Goal: Task Accomplishment & Management: Complete application form

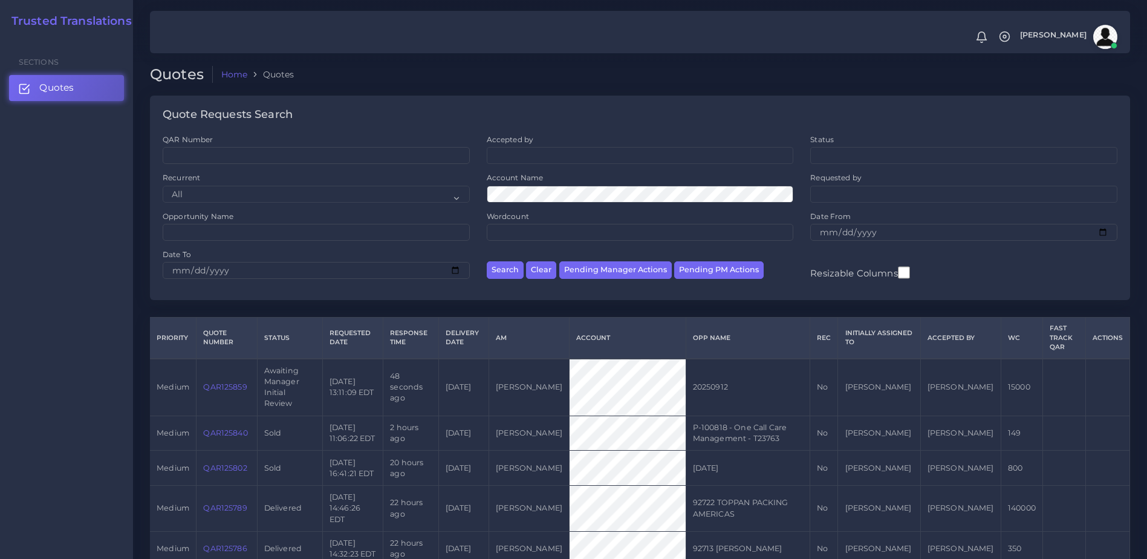
click at [232, 382] on link "QAR125859" at bounding box center [225, 386] width 44 height 9
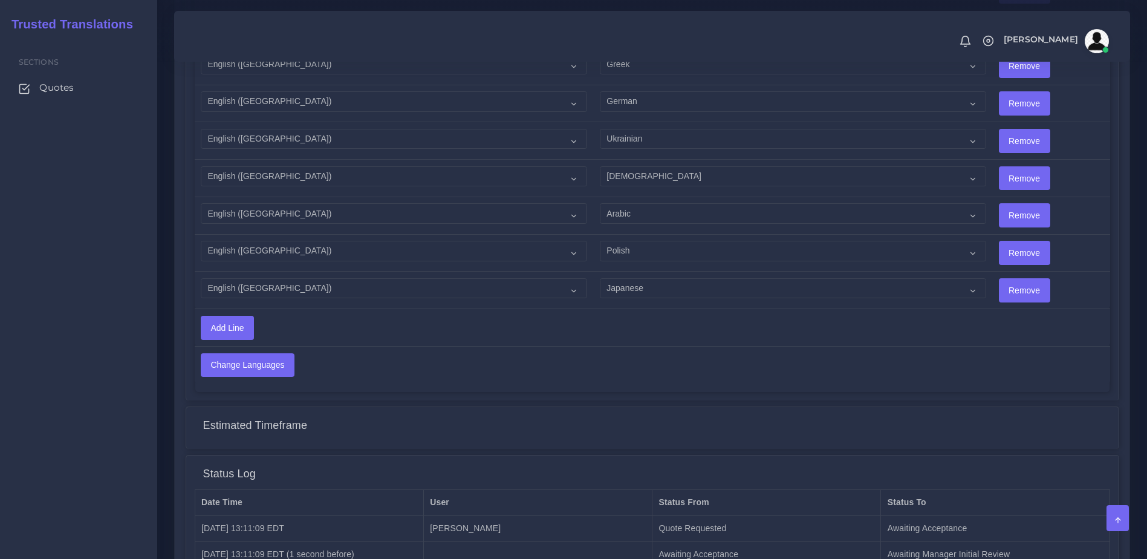
scroll to position [2066, 0]
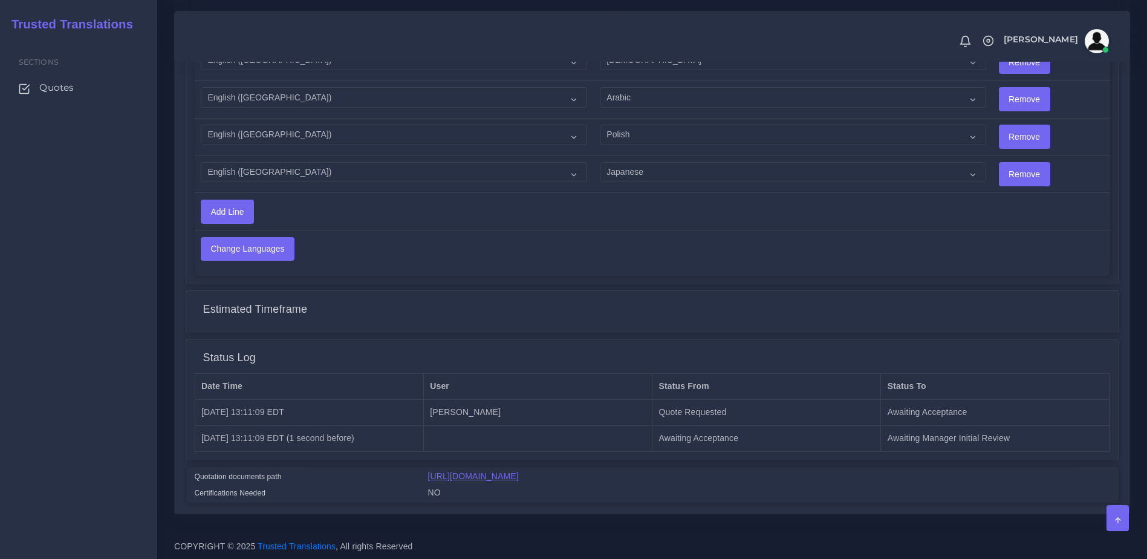
click at [519, 479] on link "[URL][DOMAIN_NAME]" at bounding box center [473, 476] width 91 height 10
click at [72, 82] on span "Quotes" at bounding box center [59, 87] width 34 height 13
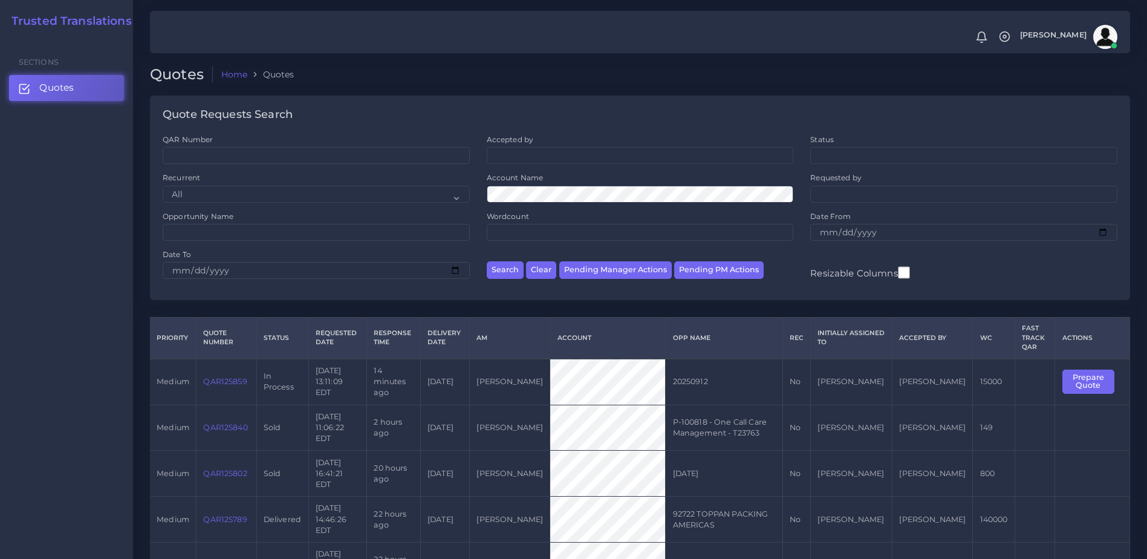
click at [205, 377] on link "QAR125859" at bounding box center [225, 381] width 44 height 9
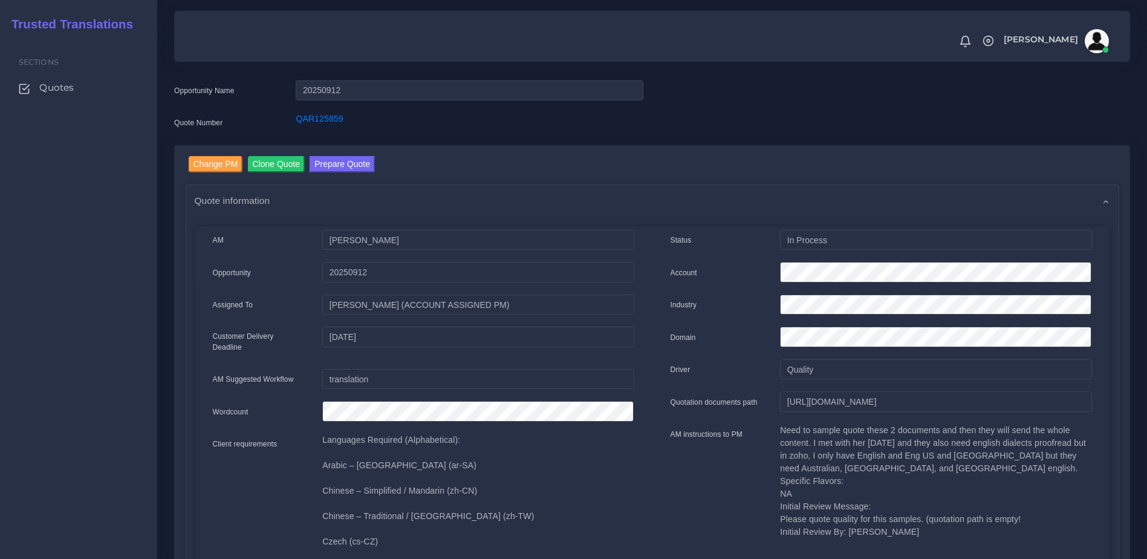
scroll to position [130, 0]
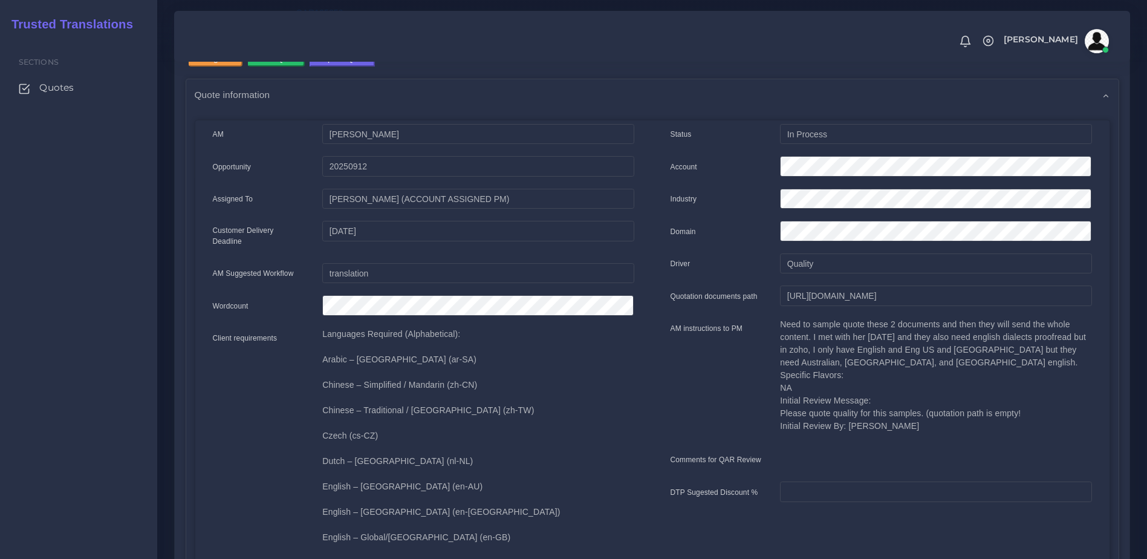
drag, startPoint x: 781, startPoint y: 329, endPoint x: 863, endPoint y: 361, distance: 88.2
click at [863, 361] on p "Need to sample quote these 2 documents and then they will send the whole conten…" at bounding box center [935, 375] width 311 height 114
drag, startPoint x: 862, startPoint y: 361, endPoint x: 829, endPoint y: 361, distance: 33.3
copy p "Need to sample quote these 2 documents and then they will send the whole conten…"
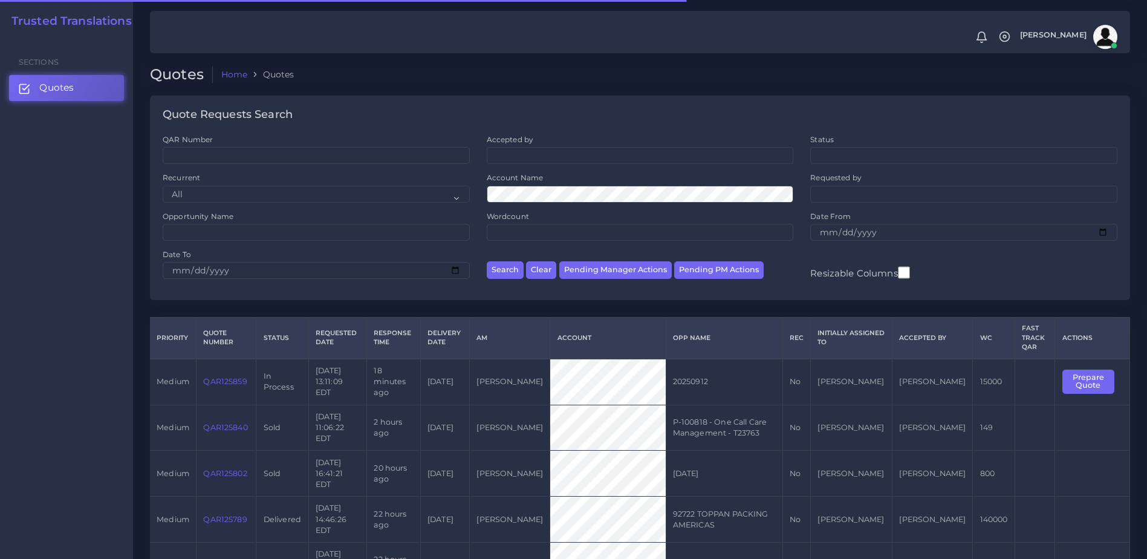
click at [212, 380] on link "QAR125859" at bounding box center [225, 381] width 44 height 9
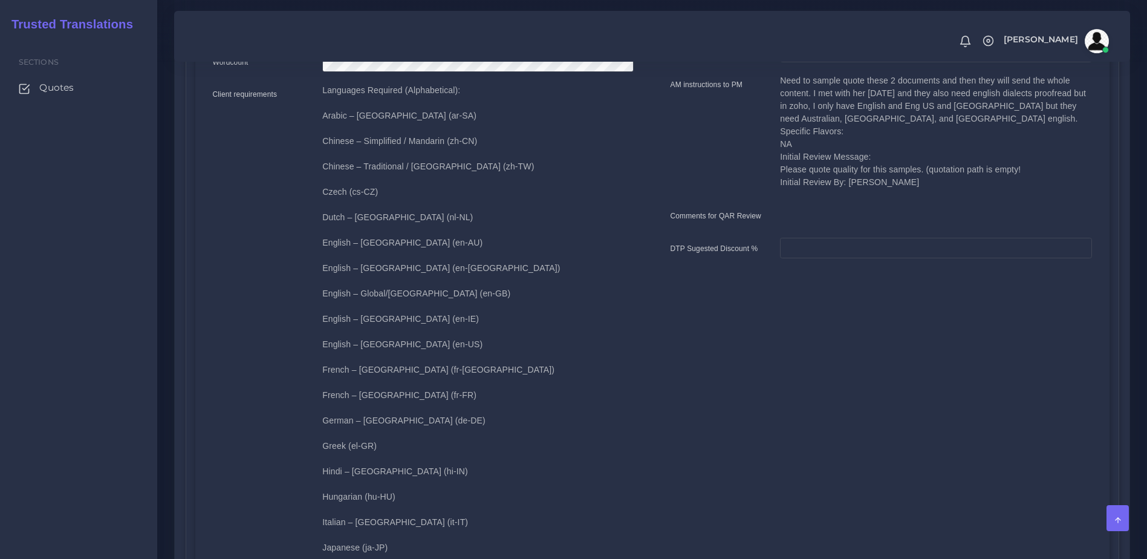
scroll to position [328, 0]
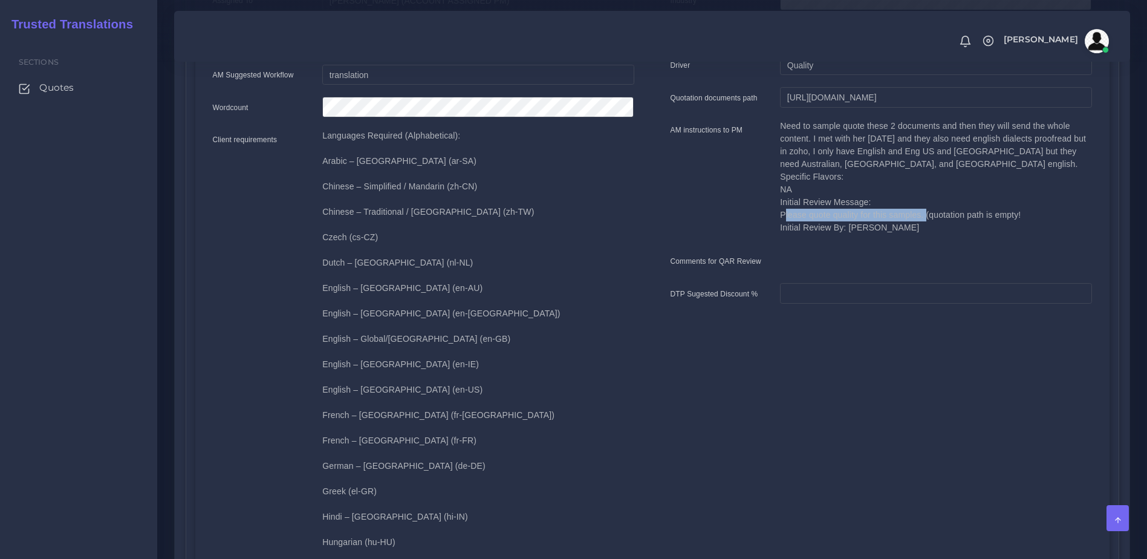
drag, startPoint x: 772, startPoint y: 217, endPoint x: 921, endPoint y: 216, distance: 149.3
click at [921, 216] on div "Need to sample quote these 2 documents and then they will send the whole conten…" at bounding box center [935, 181] width 329 height 123
copy p "Please quote quality for this samples."
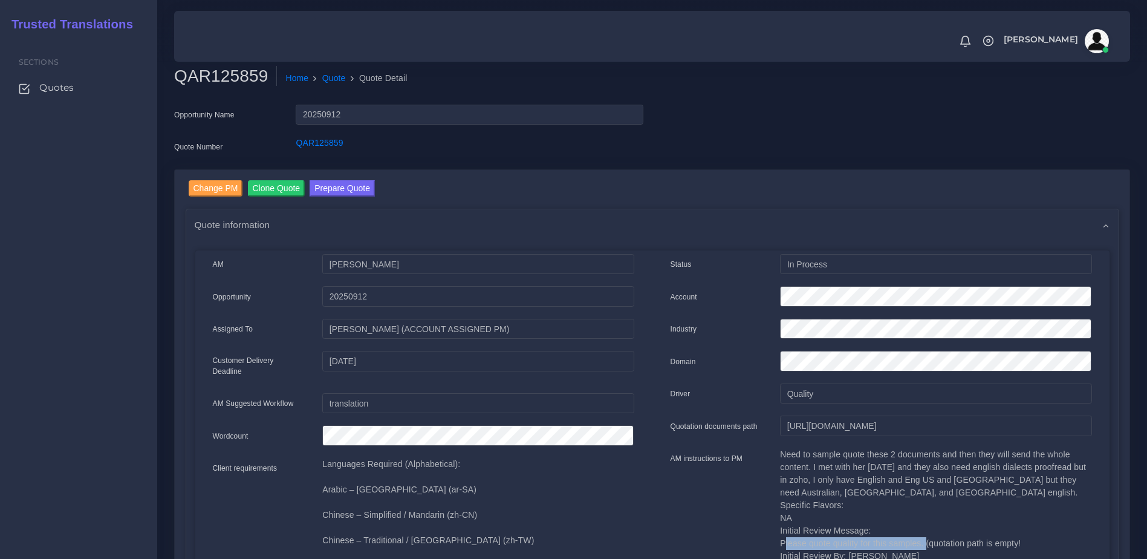
click at [334, 196] on link "Prepare Quote" at bounding box center [342, 189] width 65 height 19
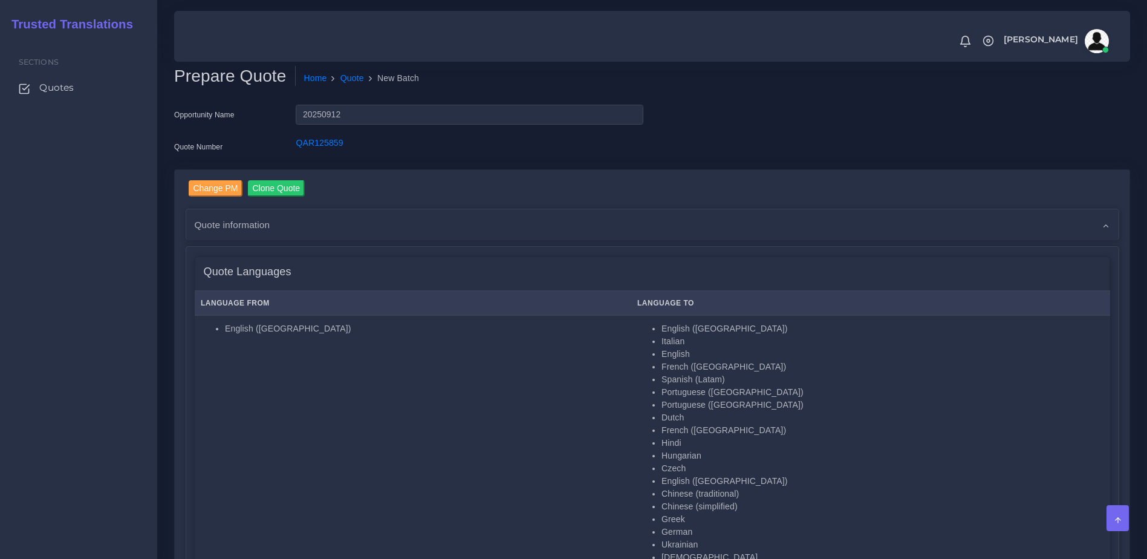
drag, startPoint x: 1137, startPoint y: 126, endPoint x: 1142, endPoint y: 136, distance: 11.6
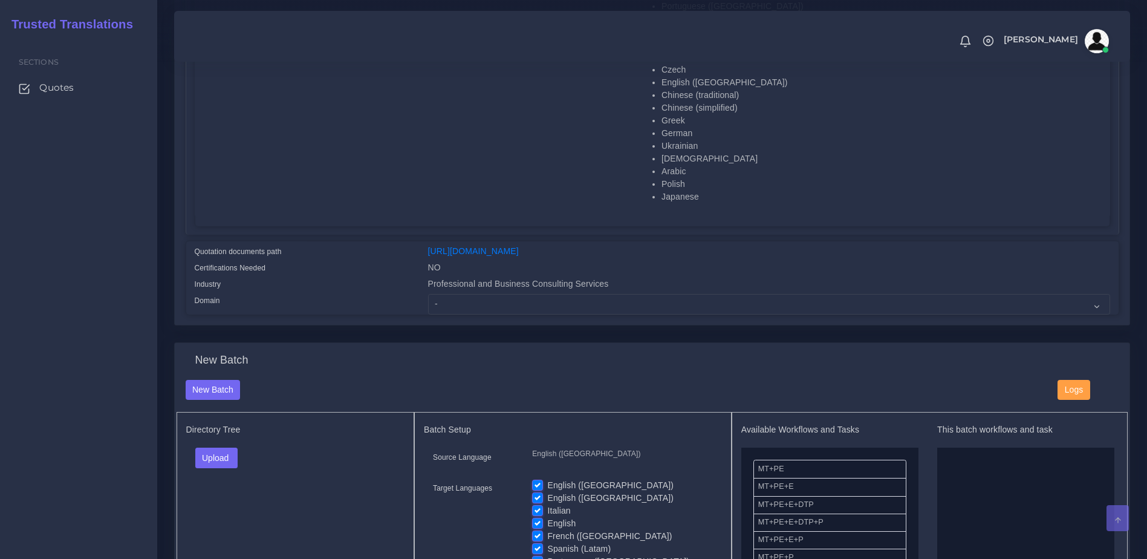
scroll to position [530, 0]
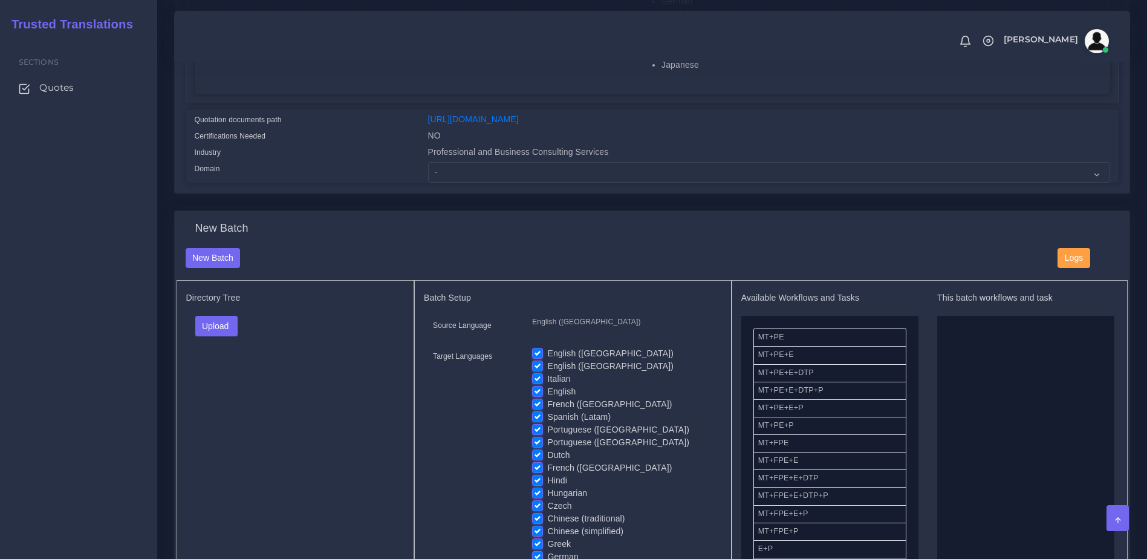
click at [467, 162] on div "Professional and Business Consulting Services" at bounding box center [769, 154] width 700 height 16
click at [469, 183] on select "- Advertising and Media Agriculture, Forestry and Fishing Architecture, Buildin…" at bounding box center [769, 172] width 682 height 21
select select "Professional and Business Consulting Services"
click at [428, 171] on select "- Advertising and Media Agriculture, Forestry and Fishing Architecture, Buildin…" at bounding box center [769, 172] width 682 height 21
click at [377, 418] on div "Directory Tree Upload Folder Files un/check all" at bounding box center [296, 546] width 238 height 533
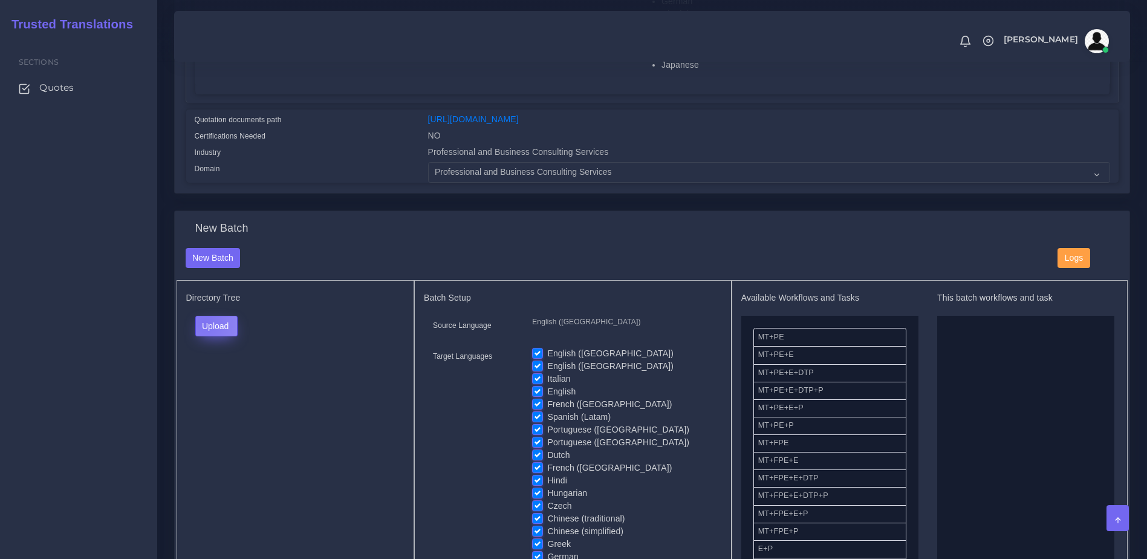
click at [204, 331] on button "Upload" at bounding box center [216, 326] width 43 height 21
click at [216, 380] on label "Files" at bounding box center [237, 372] width 83 height 15
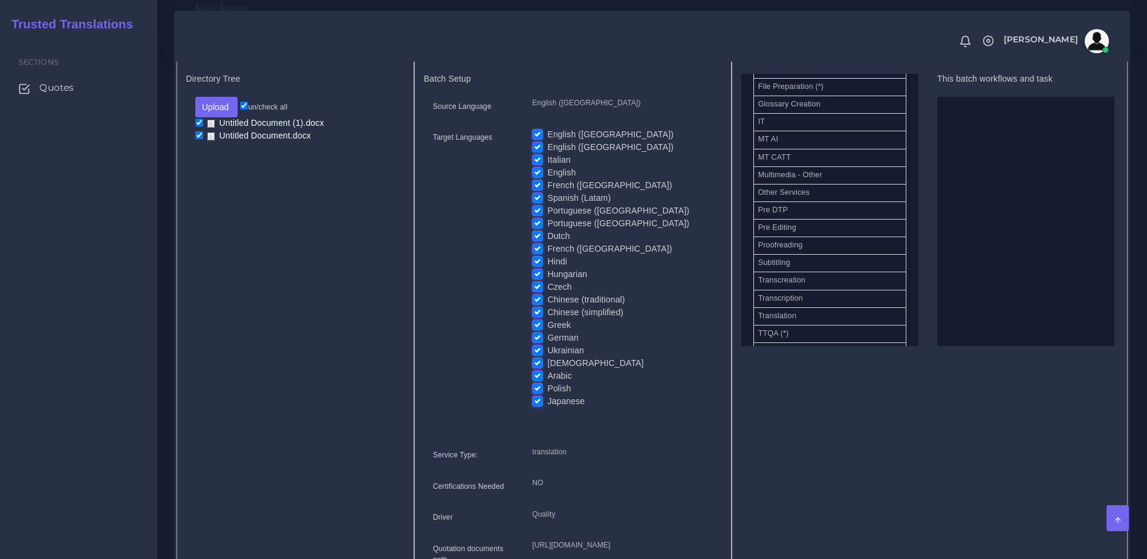
scroll to position [562, 0]
drag, startPoint x: 797, startPoint y: 258, endPoint x: 972, endPoint y: 258, distance: 175.3
drag, startPoint x: 542, startPoint y: 414, endPoint x: 545, endPoint y: 403, distance: 11.9
click at [547, 407] on label "Japanese" at bounding box center [565, 401] width 37 height 13
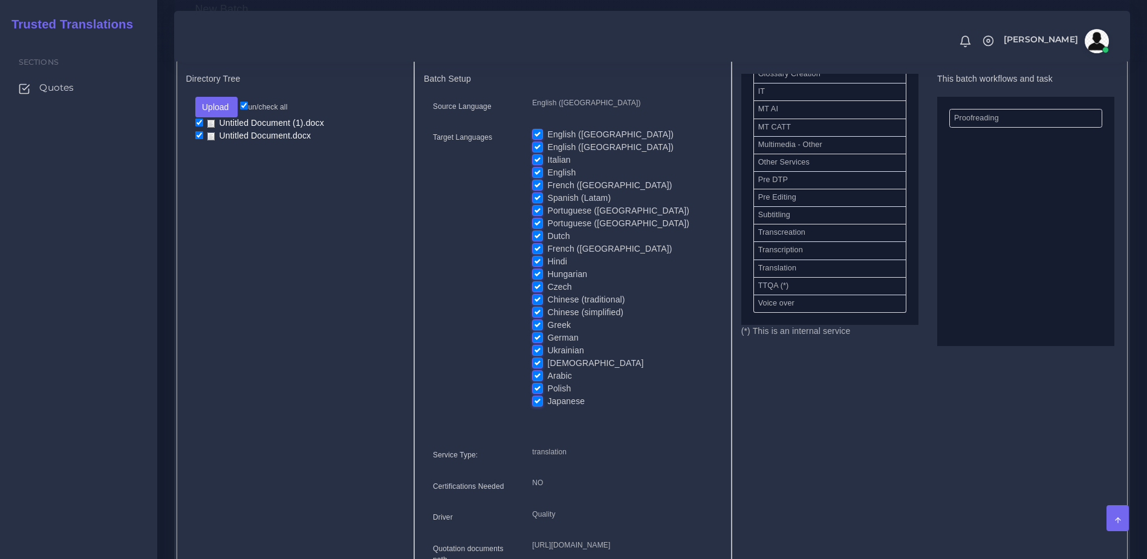
click at [542, 406] on input "Japanese" at bounding box center [537, 400] width 11 height 11
checkbox input "false"
click at [547, 394] on label "Polish" at bounding box center [559, 388] width 24 height 13
click at [541, 393] on input "Polish" at bounding box center [537, 387] width 11 height 11
checkbox input "false"
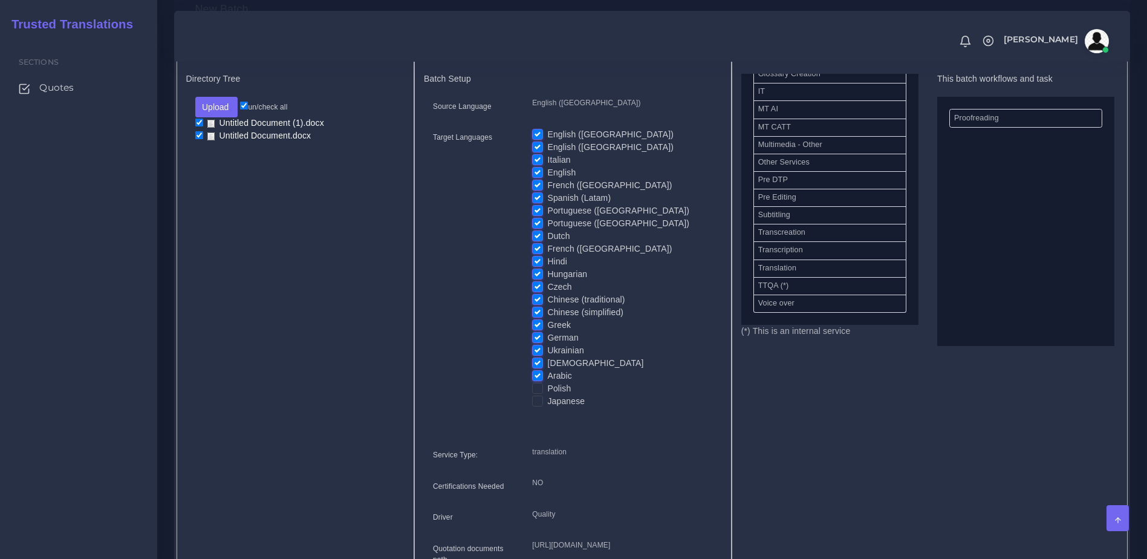
click at [547, 382] on label "Arabic" at bounding box center [559, 375] width 25 height 13
click at [538, 380] on input "Arabic" at bounding box center [537, 374] width 11 height 11
checkbox input "false"
click at [547, 369] on label "[DEMOGRAPHIC_DATA]" at bounding box center [595, 363] width 96 height 13
click at [539, 368] on input "[DEMOGRAPHIC_DATA]" at bounding box center [537, 362] width 11 height 11
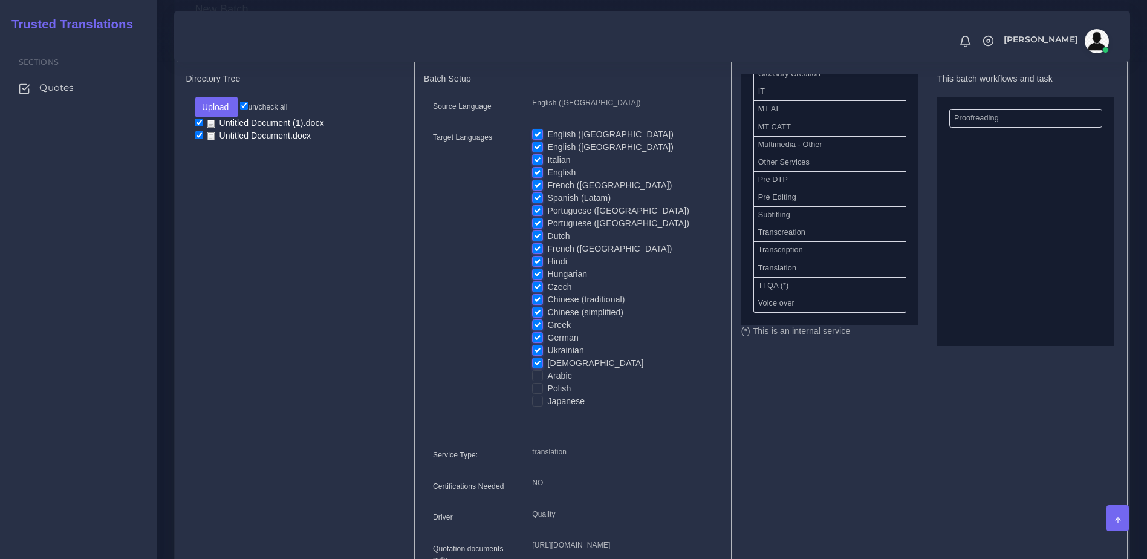
checkbox input "false"
click at [547, 357] on label "Ukrainian" at bounding box center [565, 350] width 36 height 13
click at [537, 355] on input "Ukrainian" at bounding box center [537, 349] width 11 height 11
checkbox input "false"
drag, startPoint x: 537, startPoint y: 350, endPoint x: 537, endPoint y: 340, distance: 10.3
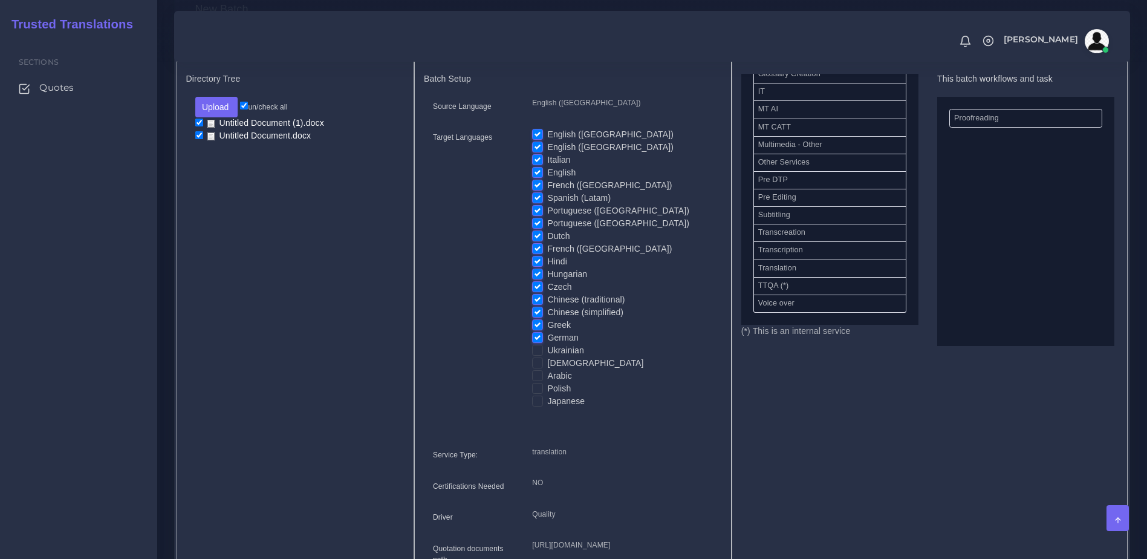
click at [547, 344] on label "German" at bounding box center [562, 337] width 31 height 13
click at [537, 342] on input "German" at bounding box center [537, 336] width 11 height 11
checkbox input "false"
click at [537, 331] on div "Greek" at bounding box center [622, 325] width 180 height 13
click at [547, 319] on label "Chinese (simplified)" at bounding box center [585, 312] width 76 height 13
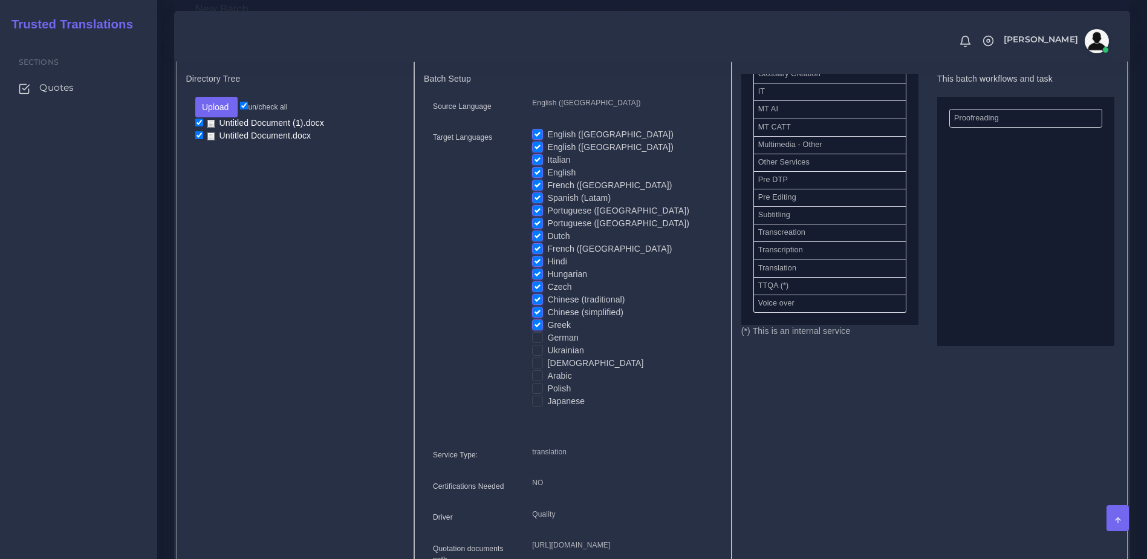
click at [537, 317] on input "Chinese (simplified)" at bounding box center [537, 311] width 11 height 11
checkbox input "false"
drag, startPoint x: 536, startPoint y: 308, endPoint x: 539, endPoint y: 329, distance: 21.5
click at [547, 306] on label "Chinese (traditional)" at bounding box center [585, 299] width 77 height 13
click at [536, 304] on input "Chinese (traditional)" at bounding box center [537, 298] width 11 height 11
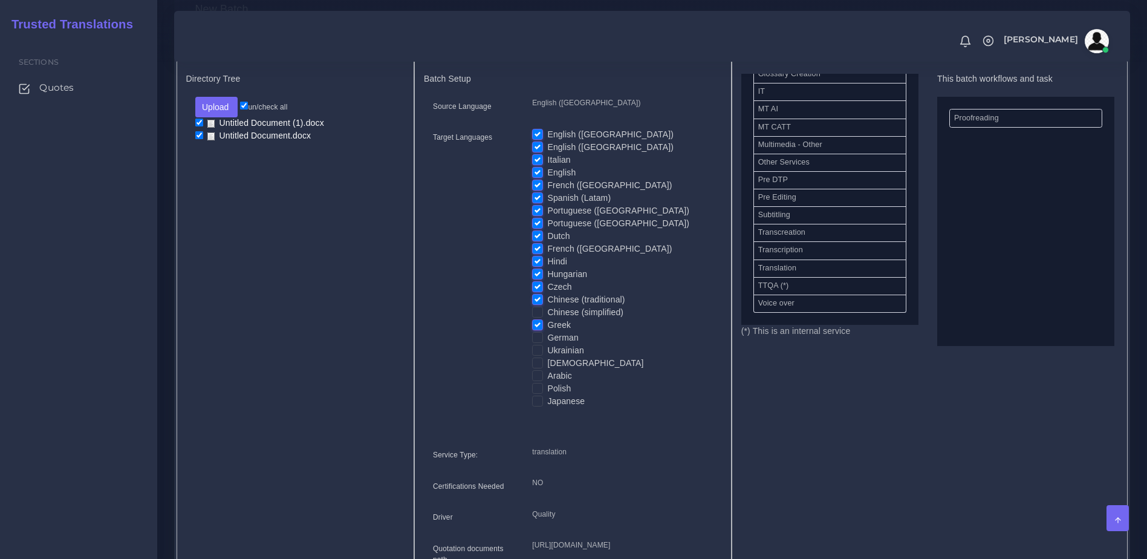
checkbox input "false"
click at [547, 331] on label "Greek" at bounding box center [559, 325] width 24 height 13
click at [539, 329] on input "Greek" at bounding box center [537, 324] width 11 height 11
checkbox input "false"
click at [539, 293] on div "Czech" at bounding box center [622, 287] width 180 height 13
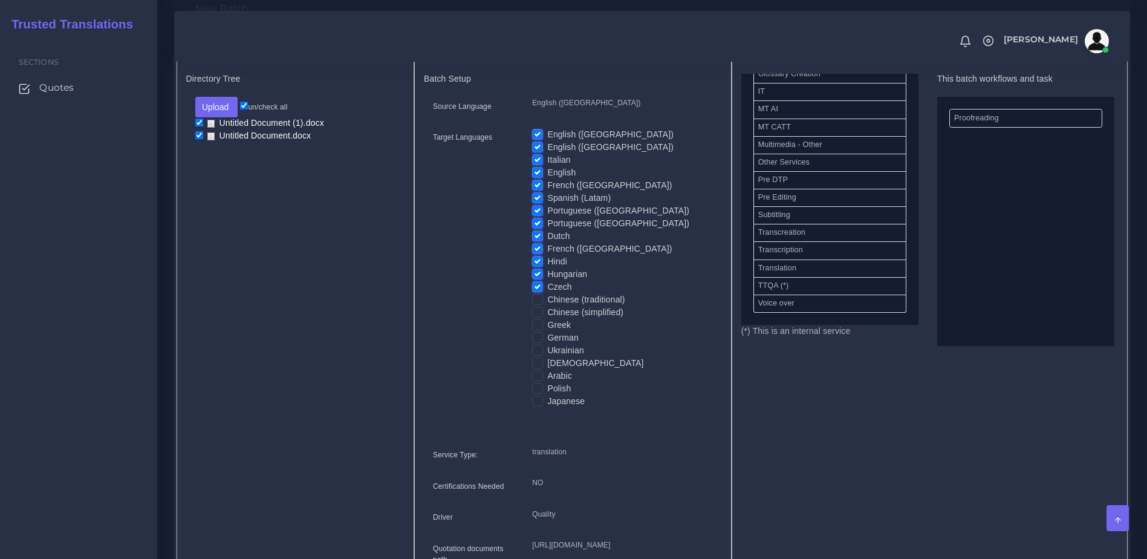
click at [547, 293] on label "Czech" at bounding box center [559, 287] width 24 height 13
click at [537, 291] on input "Czech" at bounding box center [537, 286] width 11 height 11
checkbox input "false"
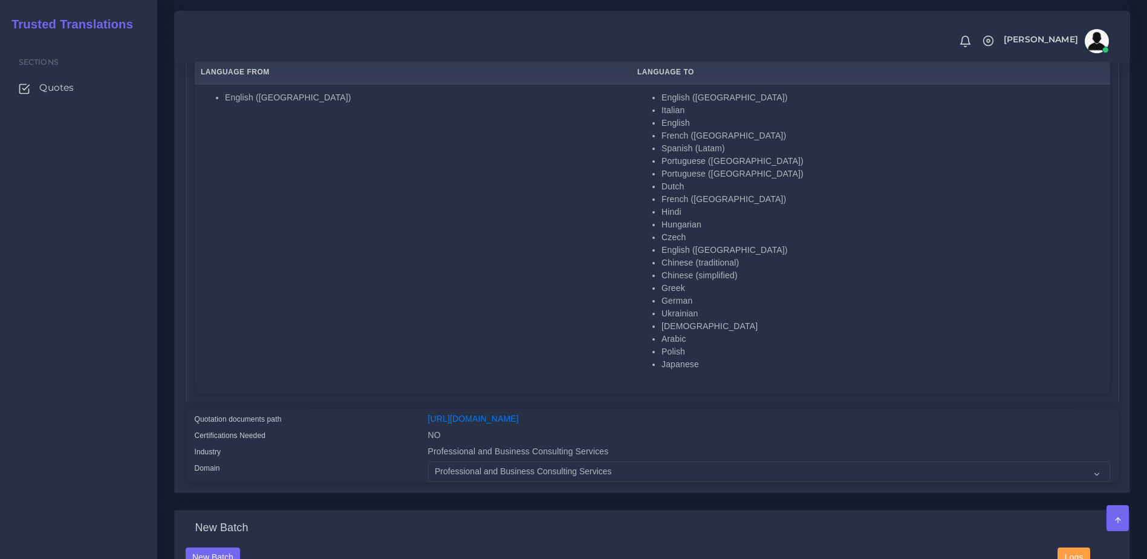
scroll to position [0, 0]
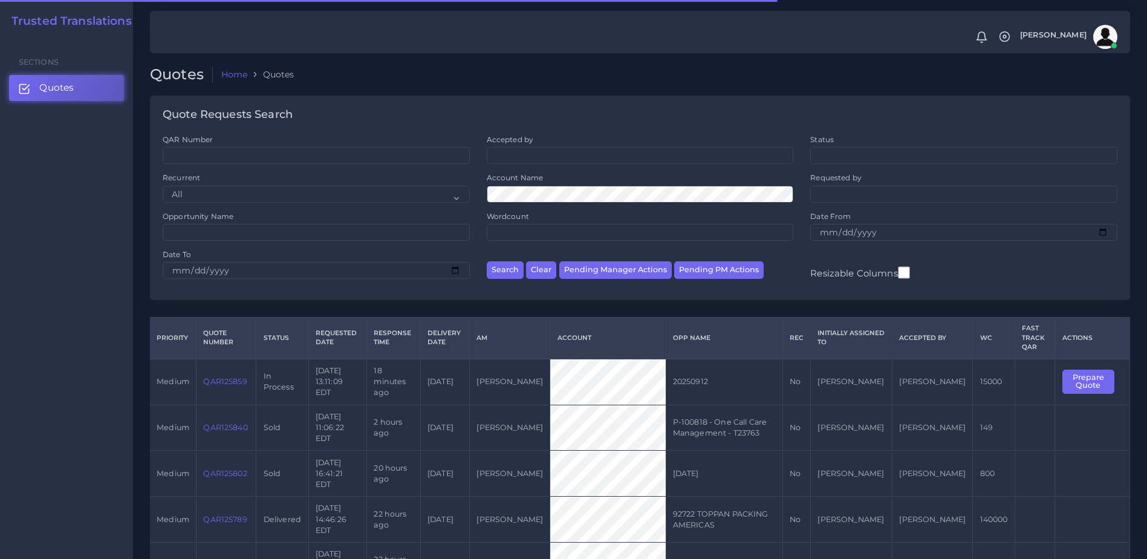
click at [232, 377] on link "QAR125859" at bounding box center [225, 381] width 44 height 9
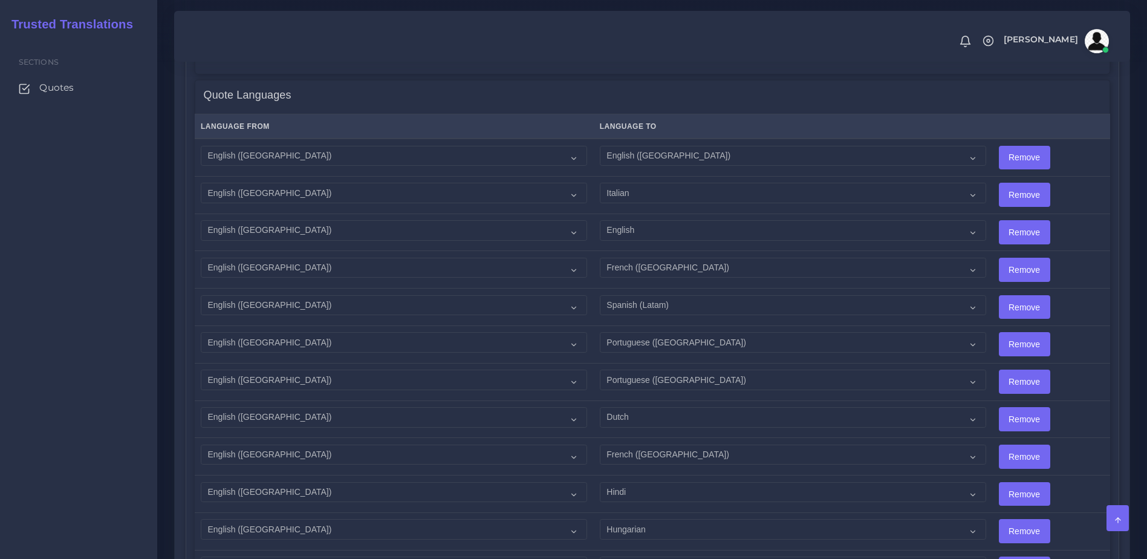
scroll to position [1328, 0]
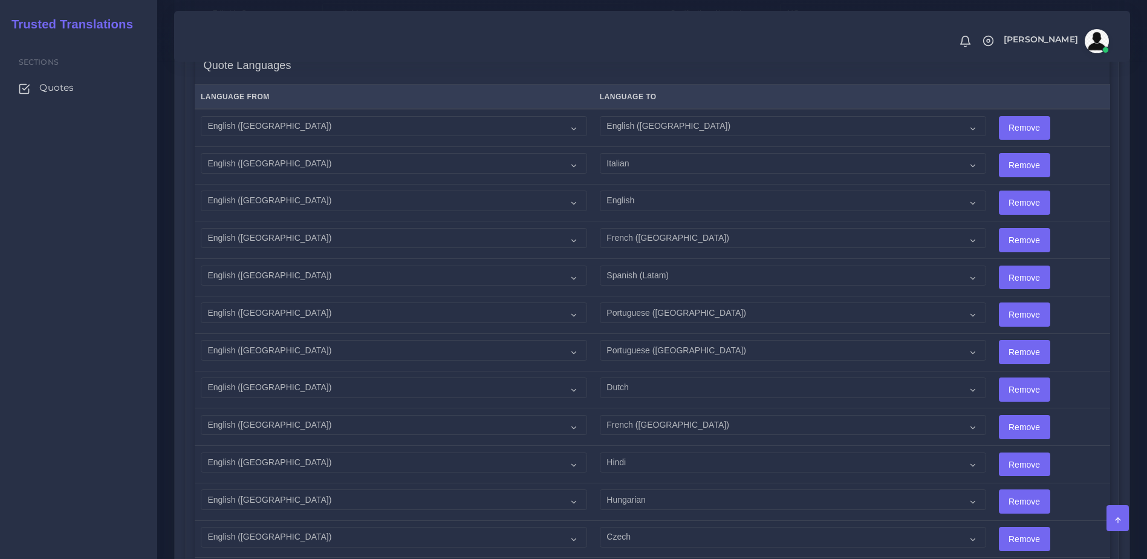
click at [76, 296] on div "Sections Quotes" at bounding box center [78, 297] width 157 height 521
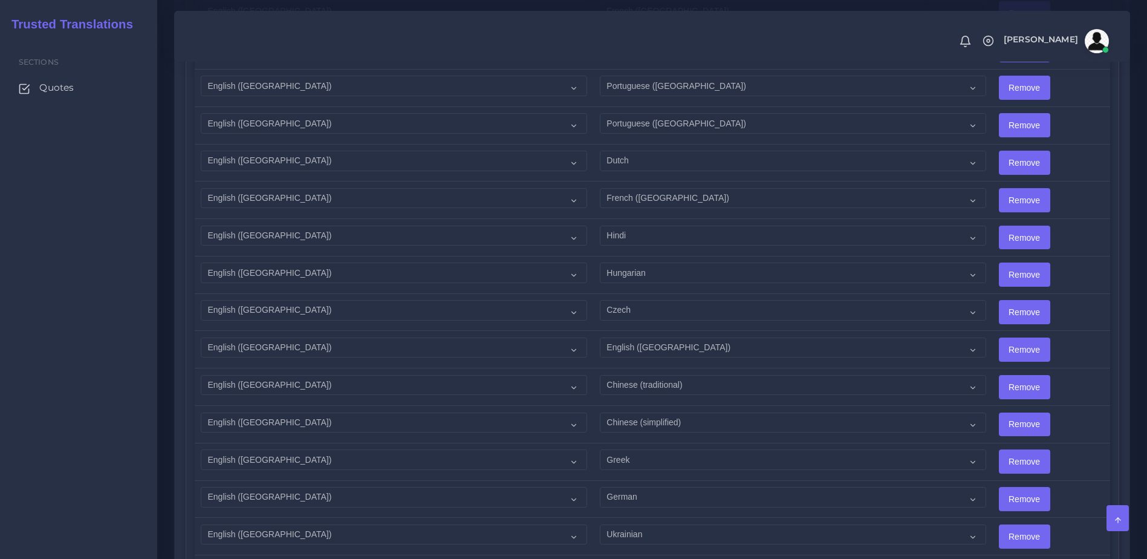
scroll to position [1582, 0]
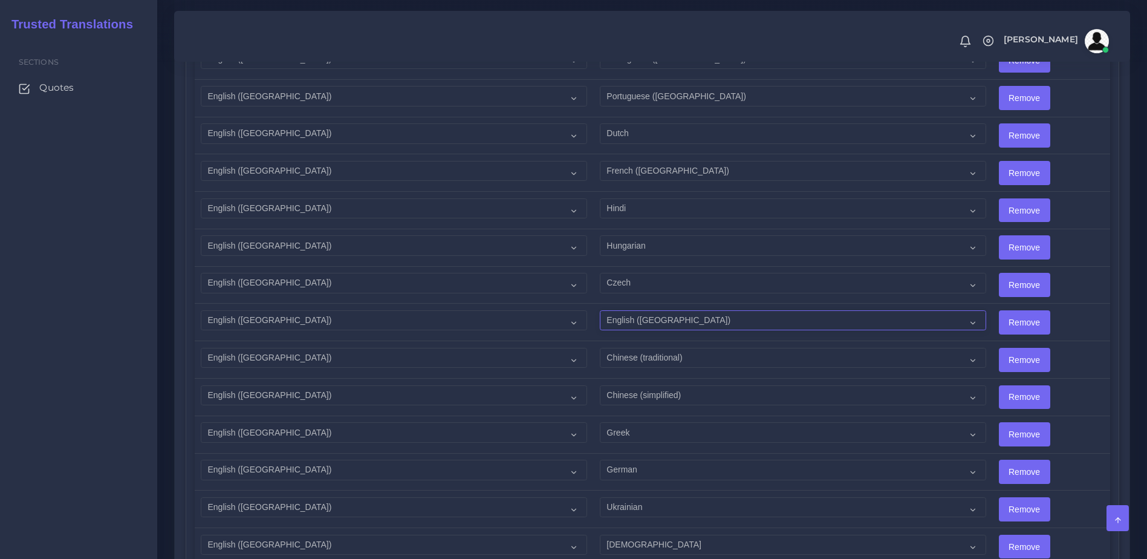
click at [623, 310] on select "Acoli Afar Afrikaans Akan Akateko [DEMOGRAPHIC_DATA] American Sign Language (AS…" at bounding box center [793, 320] width 386 height 21
select select "40089"
click at [600, 310] on select "Acoli Afar Afrikaans Akan Akateko [DEMOGRAPHIC_DATA] American Sign Language (AS…" at bounding box center [793, 320] width 386 height 21
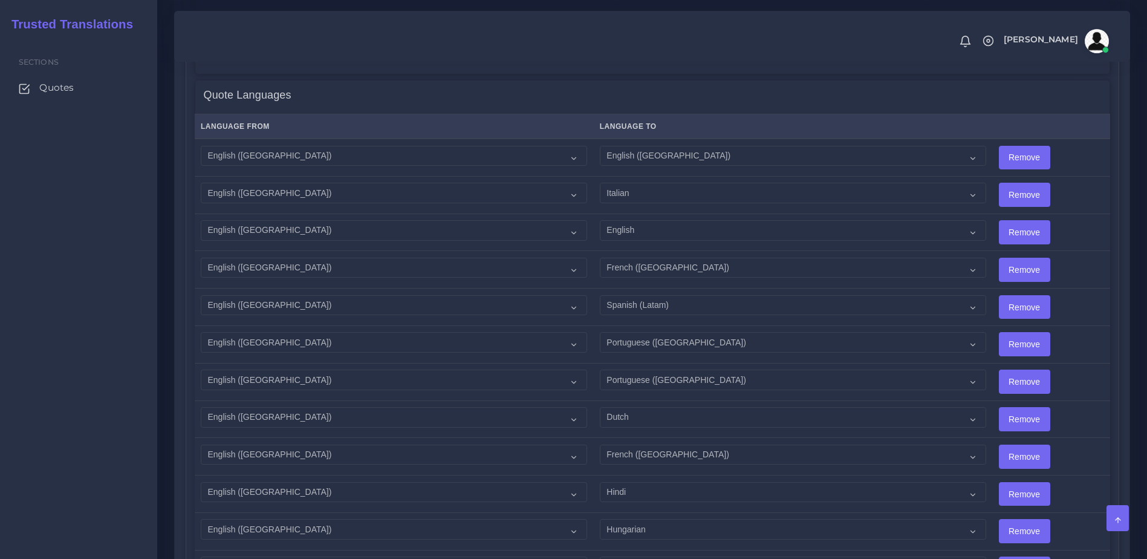
scroll to position [1296, 0]
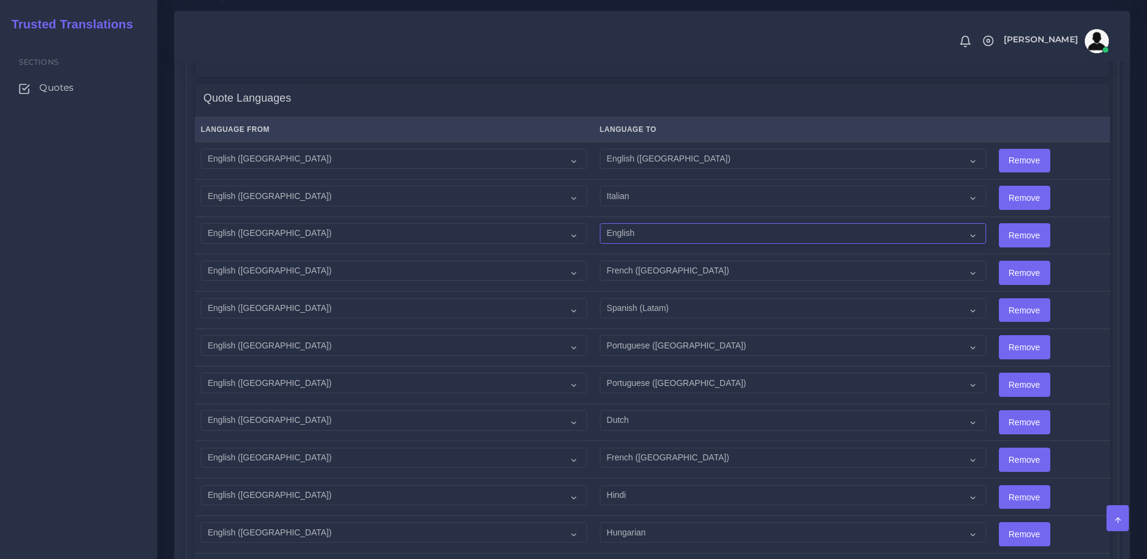
click at [677, 223] on select "Acoli Afar Afrikaans Akan Akateko [DEMOGRAPHIC_DATA] American Sign Language (AS…" at bounding box center [793, 233] width 386 height 21
select select "14003"
click at [600, 223] on select "Acoli Afar Afrikaans Akan Akateko [DEMOGRAPHIC_DATA] American Sign Language (AS…" at bounding box center [793, 233] width 386 height 21
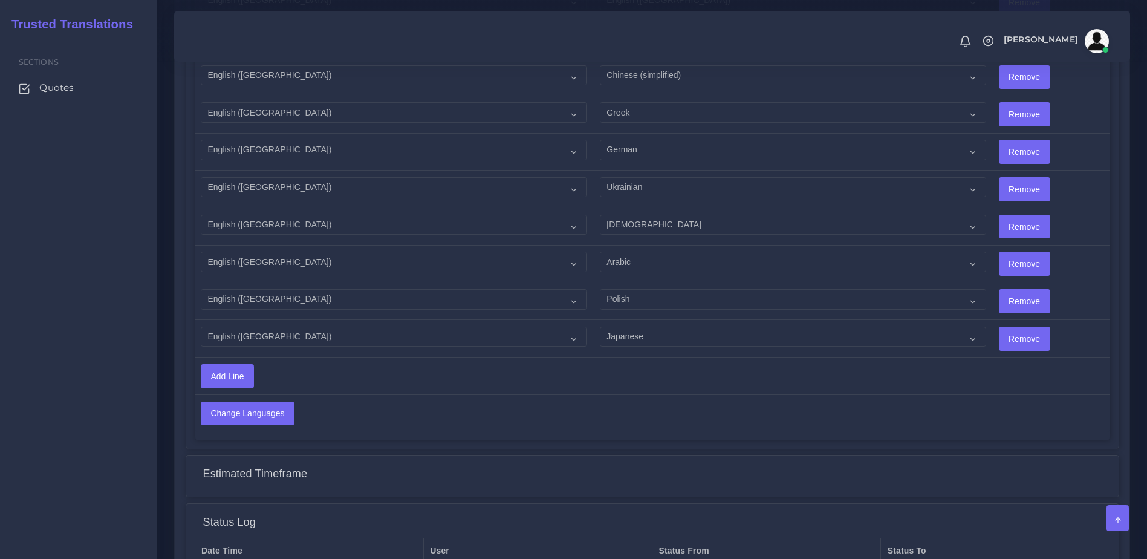
scroll to position [1905, 0]
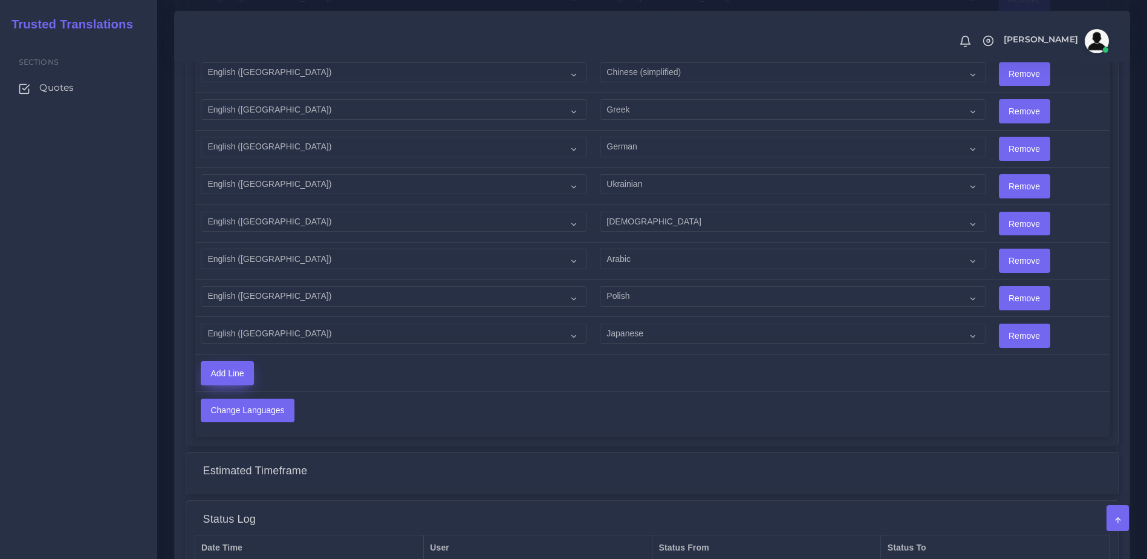
click at [230, 371] on input "Add Line" at bounding box center [227, 373] width 52 height 23
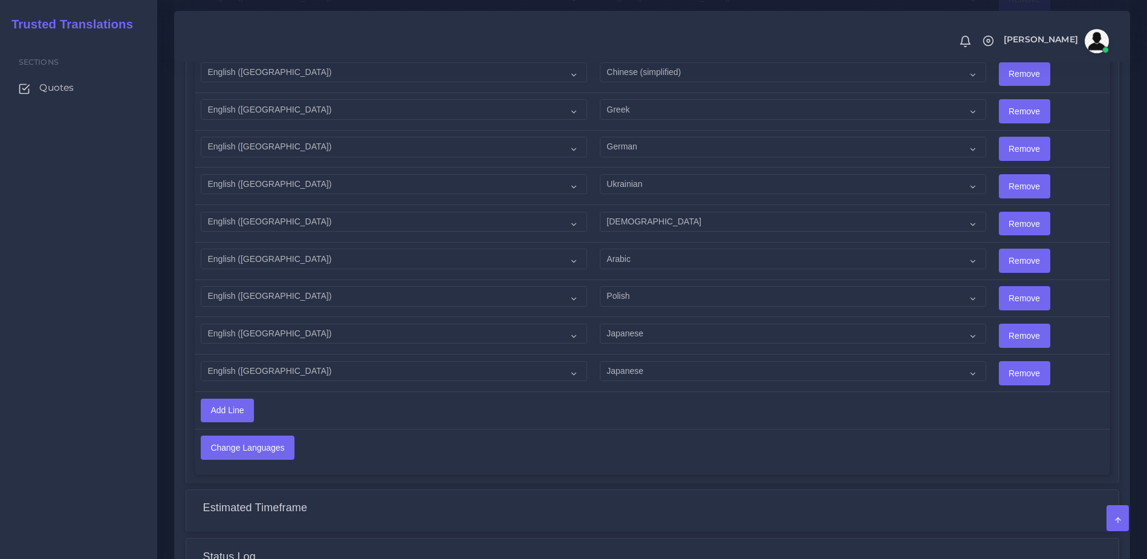
click at [664, 354] on td "Acoli Afar Afrikaans Akan Akateko Albanian American Sign Language (ASL) Amharic…" at bounding box center [792, 372] width 399 height 37
click at [661, 361] on select "Acoli Afar Afrikaans Akan Akateko Albanian American Sign Language (ASL) Amharic…" at bounding box center [793, 371] width 386 height 21
select select "40084"
click at [600, 361] on select "Acoli Afar Afrikaans Akan Akateko Albanian American Sign Language (ASL) Amharic…" at bounding box center [793, 371] width 386 height 21
click at [213, 399] on input "Add Line" at bounding box center [227, 410] width 52 height 23
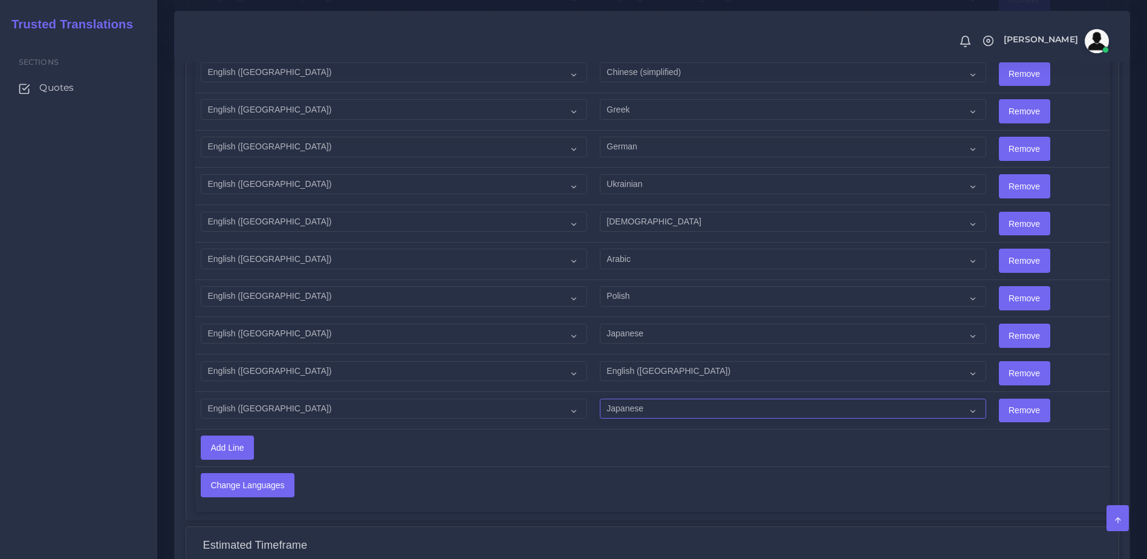
click at [645, 401] on select "Acoli Afar Afrikaans Akan Akateko Albanian American Sign Language (ASL) Amharic…" at bounding box center [793, 408] width 386 height 21
select select "14001"
click at [600, 398] on select "Acoli Afar Afrikaans Akan Akateko Albanian American Sign Language (ASL) Amharic…" at bounding box center [793, 408] width 386 height 21
click at [267, 475] on input "Change Languages" at bounding box center [247, 484] width 93 height 23
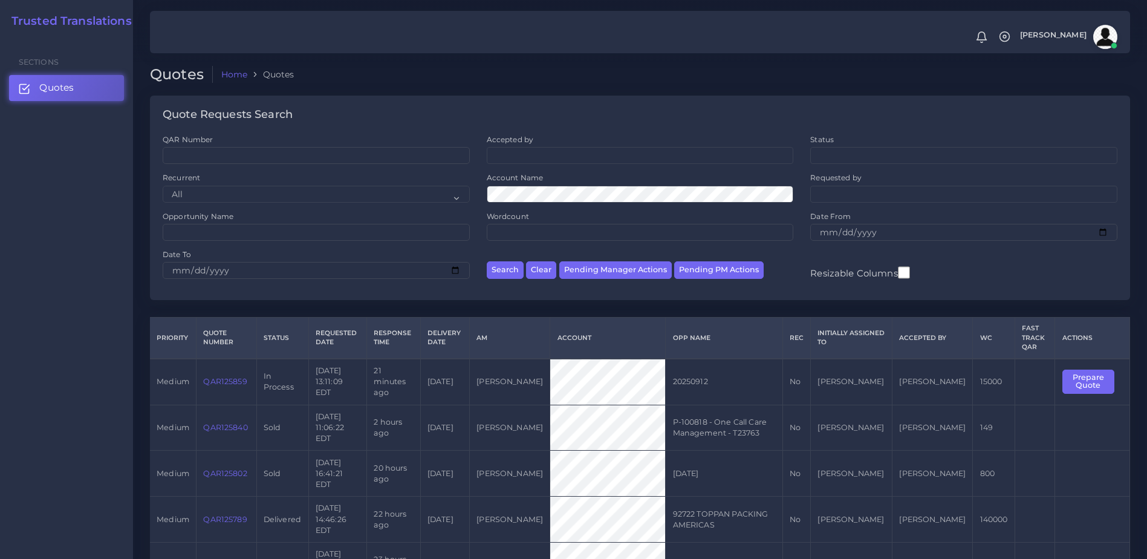
click at [230, 377] on link "QAR125859" at bounding box center [225, 381] width 44 height 9
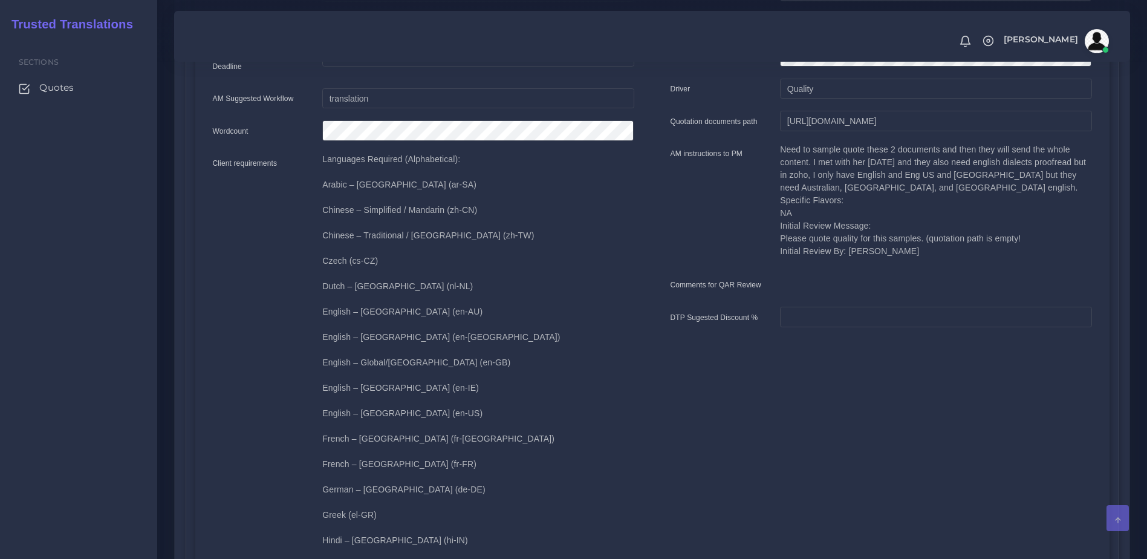
scroll to position [311, 0]
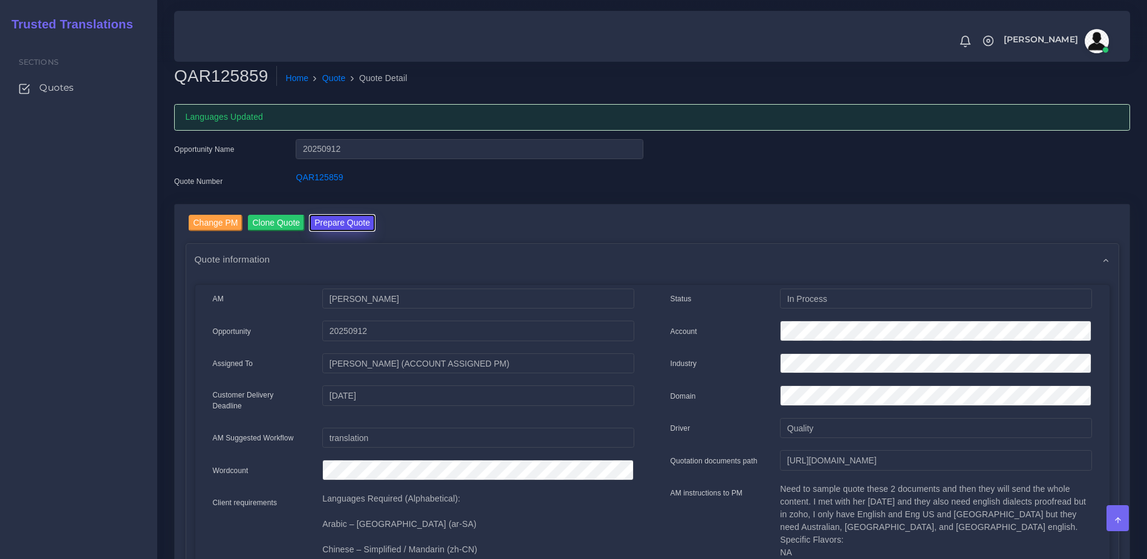
click at [328, 226] on button "Prepare Quote" at bounding box center [342, 223] width 65 height 16
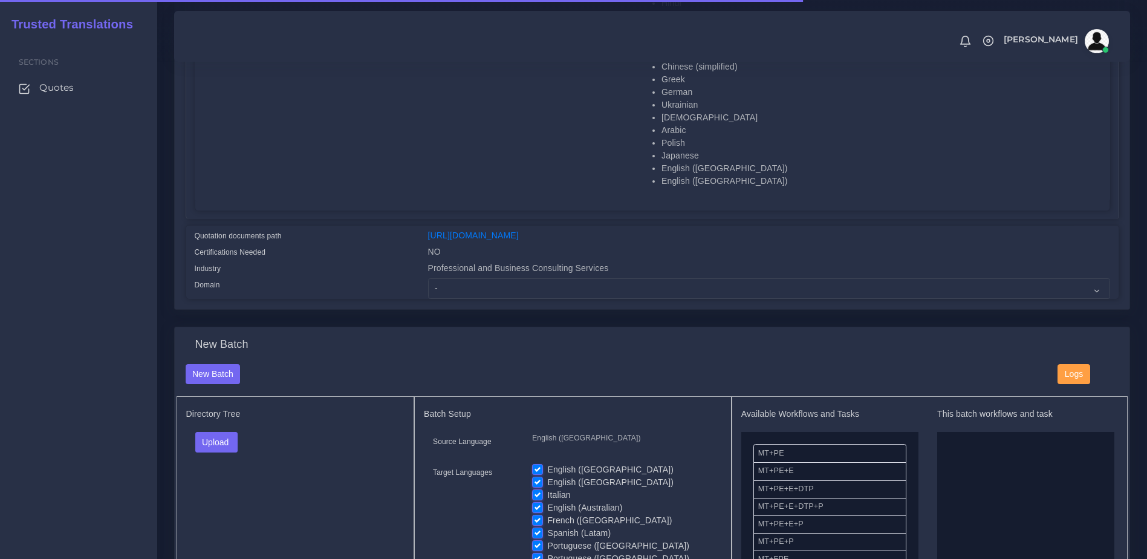
scroll to position [464, 0]
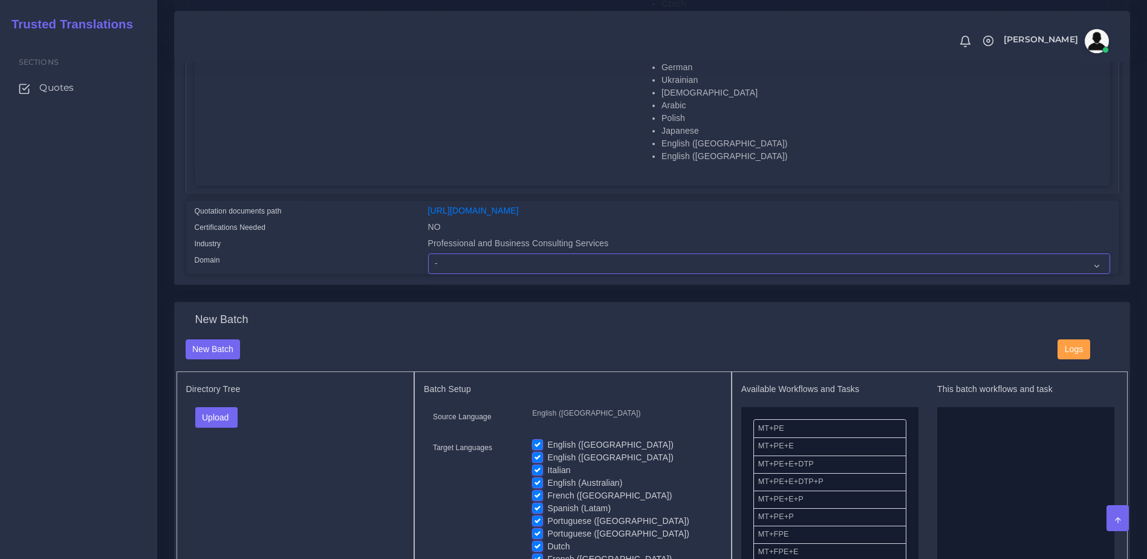
click at [440, 273] on select "- Advertising and Media Agriculture, Forestry and Fishing Architecture, Buildin…" at bounding box center [769, 263] width 682 height 21
select select "Professional and Business Consulting Services"
click at [428, 262] on select "- Advertising and Media Agriculture, Forestry and Fishing Architecture, Buildin…" at bounding box center [769, 263] width 682 height 21
click at [571, 351] on div "New Batch" at bounding box center [613, 349] width 872 height 21
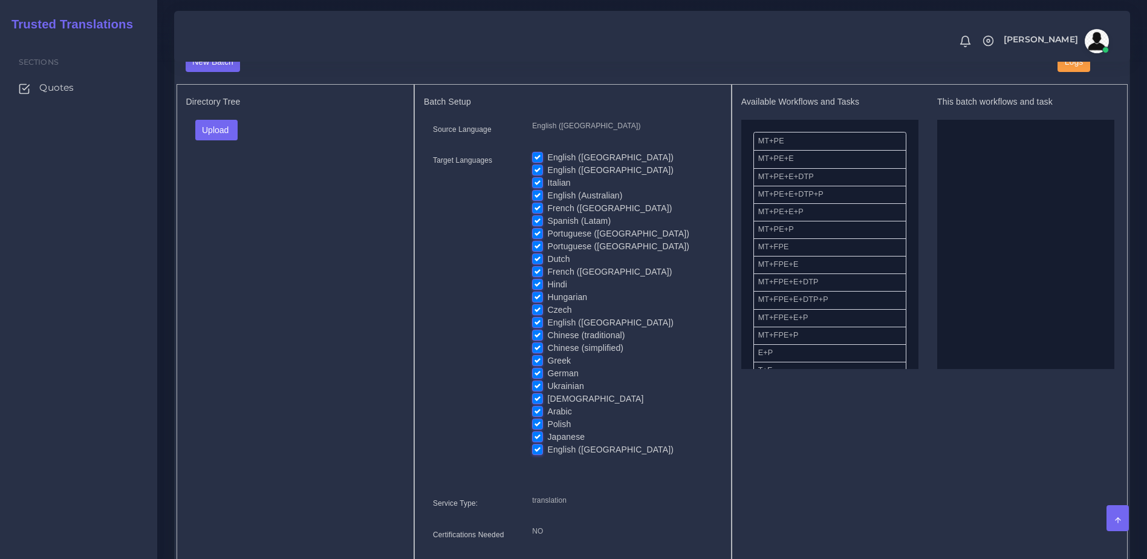
scroll to position [764, 0]
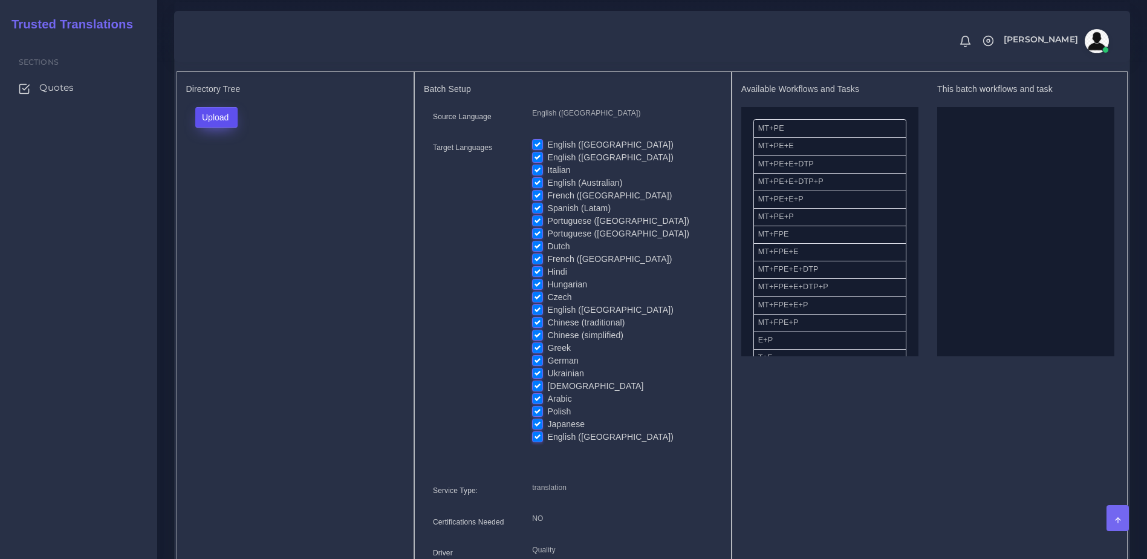
click at [232, 128] on button "Upload" at bounding box center [216, 117] width 43 height 21
click at [227, 171] on label "Files" at bounding box center [237, 163] width 83 height 15
click at [547, 175] on label "Italian" at bounding box center [558, 170] width 23 height 13
click at [535, 175] on input "Italian" at bounding box center [537, 169] width 11 height 11
checkbox input "false"
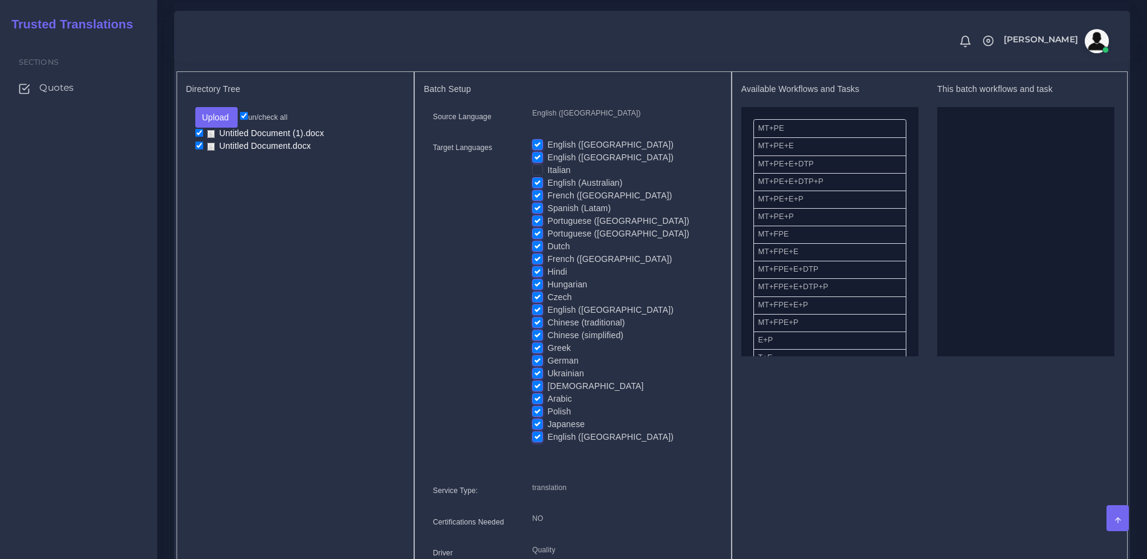
click at [547, 202] on label "French ([GEOGRAPHIC_DATA])" at bounding box center [609, 195] width 125 height 13
click at [537, 200] on input "French ([GEOGRAPHIC_DATA])" at bounding box center [537, 194] width 11 height 11
checkbox input "false"
click at [547, 215] on label "Spanish (Latam)" at bounding box center [578, 208] width 63 height 13
click at [537, 213] on input "Spanish (Latam)" at bounding box center [537, 207] width 11 height 11
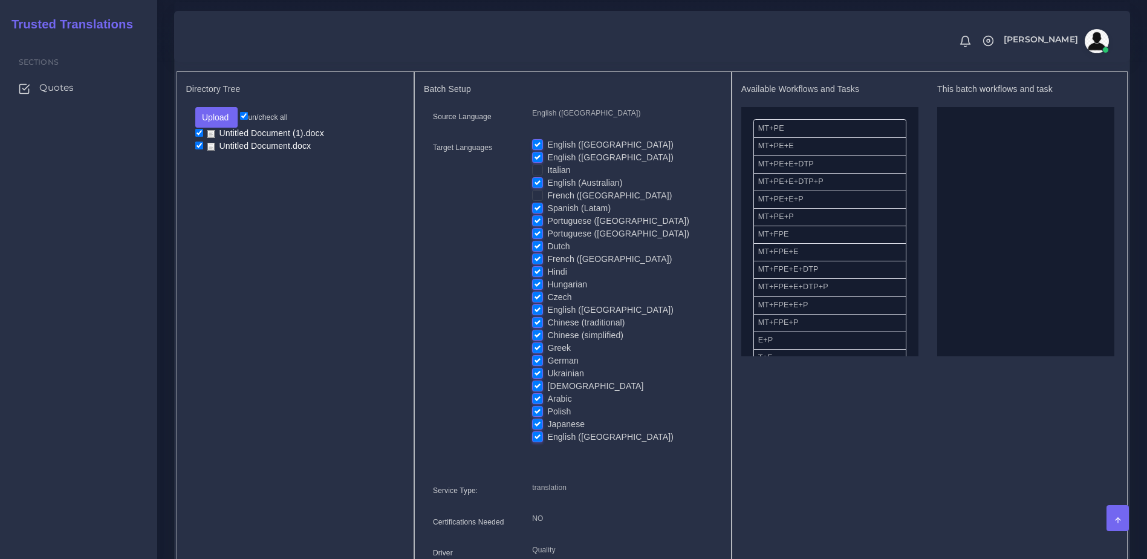
checkbox input "false"
click at [547, 227] on label "Portuguese ([GEOGRAPHIC_DATA])" at bounding box center [618, 221] width 142 height 13
click at [537, 226] on input "Portuguese ([GEOGRAPHIC_DATA])" at bounding box center [537, 220] width 11 height 11
checkbox input "false"
click at [547, 240] on label "Portuguese ([GEOGRAPHIC_DATA])" at bounding box center [618, 233] width 142 height 13
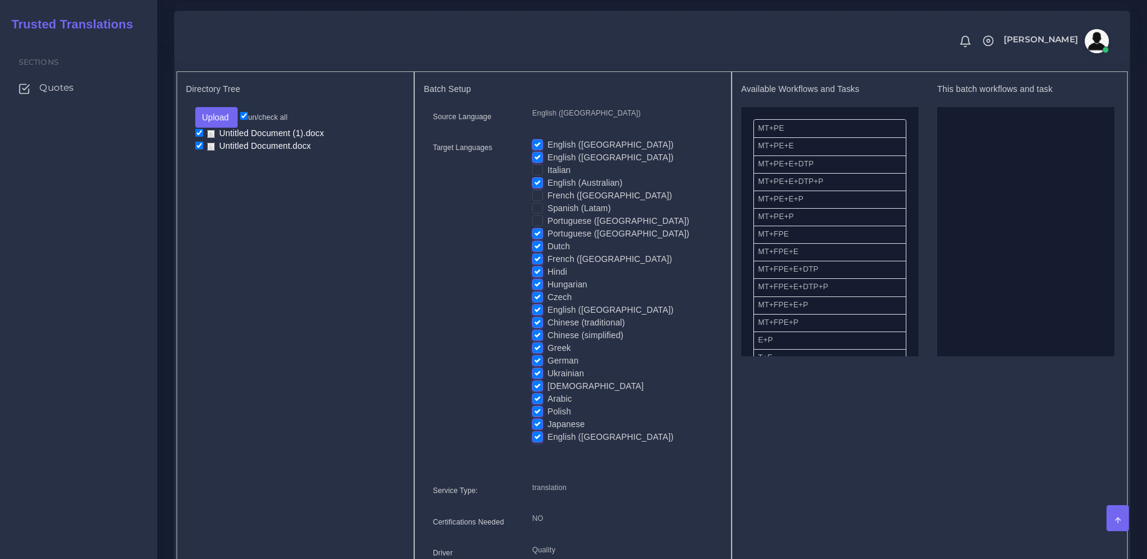
click at [537, 238] on input "Portuguese ([GEOGRAPHIC_DATA])" at bounding box center [537, 232] width 11 height 11
checkbox input "false"
click at [547, 253] on label "Dutch" at bounding box center [558, 246] width 22 height 13
click at [537, 251] on input "Dutch" at bounding box center [537, 245] width 11 height 11
checkbox input "false"
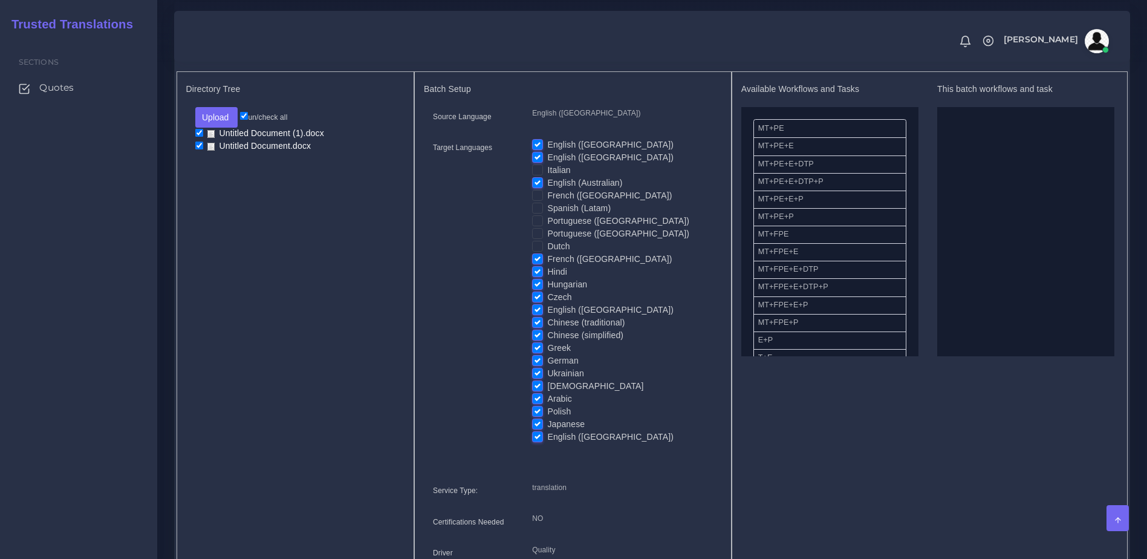
click at [544, 265] on div "French ([GEOGRAPHIC_DATA])" at bounding box center [622, 259] width 180 height 13
click at [547, 265] on label "French ([GEOGRAPHIC_DATA])" at bounding box center [609, 259] width 125 height 13
click at [540, 264] on input "French ([GEOGRAPHIC_DATA])" at bounding box center [537, 258] width 11 height 11
checkbox input "false"
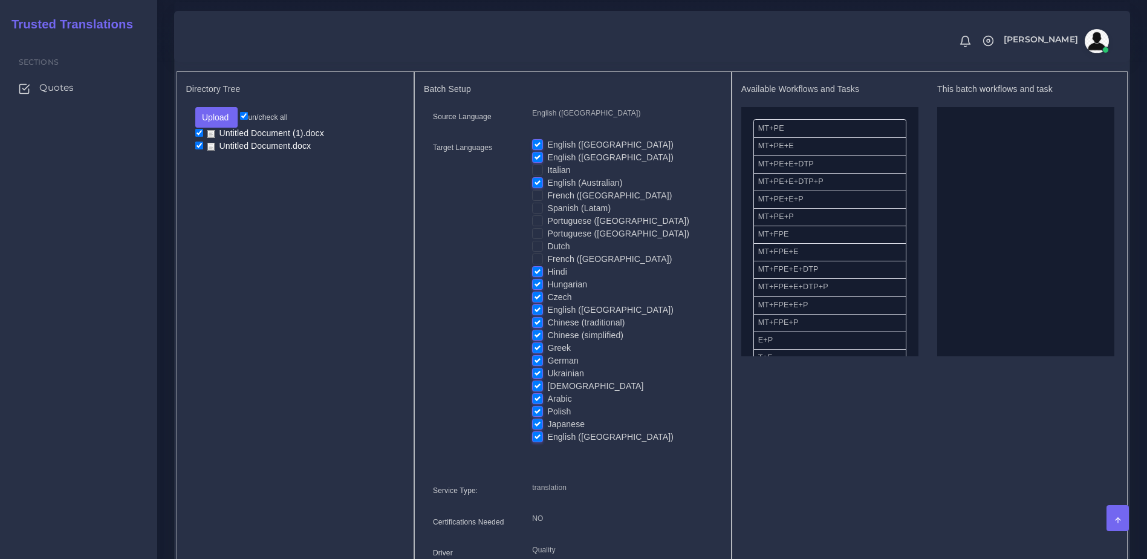
click at [547, 278] on label "Hindi" at bounding box center [557, 271] width 20 height 13
click at [540, 276] on input "Hindi" at bounding box center [537, 270] width 11 height 11
checkbox input "false"
drag, startPoint x: 539, startPoint y: 287, endPoint x: 537, endPoint y: 299, distance: 12.2
click at [538, 287] on input "Hungarian" at bounding box center [537, 283] width 11 height 11
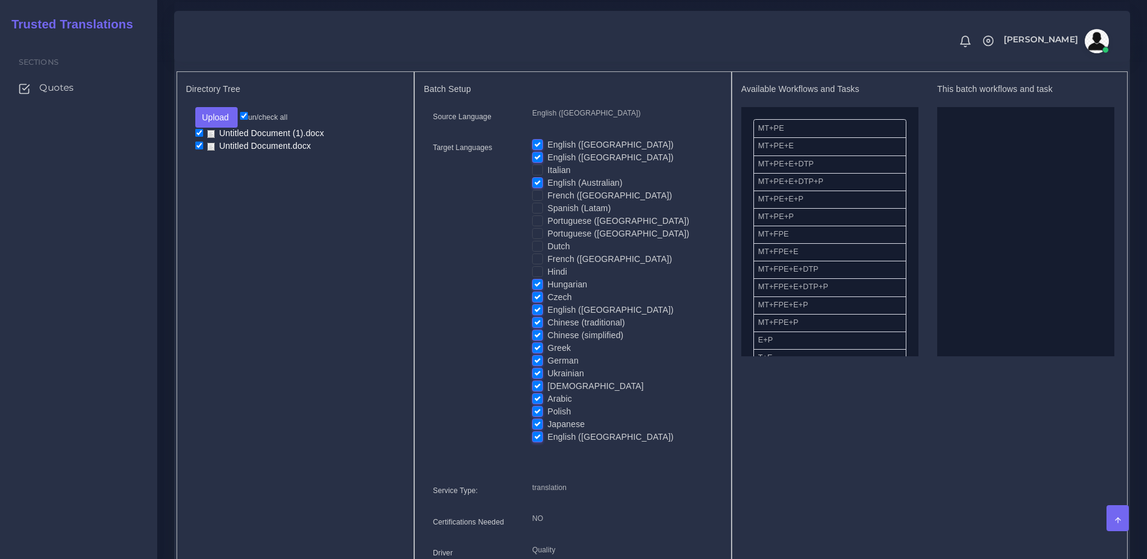
checkbox input "false"
click at [547, 301] on label "Czech" at bounding box center [559, 297] width 24 height 13
click at [537, 301] on input "Czech" at bounding box center [537, 296] width 11 height 11
checkbox input "false"
click at [547, 329] on label "Chinese (traditional)" at bounding box center [585, 322] width 77 height 13
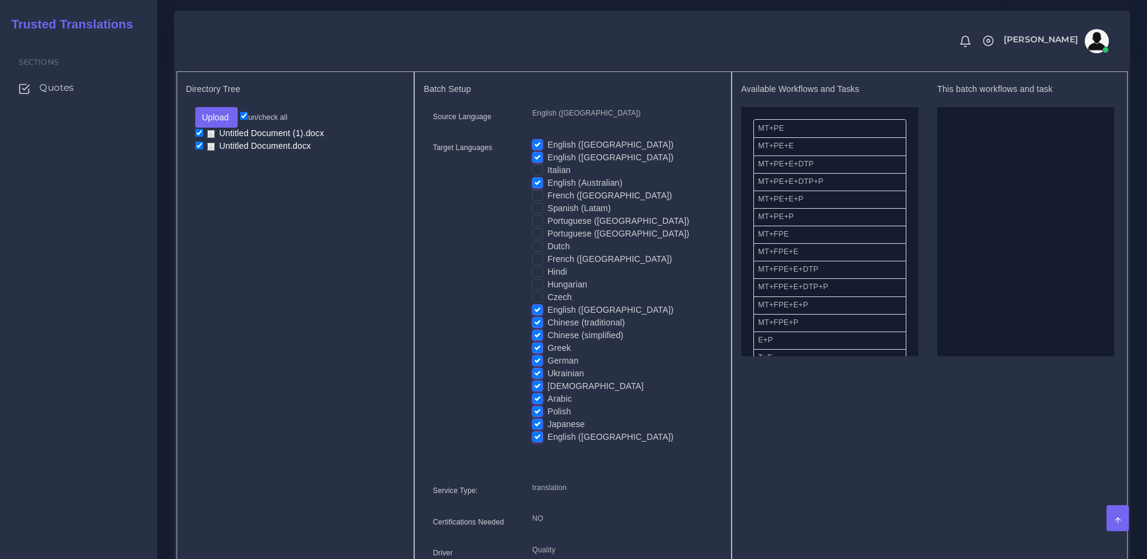
click at [538, 327] on input "Chinese (traditional)" at bounding box center [537, 321] width 11 height 11
checkbox input "false"
click at [547, 342] on label "Chinese (simplified)" at bounding box center [585, 335] width 76 height 13
click at [539, 340] on input "Chinese (simplified)" at bounding box center [537, 334] width 11 height 11
checkbox input "false"
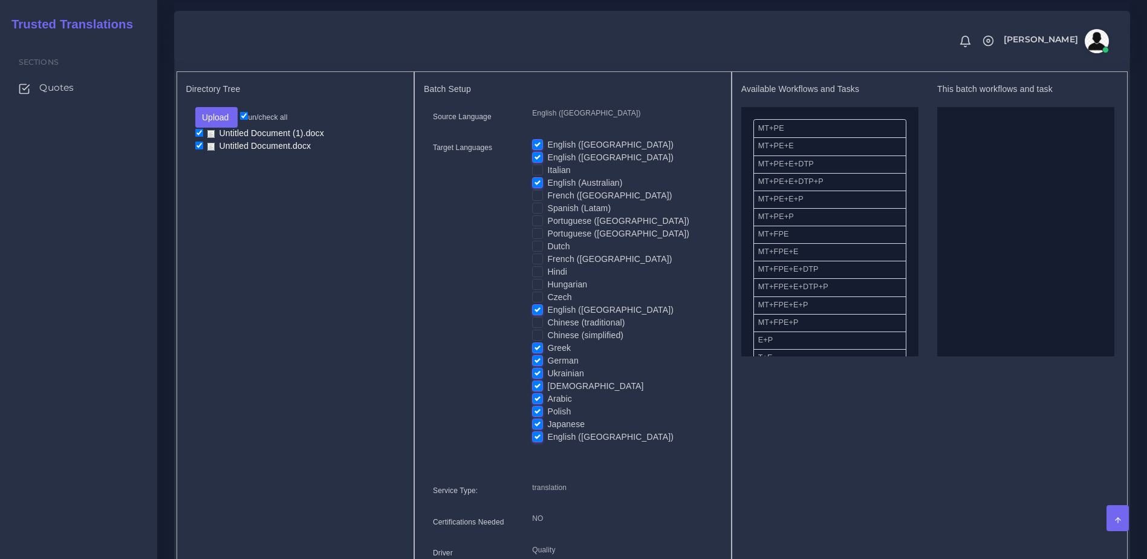
click at [547, 354] on label "Greek" at bounding box center [559, 348] width 24 height 13
click at [537, 352] on input "Greek" at bounding box center [537, 347] width 11 height 11
checkbox input "false"
click at [547, 367] on label "German" at bounding box center [562, 360] width 31 height 13
click at [537, 365] on input "German" at bounding box center [537, 359] width 11 height 11
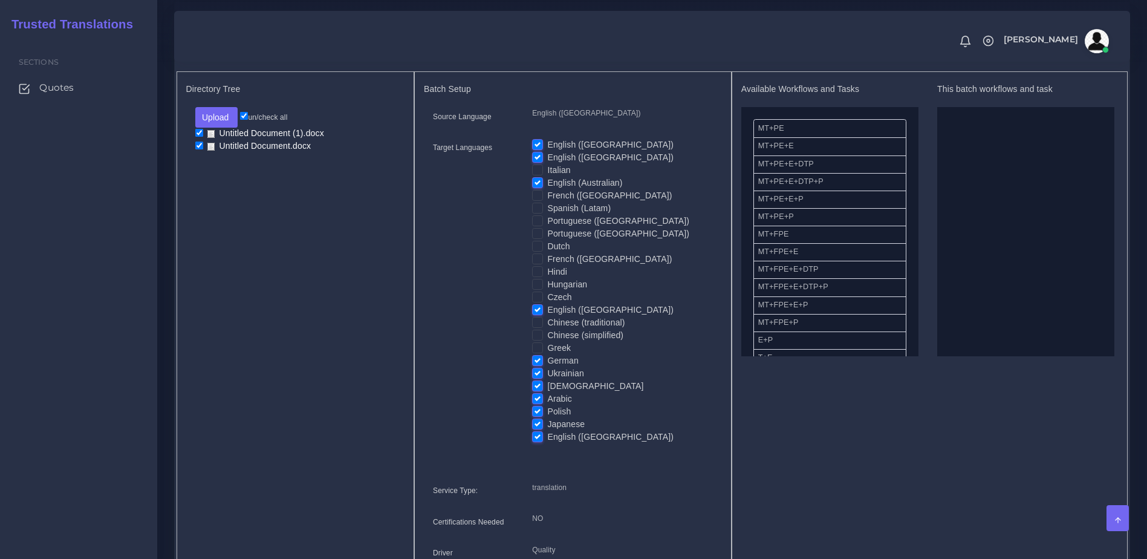
checkbox input "false"
click at [547, 380] on label "Ukrainian" at bounding box center [565, 373] width 36 height 13
click at [536, 378] on input "Ukrainian" at bounding box center [537, 372] width 11 height 11
checkbox input "false"
click at [547, 401] on label "Arabic" at bounding box center [559, 398] width 25 height 13
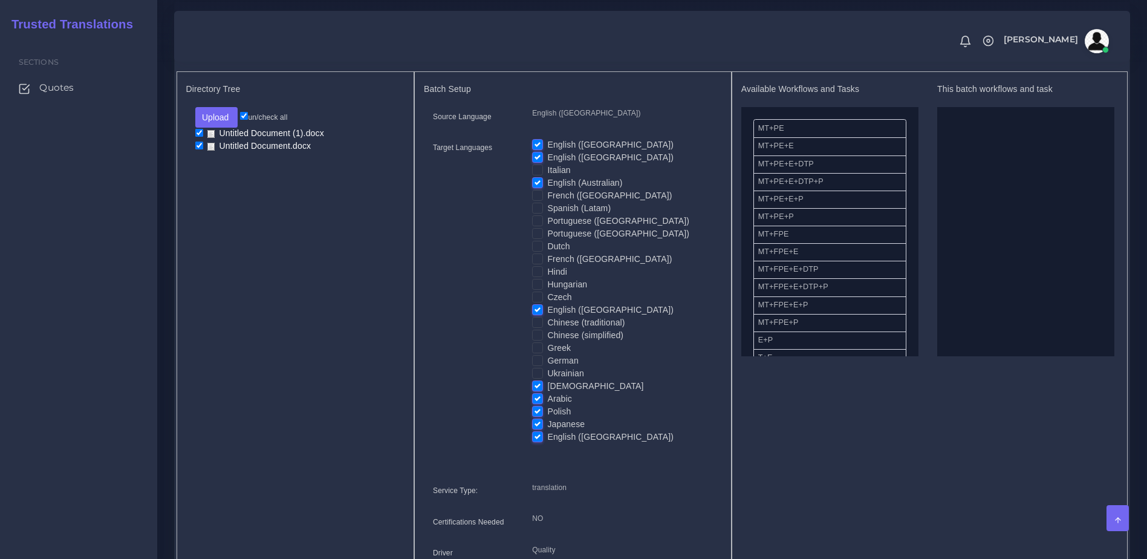
click at [534, 401] on input "Arabic" at bounding box center [537, 397] width 11 height 11
checkbox input "false"
click at [547, 418] on label "Polish" at bounding box center [559, 411] width 24 height 13
click at [534, 416] on input "Polish" at bounding box center [537, 410] width 11 height 11
checkbox input "false"
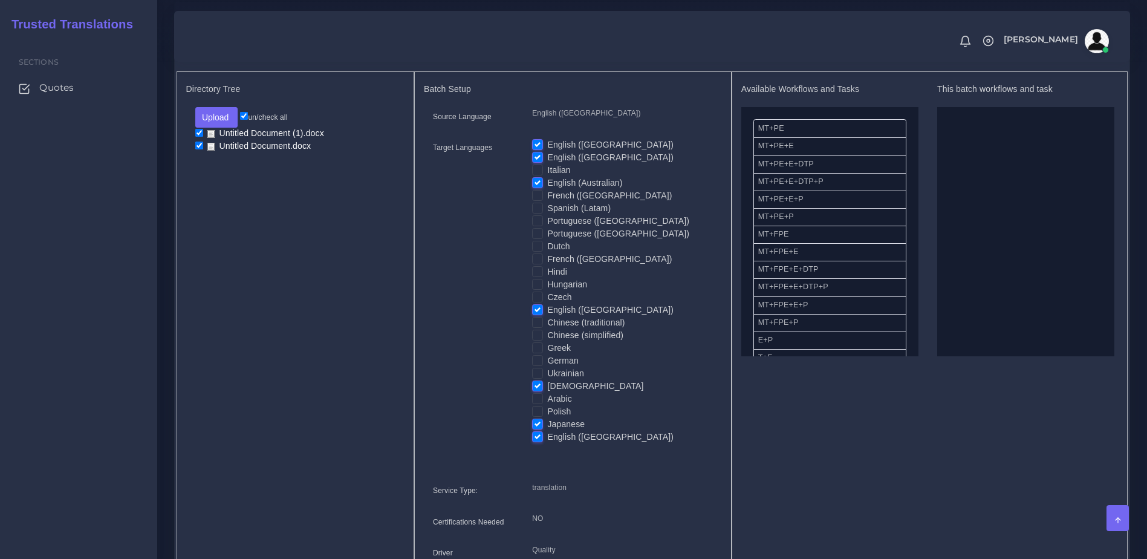
click at [547, 392] on label "[DEMOGRAPHIC_DATA]" at bounding box center [595, 386] width 96 height 13
click at [533, 391] on input "[DEMOGRAPHIC_DATA]" at bounding box center [537, 385] width 11 height 11
checkbox input "false"
click at [547, 430] on label "Japanese" at bounding box center [565, 424] width 37 height 13
click at [534, 429] on input "Japanese" at bounding box center [537, 423] width 11 height 11
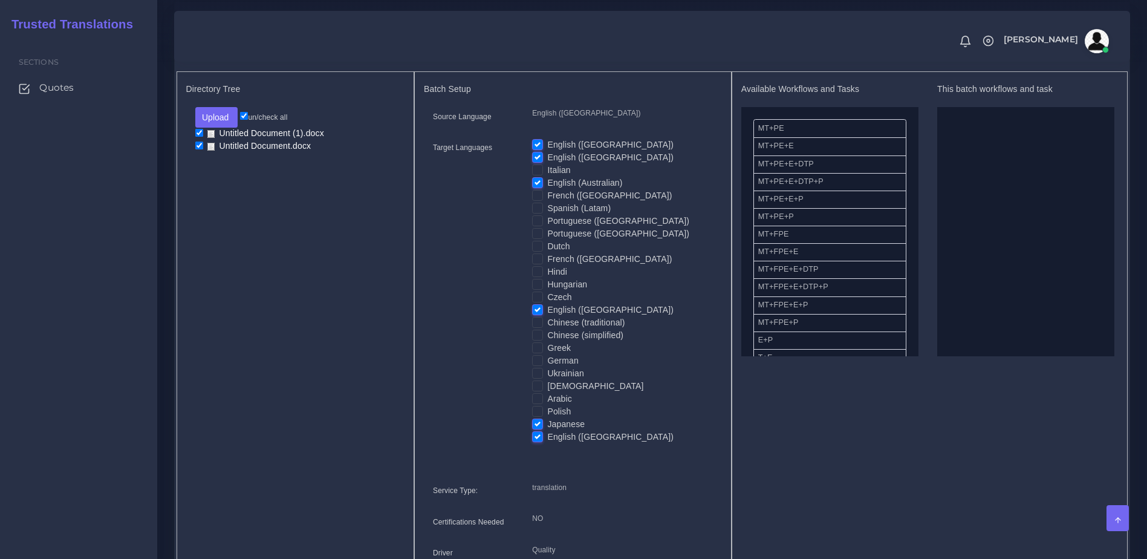
checkbox input "false"
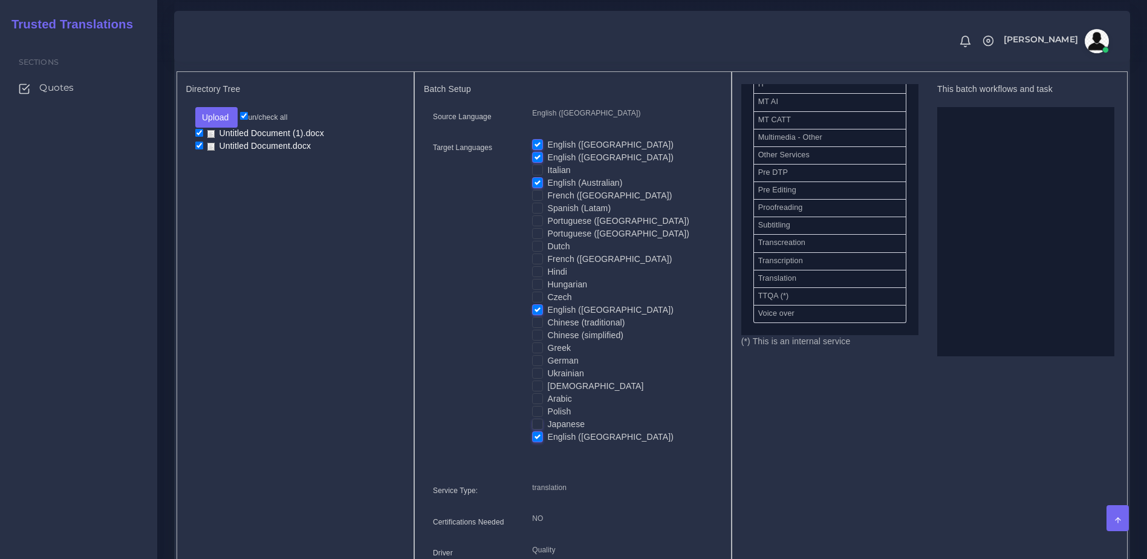
scroll to position [590, 0]
drag, startPoint x: 828, startPoint y: 222, endPoint x: 1008, endPoint y: 210, distance: 180.0
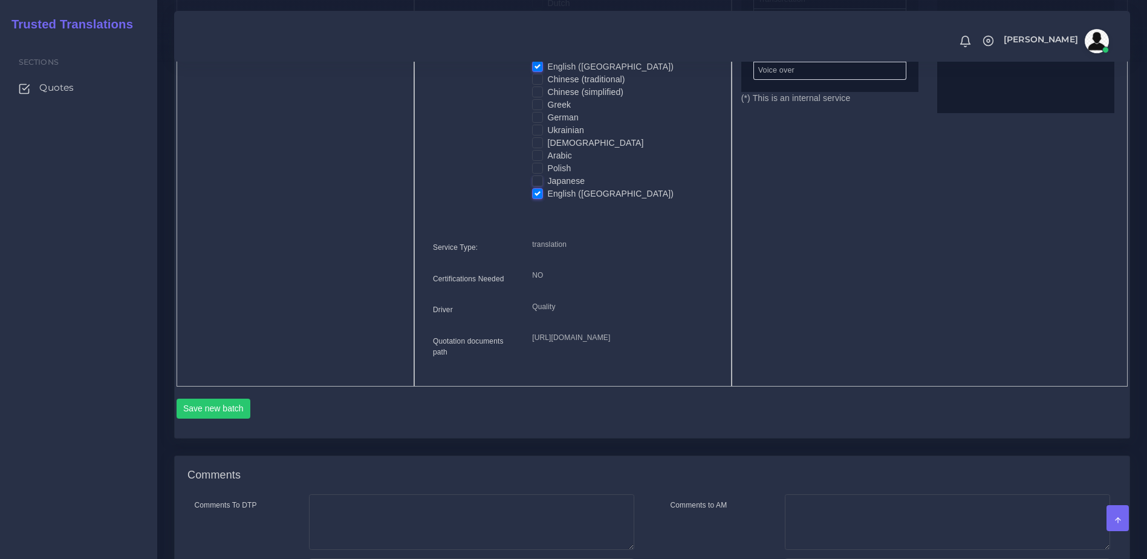
scroll to position [1021, 0]
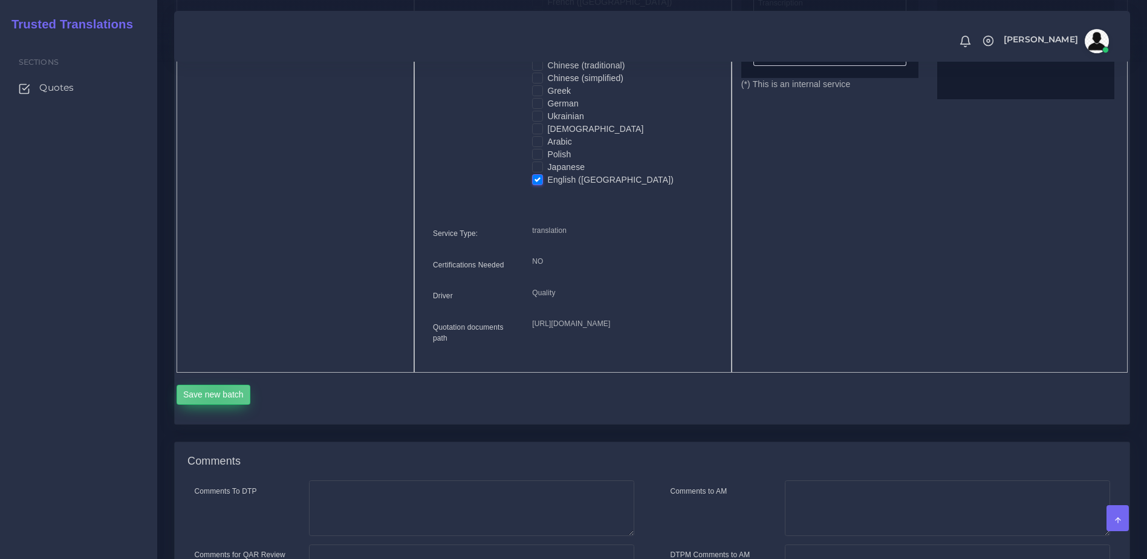
click at [216, 405] on button "Save new batch" at bounding box center [214, 395] width 74 height 21
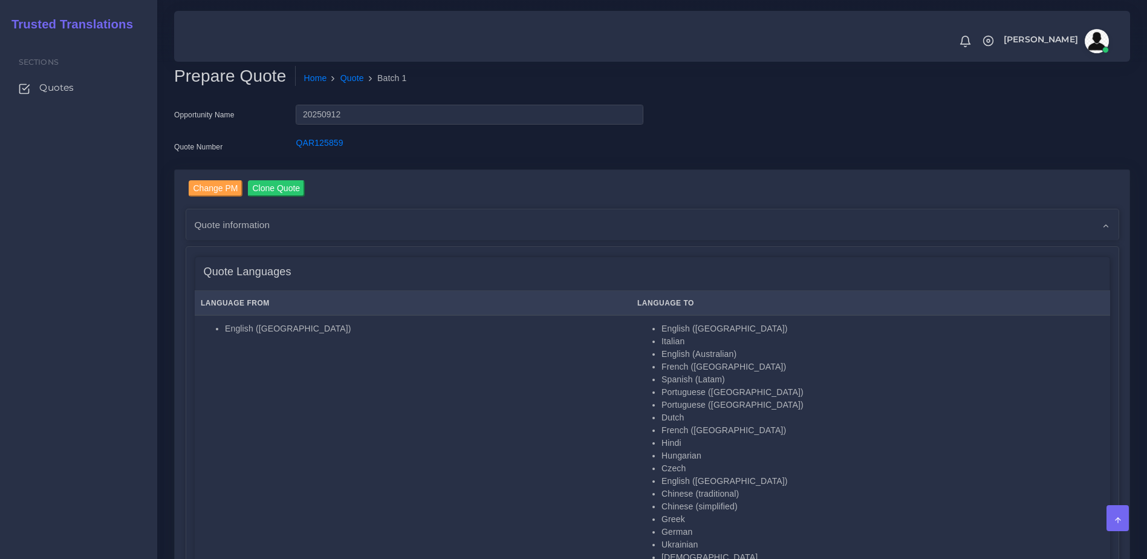
click at [1025, 320] on td "English ([GEOGRAPHIC_DATA]) Italian English (Australian) French ([GEOGRAPHIC_DA…" at bounding box center [870, 478] width 479 height 326
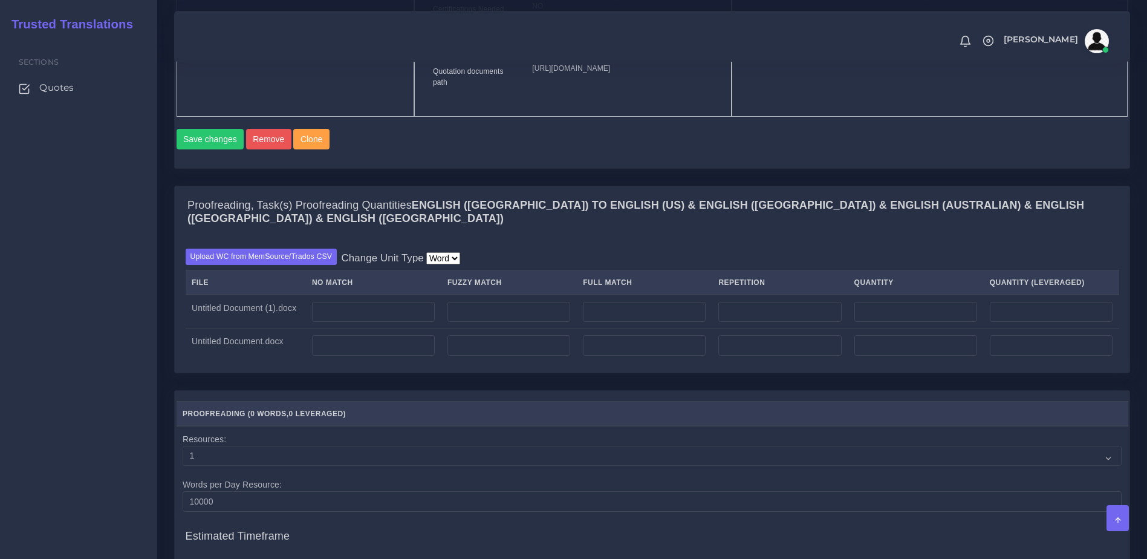
scroll to position [1328, 0]
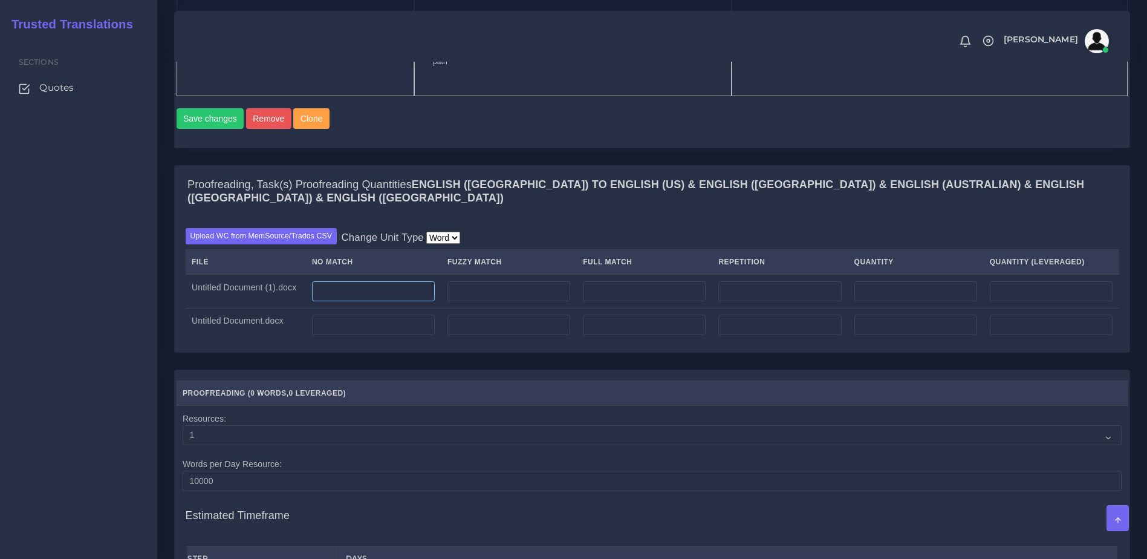
click at [364, 302] on input "number" at bounding box center [373, 291] width 123 height 21
type input "1825"
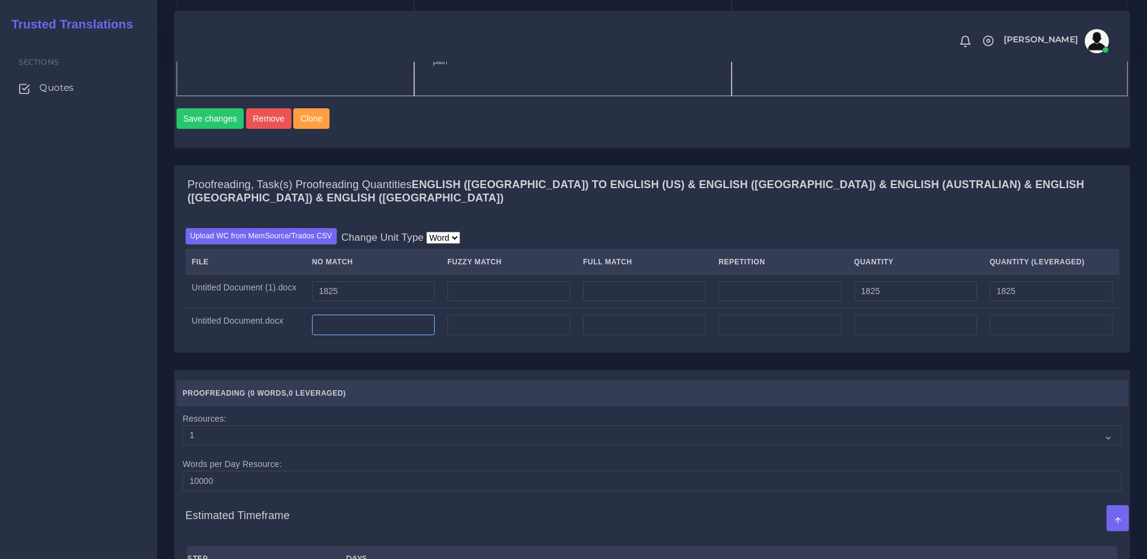
click at [354, 335] on input "number" at bounding box center [373, 324] width 123 height 21
click at [356, 335] on input "0" at bounding box center [373, 324] width 123 height 21
type input "931"
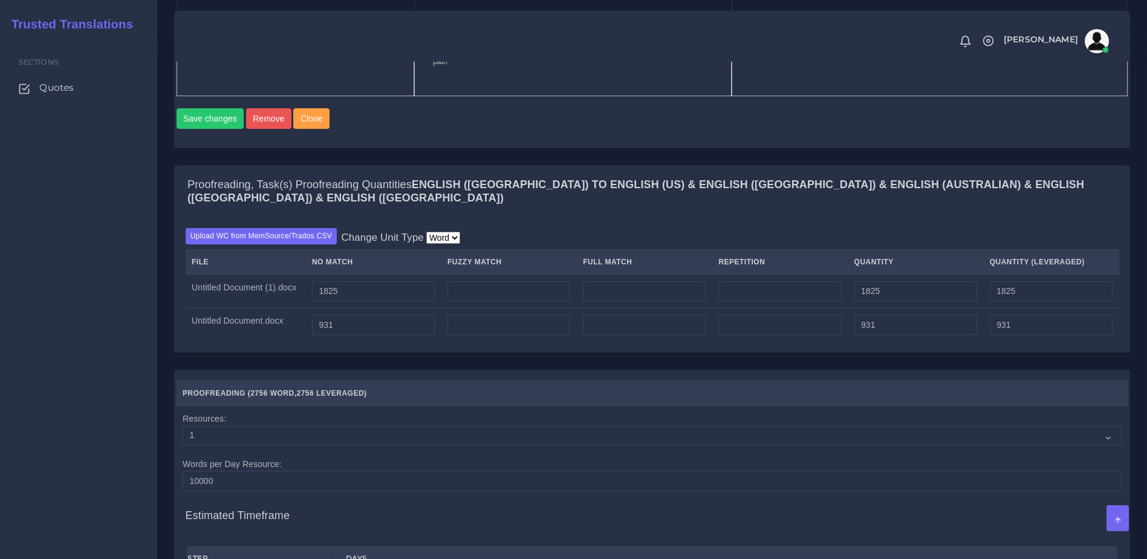
click at [375, 369] on div "Proofreading, Task(s) Proofreading Quantities English (US) TO English (US) & En…" at bounding box center [652, 267] width 974 height 204
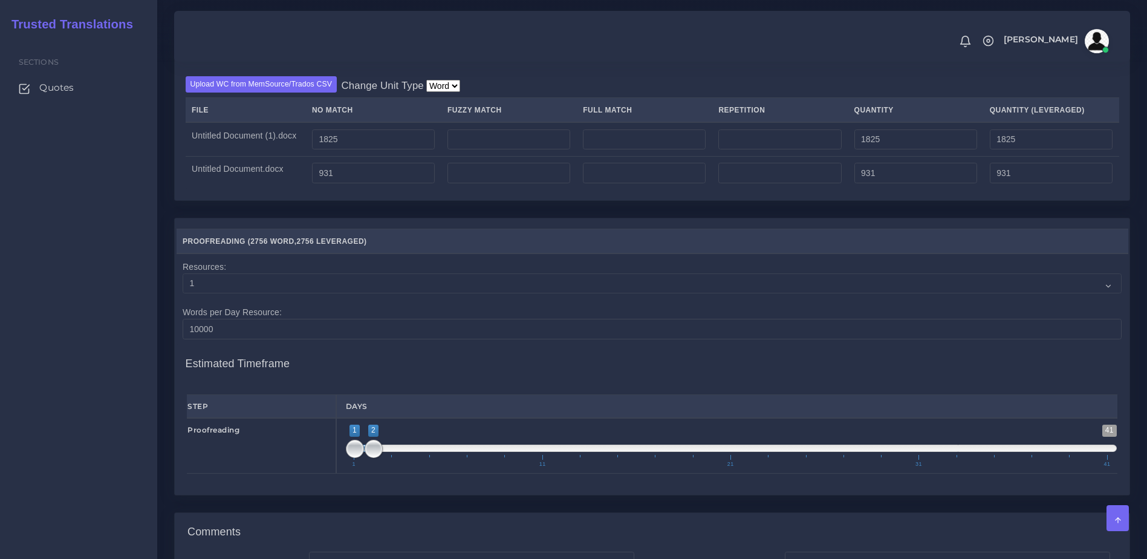
scroll to position [1606, 0]
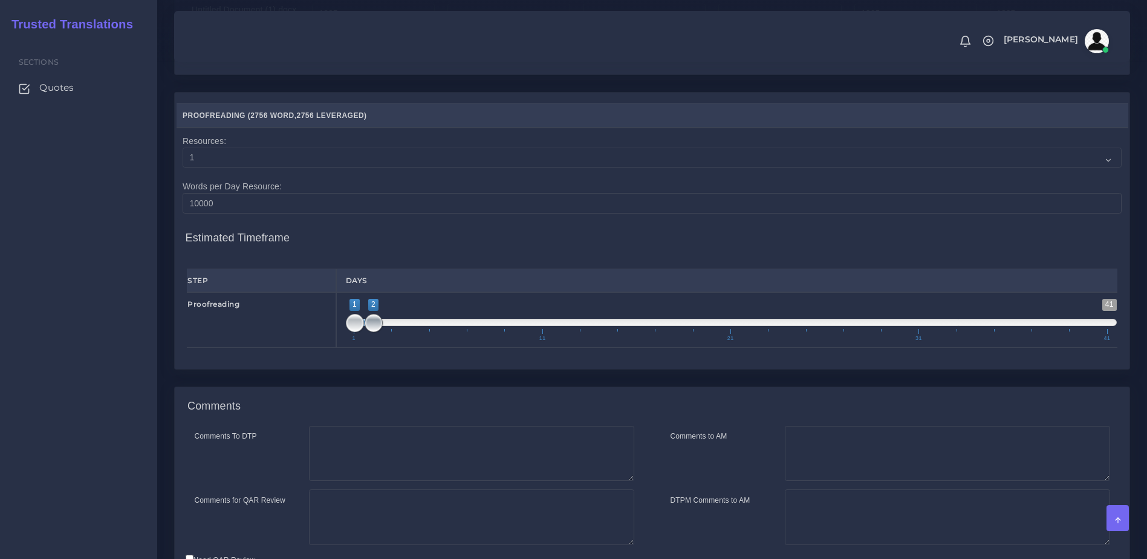
type input "1;3"
drag, startPoint x: 373, startPoint y: 360, endPoint x: 383, endPoint y: 360, distance: 9.7
click at [383, 341] on span "1 41 1 3 1 — 3 1 11 21 31 41" at bounding box center [731, 320] width 771 height 42
click at [409, 387] on div "Resources Proofreading ( 2756 Word , 2756 Leveraged ) Resources: 1 2 3 4 5 6 7 …" at bounding box center [652, 239] width 974 height 295
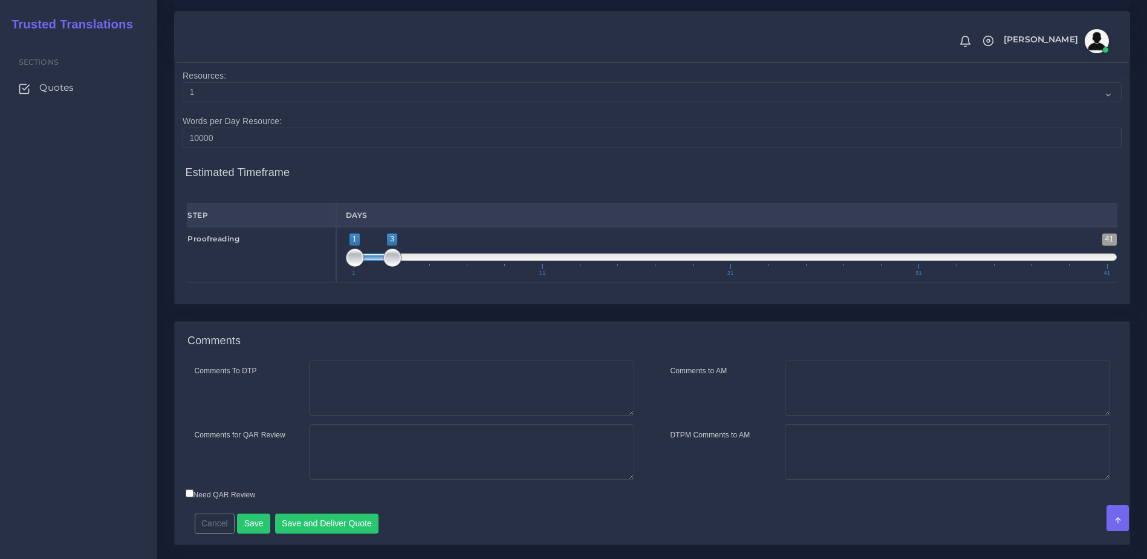
scroll to position [1736, 0]
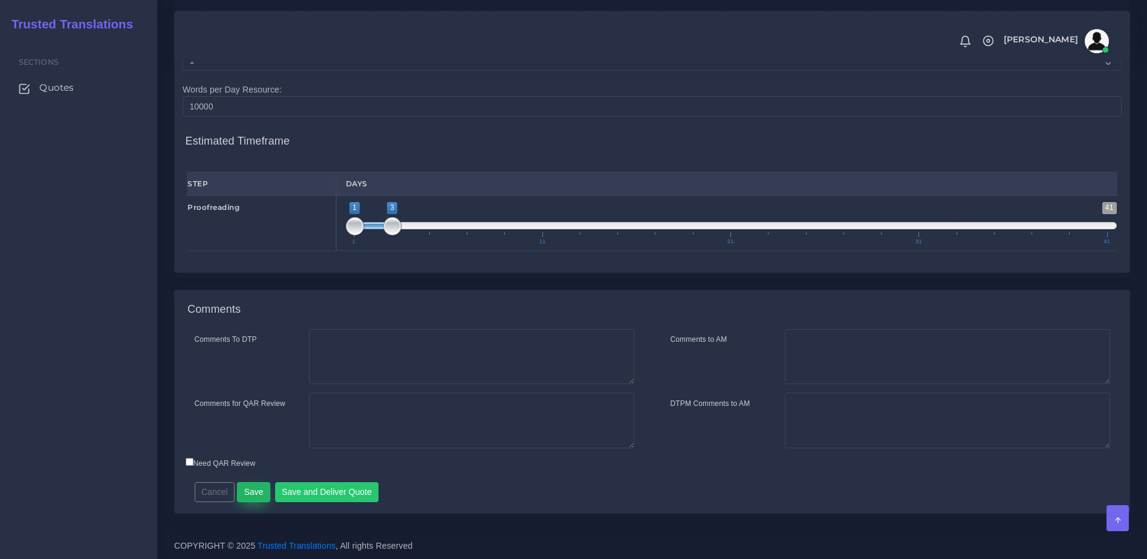
click at [237, 498] on button "Save" at bounding box center [253, 492] width 33 height 21
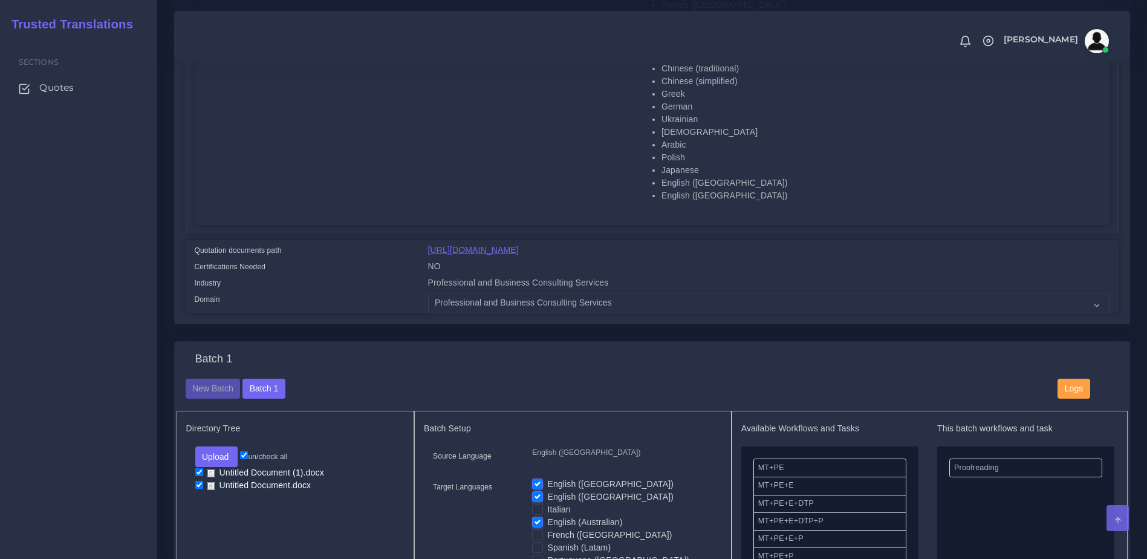
scroll to position [464, 0]
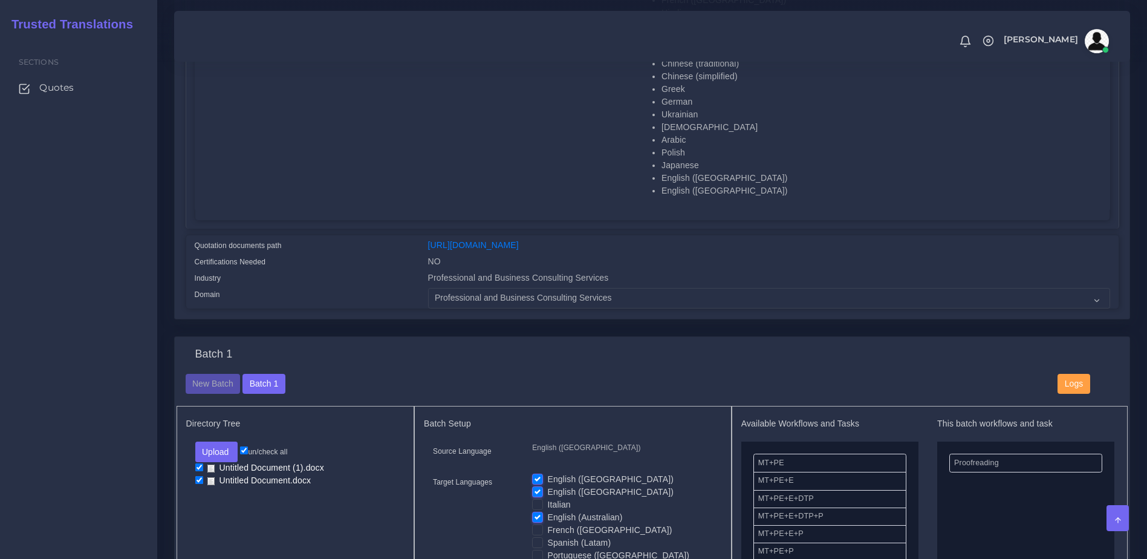
click at [194, 404] on div "New Batch Batch 1 Logs" at bounding box center [653, 390] width 952 height 33
click at [206, 394] on button "New Batch" at bounding box center [213, 384] width 55 height 21
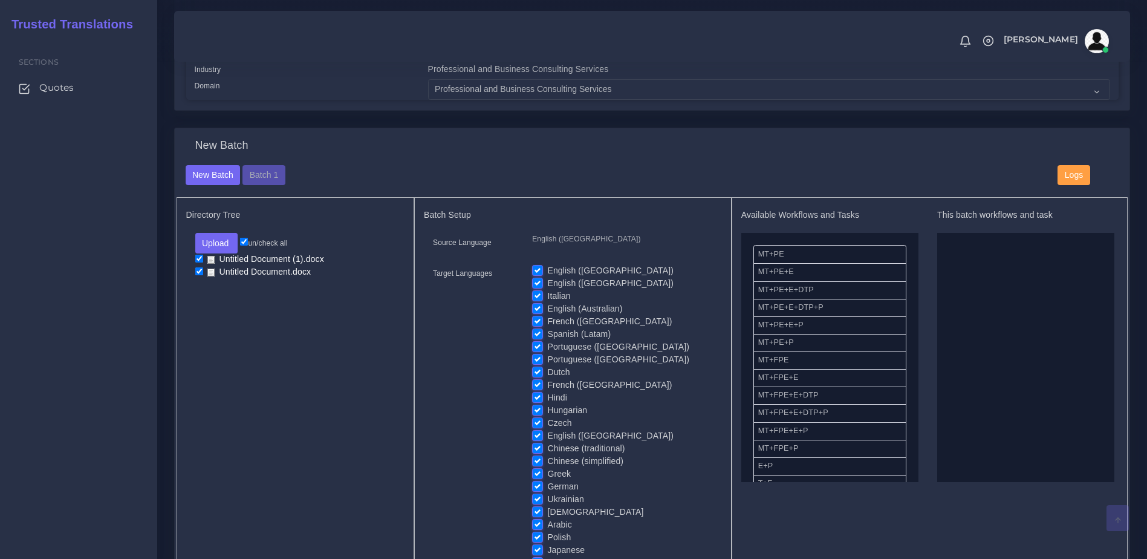
scroll to position [673, 0]
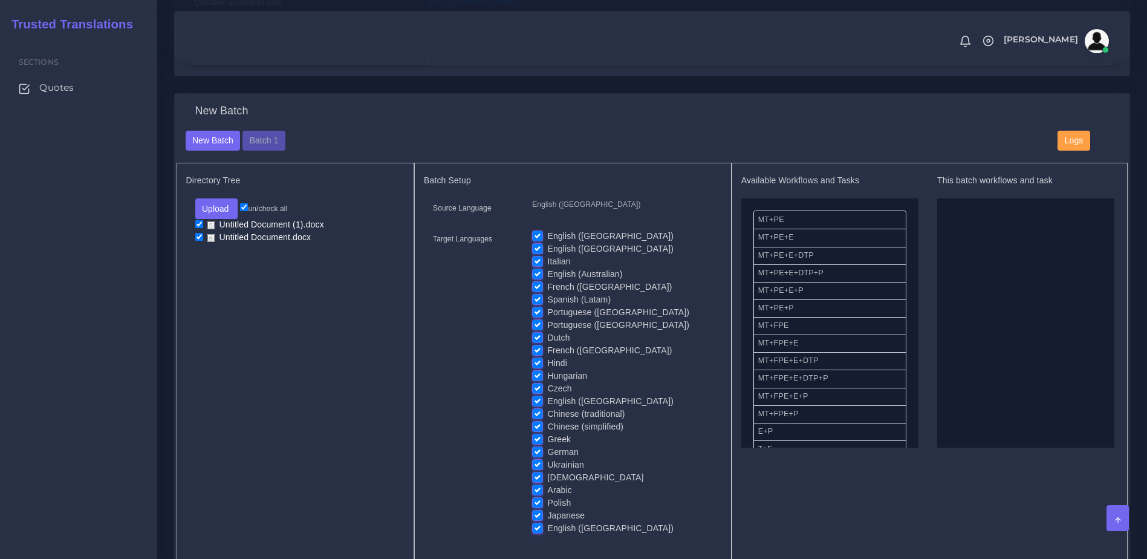
click at [547, 242] on label "English ([GEOGRAPHIC_DATA])" at bounding box center [610, 236] width 126 height 13
click at [534, 241] on input "English (US)" at bounding box center [537, 235] width 11 height 11
checkbox input "false"
click at [547, 255] on label "English ([GEOGRAPHIC_DATA])" at bounding box center [610, 248] width 126 height 13
click at [536, 253] on input "English ([GEOGRAPHIC_DATA])" at bounding box center [537, 247] width 11 height 11
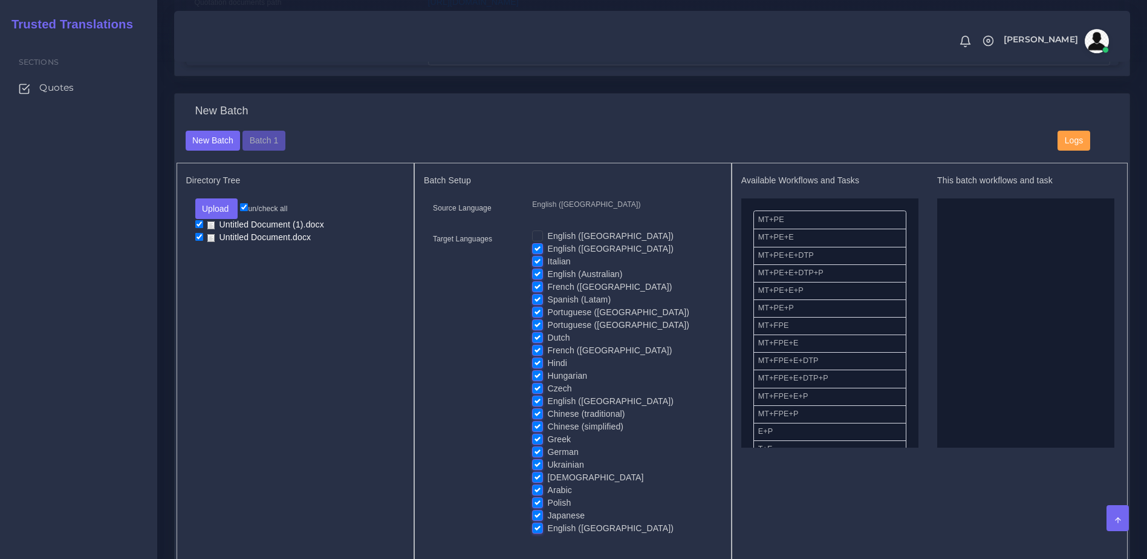
checkbox input "false"
click at [547, 281] on label "English (Australian)" at bounding box center [584, 274] width 75 height 13
click at [538, 279] on input "English (Australian)" at bounding box center [537, 273] width 11 height 11
checkbox input "false"
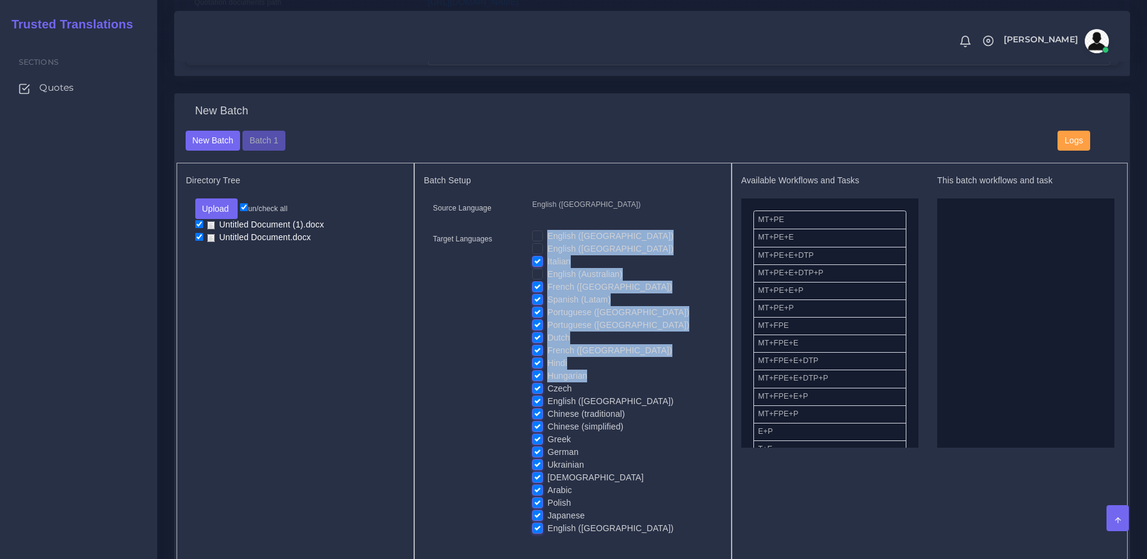
drag, startPoint x: 536, startPoint y: 390, endPoint x: 521, endPoint y: 400, distance: 17.9
click at [521, 400] on div "Target Languages English (US) English (UK) Italian English (Australian) French …" at bounding box center [573, 386] width 298 height 313
drag, startPoint x: 521, startPoint y: 400, endPoint x: 514, endPoint y: 401, distance: 7.5
click at [512, 400] on div "Target Languages" at bounding box center [473, 386] width 99 height 313
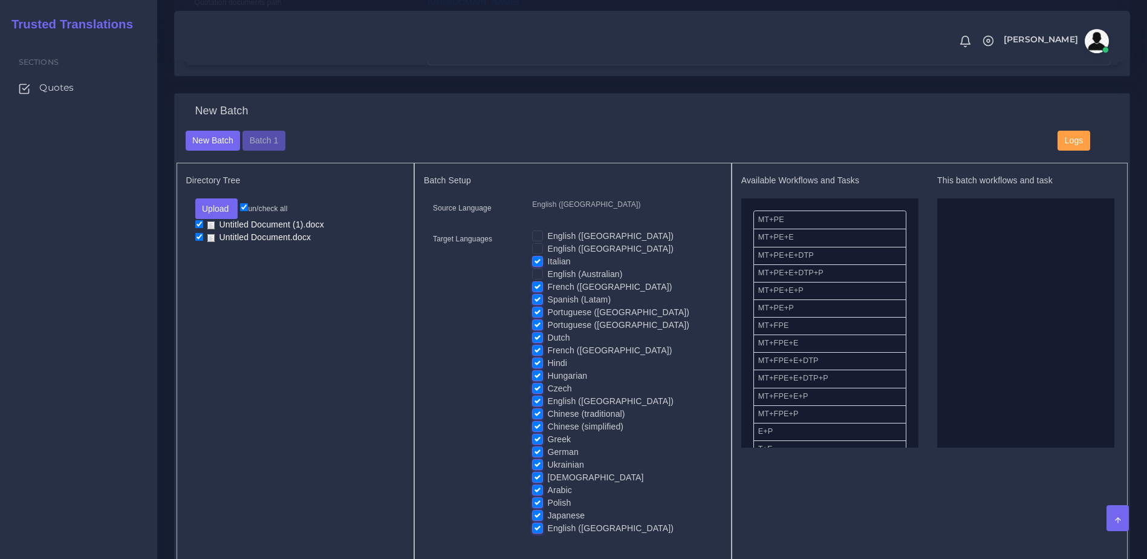
click at [547, 407] on label "English ([GEOGRAPHIC_DATA])" at bounding box center [610, 401] width 126 height 13
click at [536, 406] on input "English ([GEOGRAPHIC_DATA])" at bounding box center [537, 400] width 11 height 11
checkbox input "false"
click at [547, 534] on label "English ([GEOGRAPHIC_DATA])" at bounding box center [610, 528] width 126 height 13
click at [539, 533] on input "English ([GEOGRAPHIC_DATA])" at bounding box center [537, 527] width 11 height 11
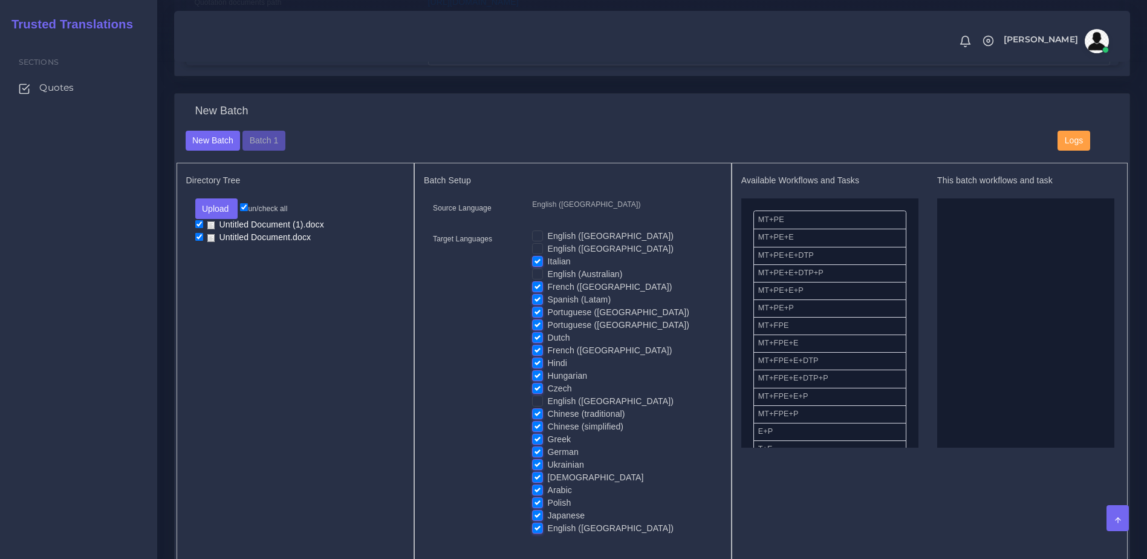
checkbox input "false"
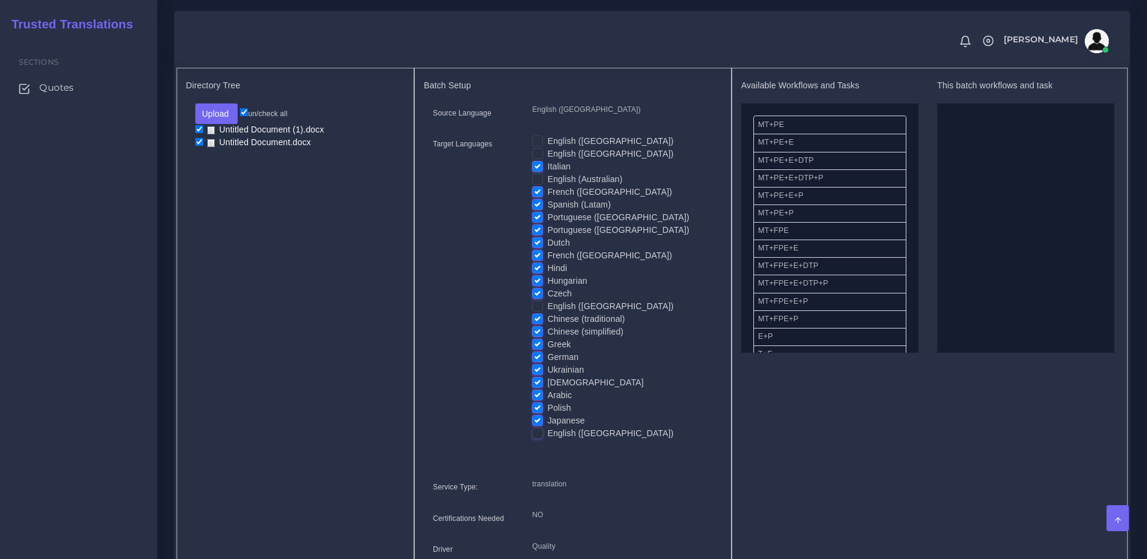
scroll to position [799, 0]
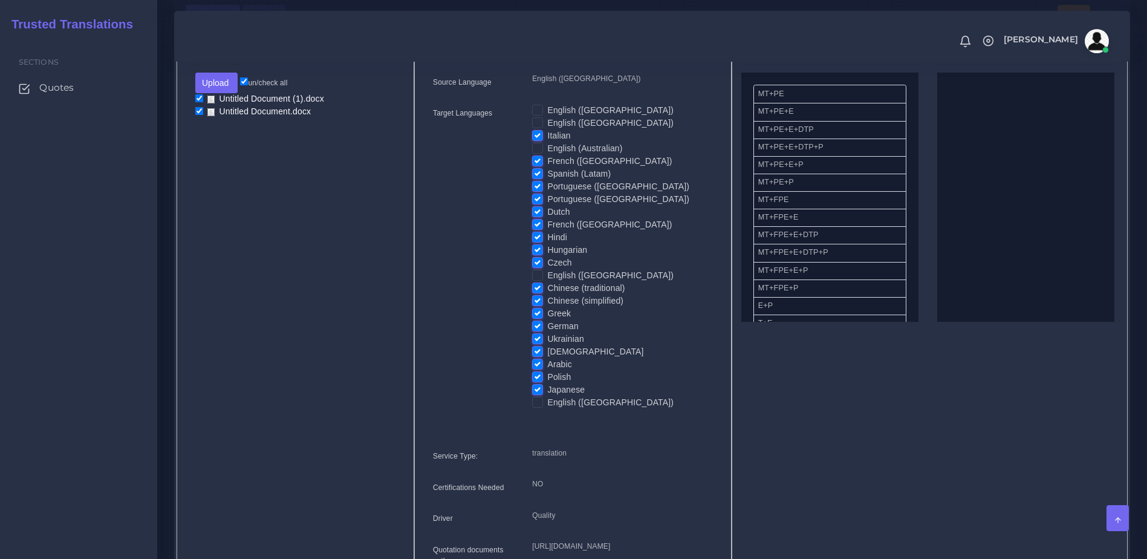
click at [891, 528] on div "Available Workflows and Tasks MT+PE MT+PE+E MT+PE+E+DTP MT+PE+E+DTP+P MT+PE+E+P…" at bounding box center [930, 316] width 397 height 558
drag, startPoint x: 771, startPoint y: 212, endPoint x: 932, endPoint y: 178, distance: 163.8
drag, startPoint x: 786, startPoint y: 234, endPoint x: 960, endPoint y: 193, distance: 178.9
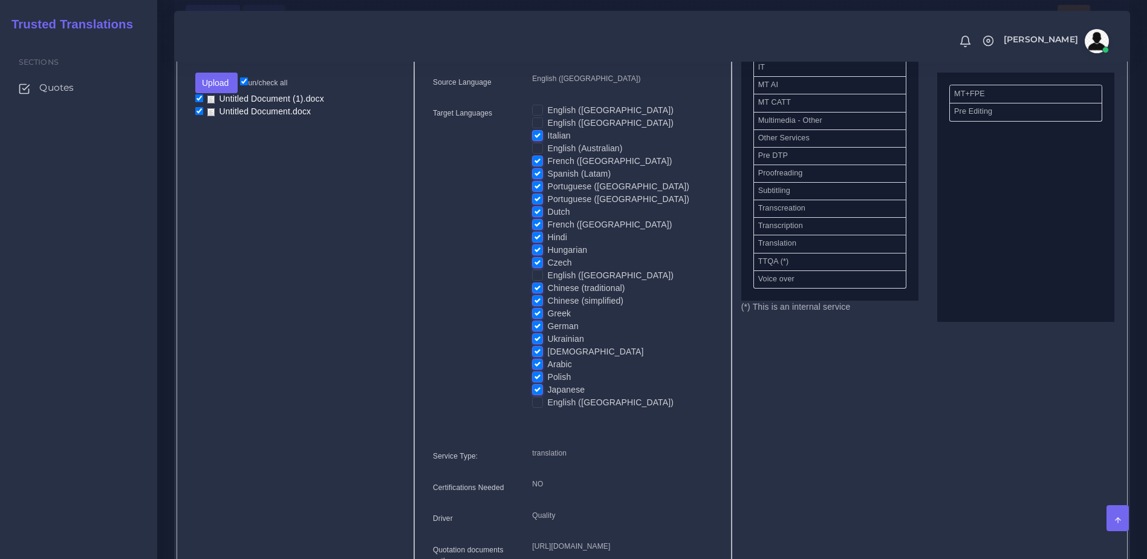
click at [978, 403] on div "Available Workflows and Tasks MT+PE MT+PE+E MT+PE+E+DTP MT+PE+E+DTP+P MT+PE+E+P…" at bounding box center [930, 316] width 397 height 558
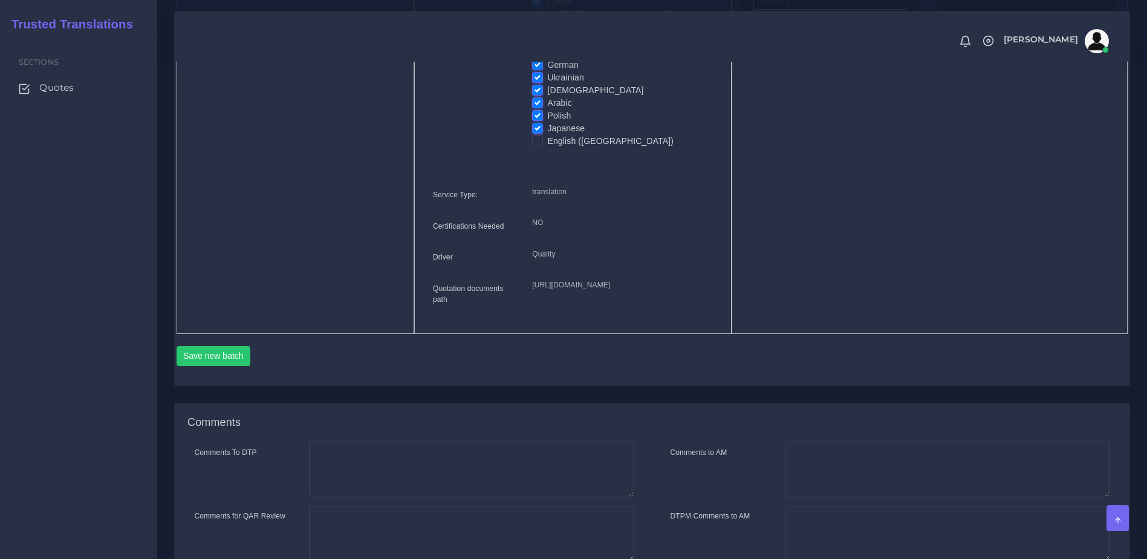
scroll to position [1072, 0]
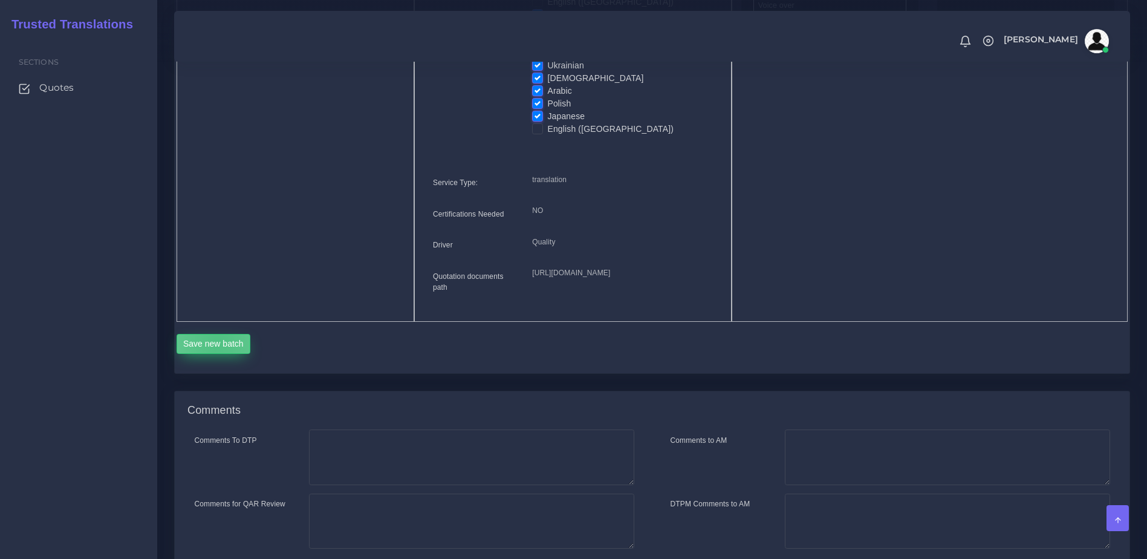
click at [218, 354] on button "Save new batch" at bounding box center [214, 344] width 74 height 21
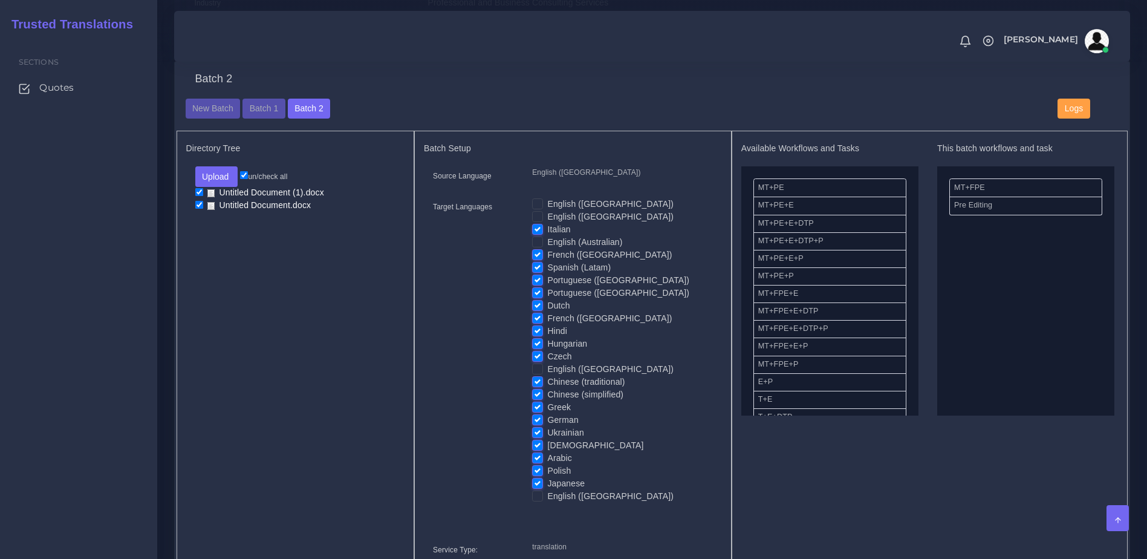
scroll to position [717, 0]
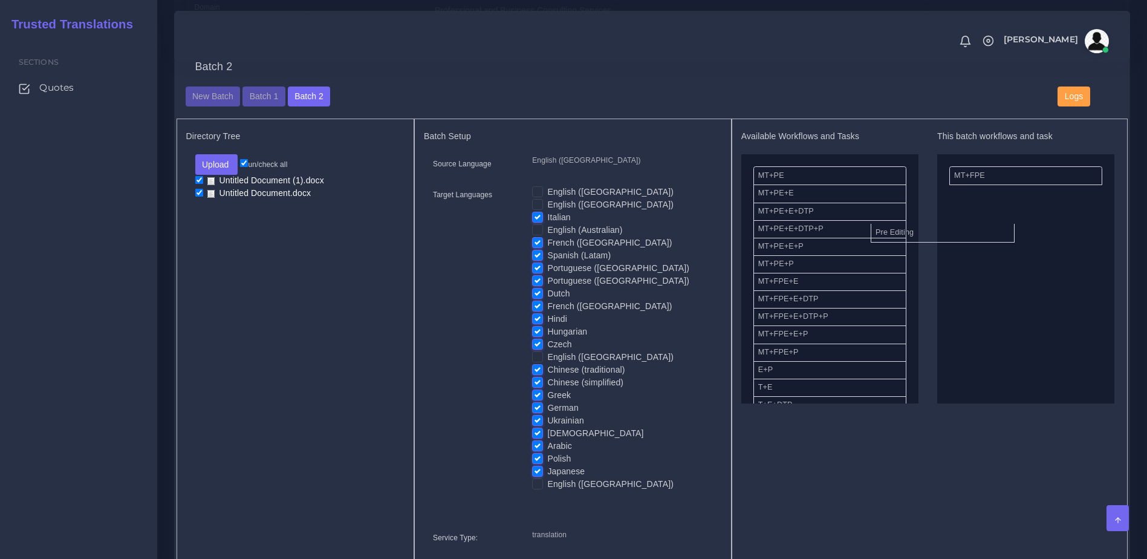
drag, startPoint x: 998, startPoint y: 206, endPoint x: 854, endPoint y: 283, distance: 163.9
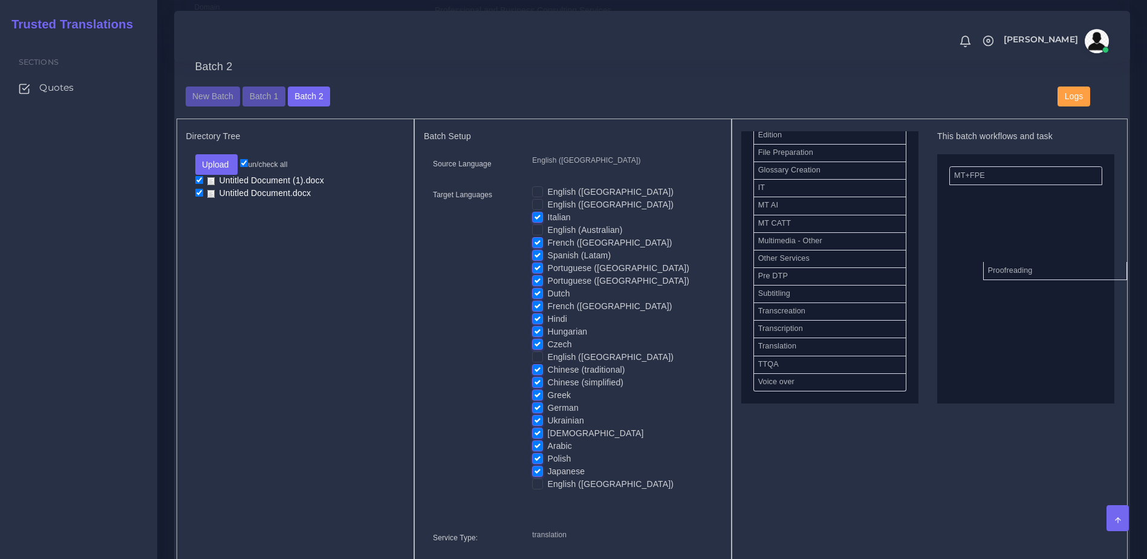
drag, startPoint x: 792, startPoint y: 288, endPoint x: 1022, endPoint y: 282, distance: 229.8
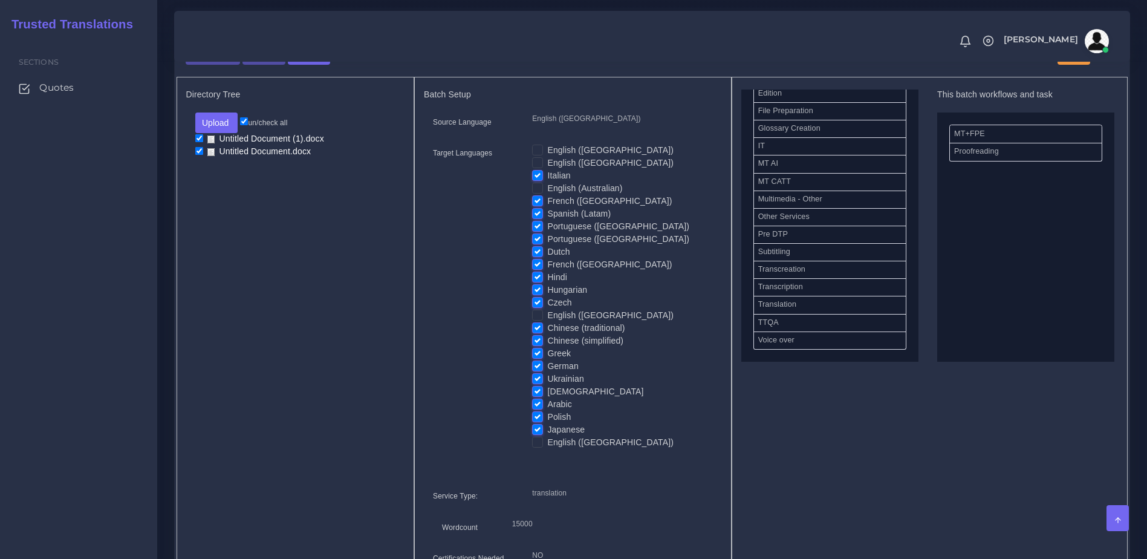
scroll to position [762, 0]
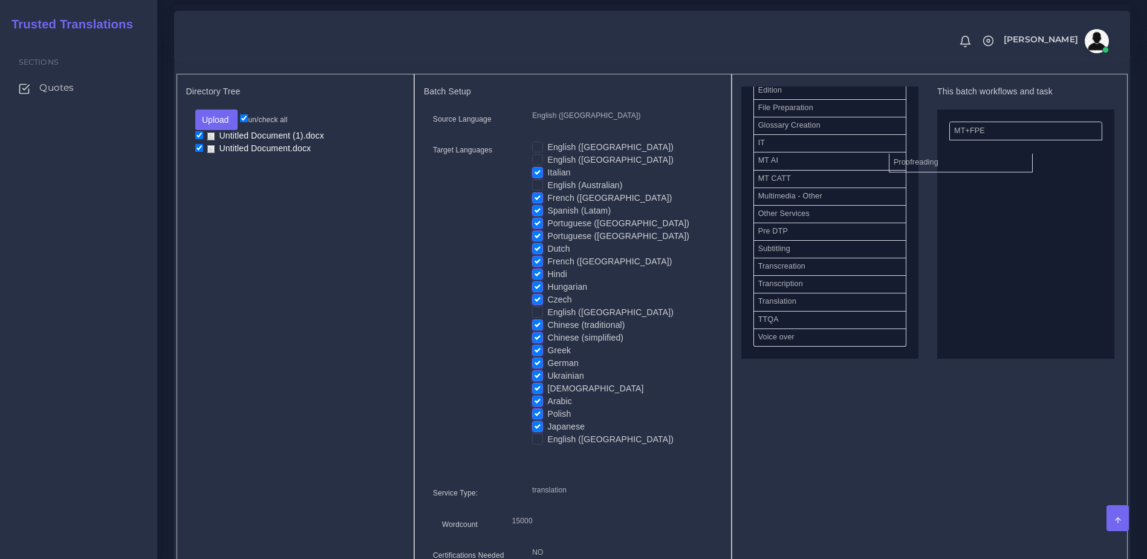
drag, startPoint x: 1008, startPoint y: 160, endPoint x: 806, endPoint y: 215, distance: 209.1
drag, startPoint x: 981, startPoint y: 146, endPoint x: 855, endPoint y: 201, distance: 138.1
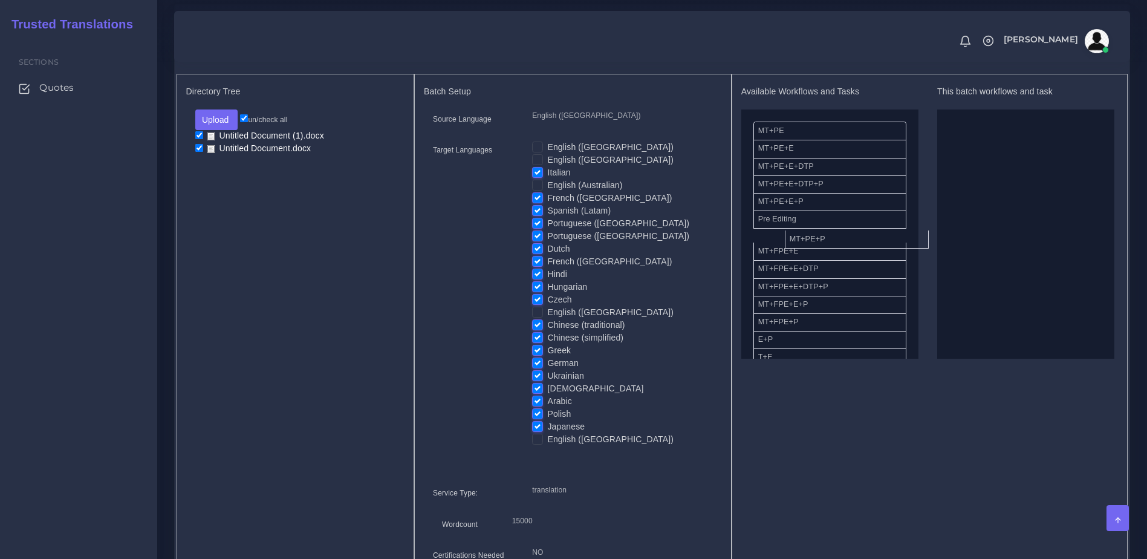
drag, startPoint x: 794, startPoint y: 244, endPoint x: 816, endPoint y: 241, distance: 22.6
drag, startPoint x: 793, startPoint y: 333, endPoint x: 961, endPoint y: 236, distance: 193.1
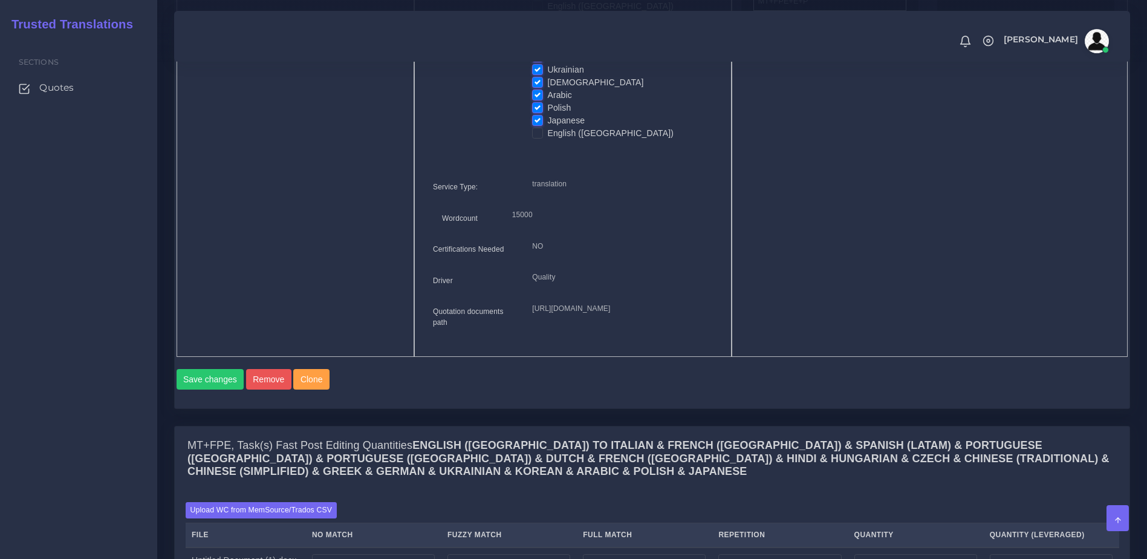
scroll to position [1121, 0]
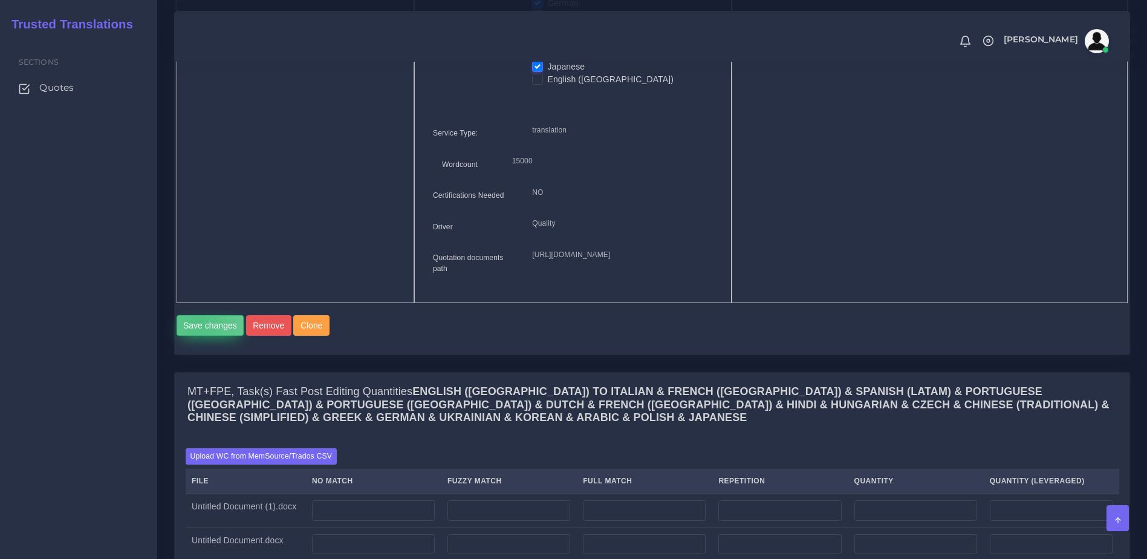
click at [199, 336] on button "Save changes" at bounding box center [211, 325] width 68 height 21
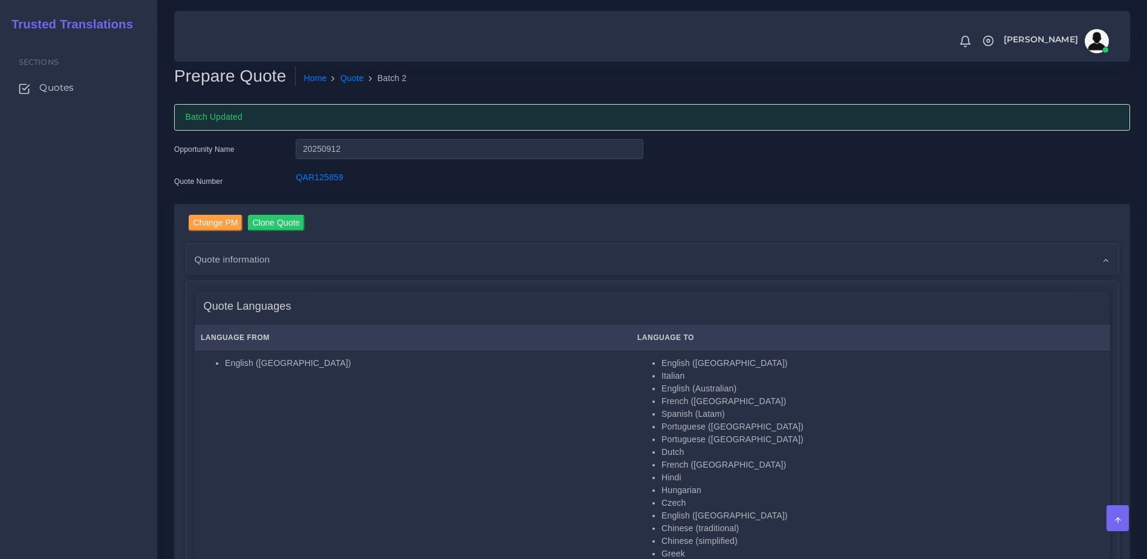
click at [911, 256] on div "Quote information" at bounding box center [652, 259] width 932 height 31
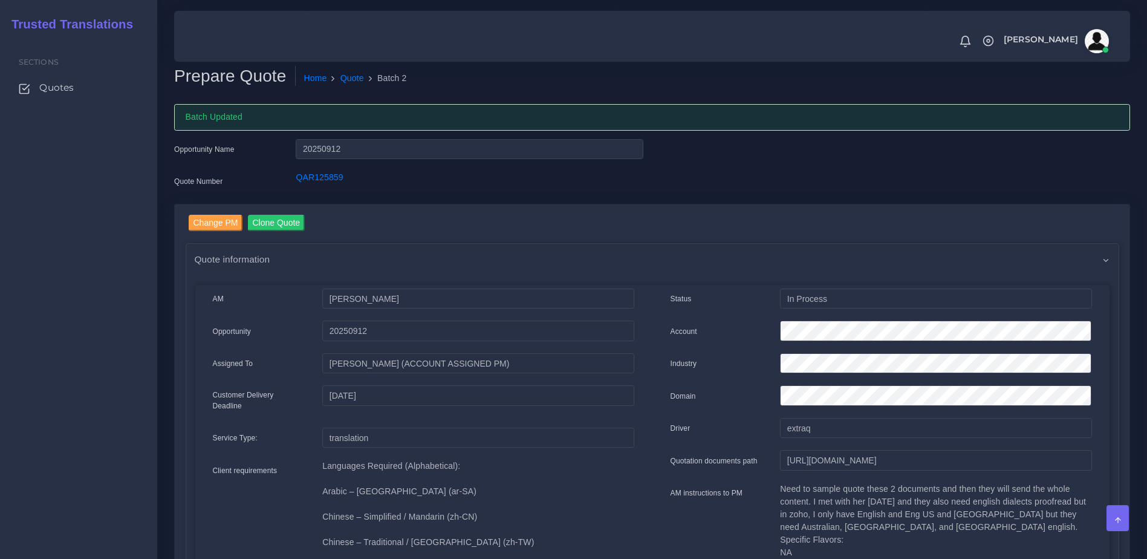
click at [953, 264] on div "Quote information" at bounding box center [652, 259] width 932 height 31
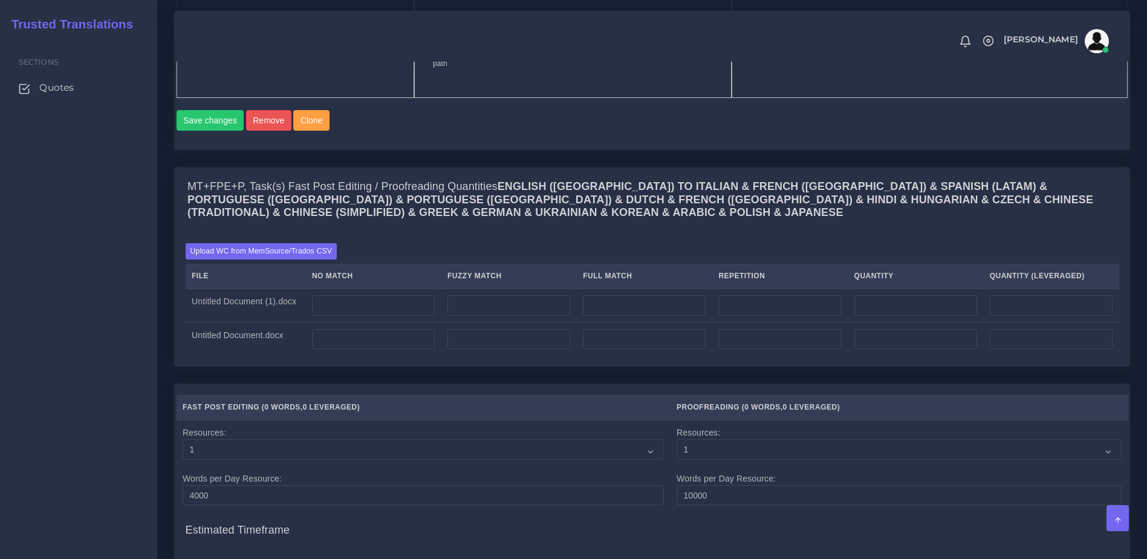
scroll to position [1487, 0]
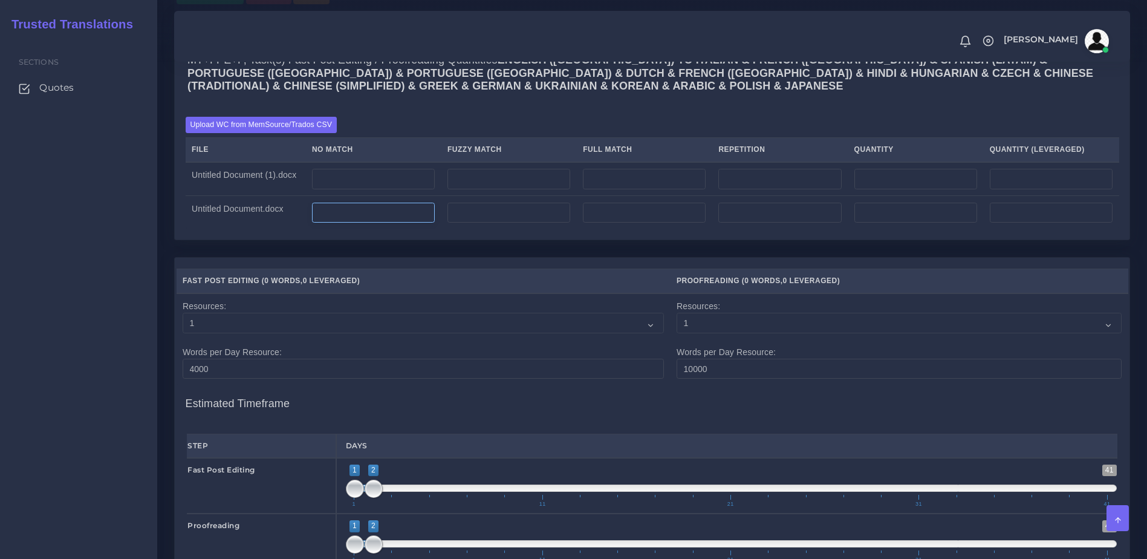
click at [389, 223] on input "number" at bounding box center [373, 213] width 123 height 21
type input "931"
click at [370, 196] on td at bounding box center [372, 179] width 135 height 34
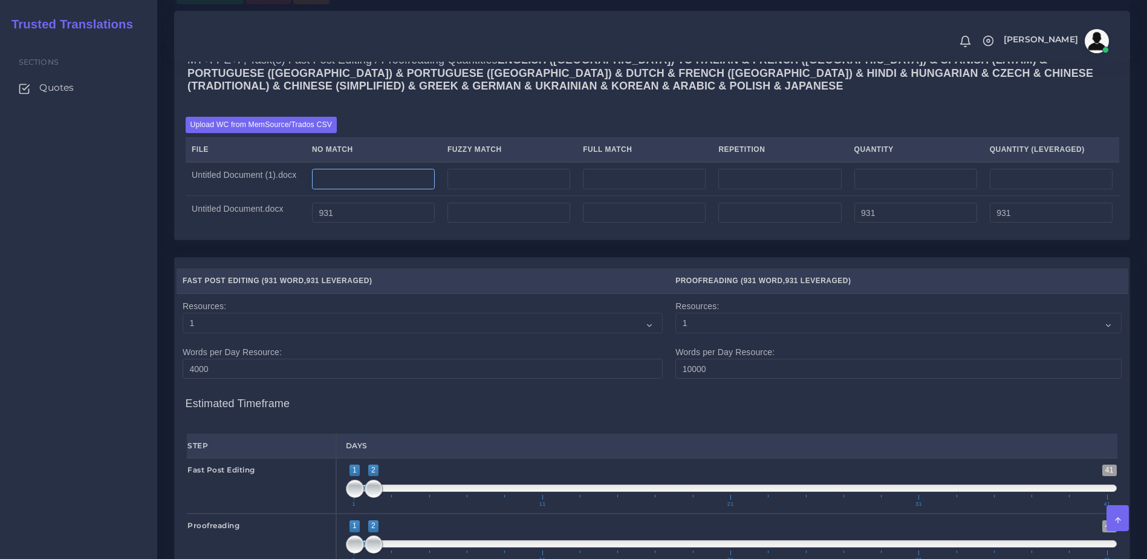
click at [360, 189] on input "number" at bounding box center [373, 179] width 123 height 21
click at [337, 189] on input "0" at bounding box center [373, 179] width 123 height 21
type input "1825"
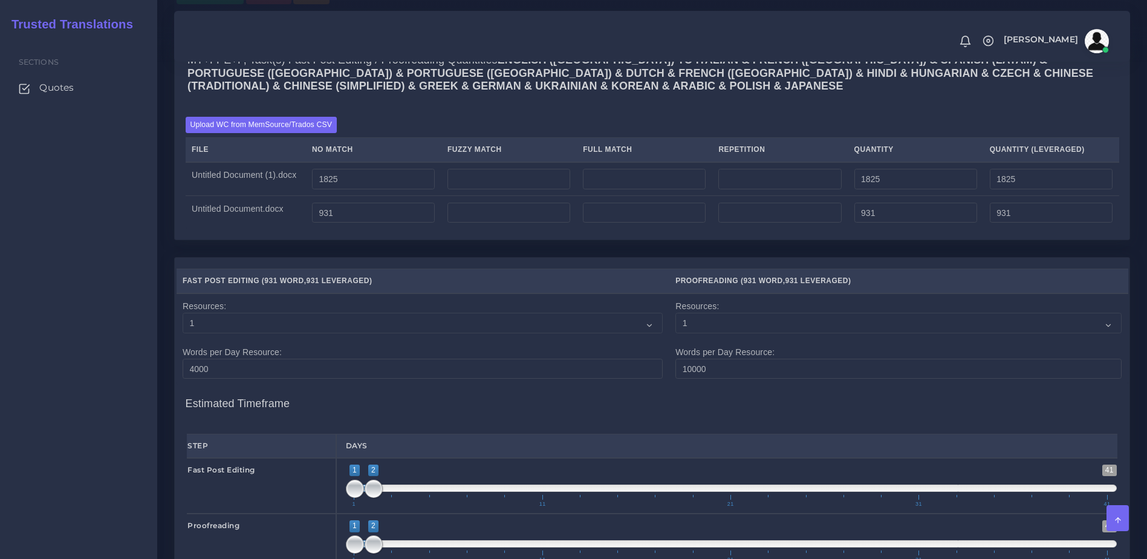
click at [371, 239] on div "Upload WC from MemSource/Trados CSV File No Match Fuzzy Match Full Match Repeti…" at bounding box center [652, 173] width 955 height 134
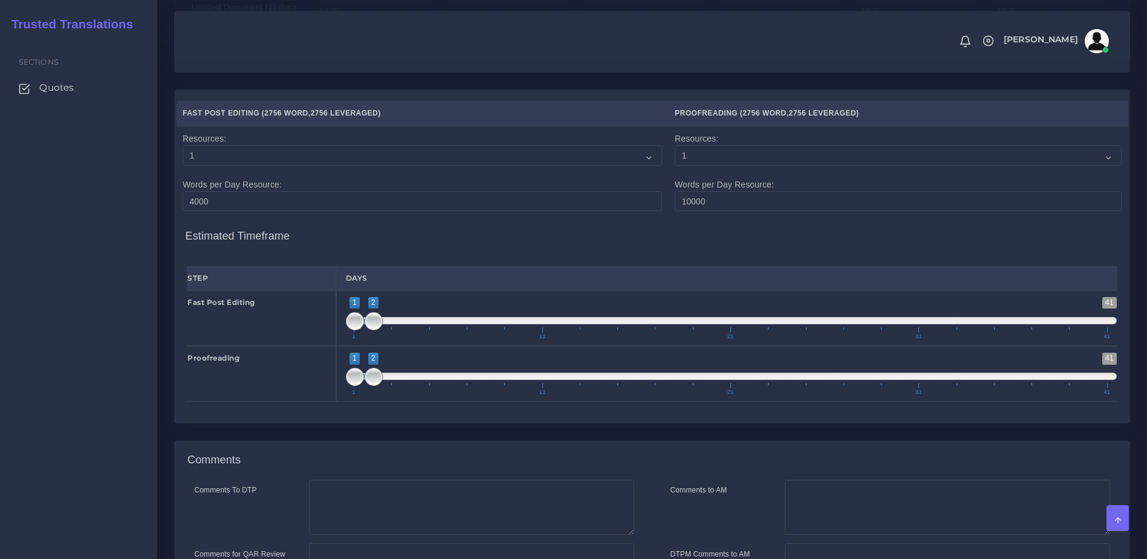
scroll to position [1671, 0]
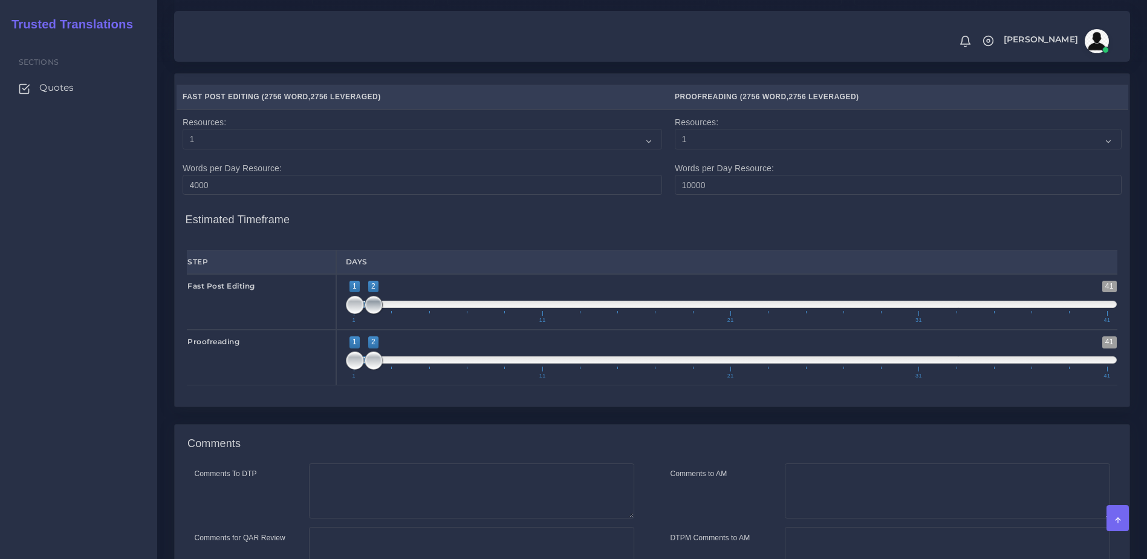
type input "1;3"
drag, startPoint x: 378, startPoint y: 353, endPoint x: 388, endPoint y: 353, distance: 9.7
click at [388, 314] on span at bounding box center [392, 305] width 18 height 18
drag, startPoint x: 376, startPoint y: 411, endPoint x: 388, endPoint y: 411, distance: 12.1
click at [388, 369] on span at bounding box center [392, 360] width 18 height 18
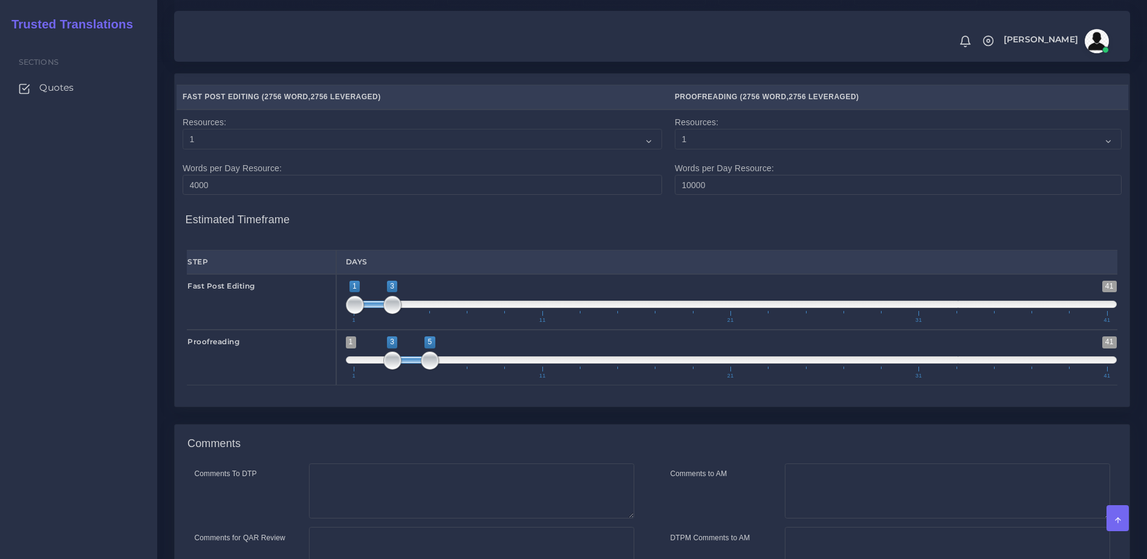
drag, startPoint x: 371, startPoint y: 407, endPoint x: 416, endPoint y: 405, distance: 44.8
click at [416, 363] on span at bounding box center [410, 359] width 37 height 7
type input "3;5"
click at [417, 363] on span at bounding box center [410, 359] width 37 height 7
click at [431, 385] on div "1 41 3 5 3 — 5 1 11 21 31 41 3;5" at bounding box center [731, 357] width 791 height 56
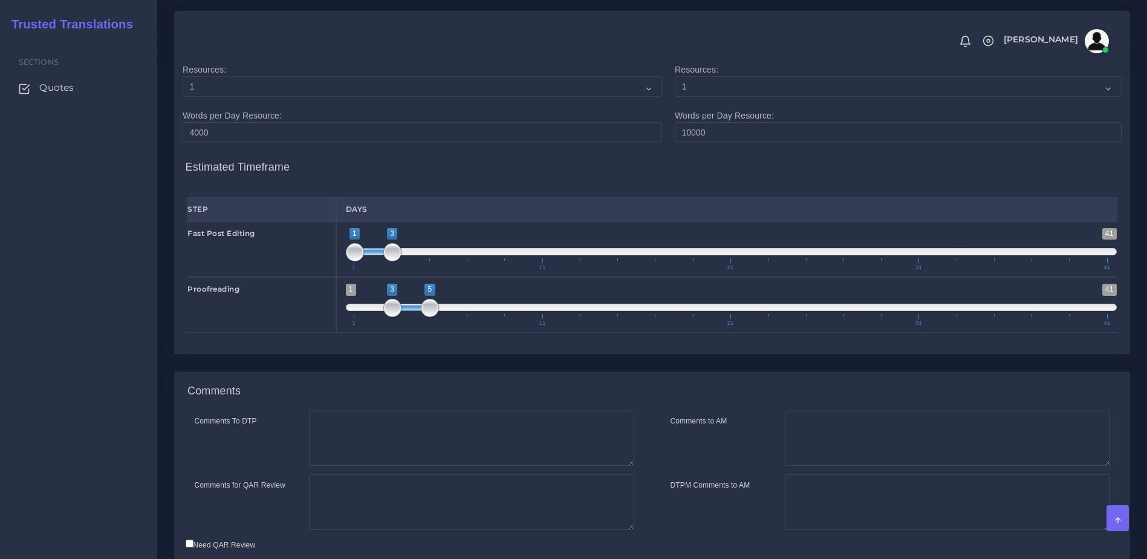
scroll to position [1852, 0]
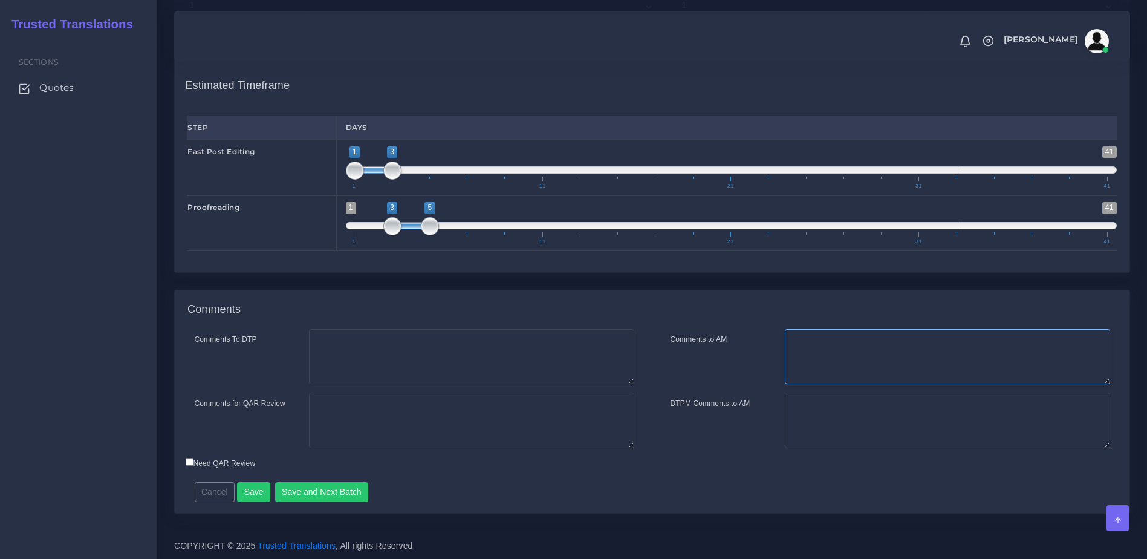
click at [849, 362] on textarea "Comments to AM" at bounding box center [947, 357] width 325 height 56
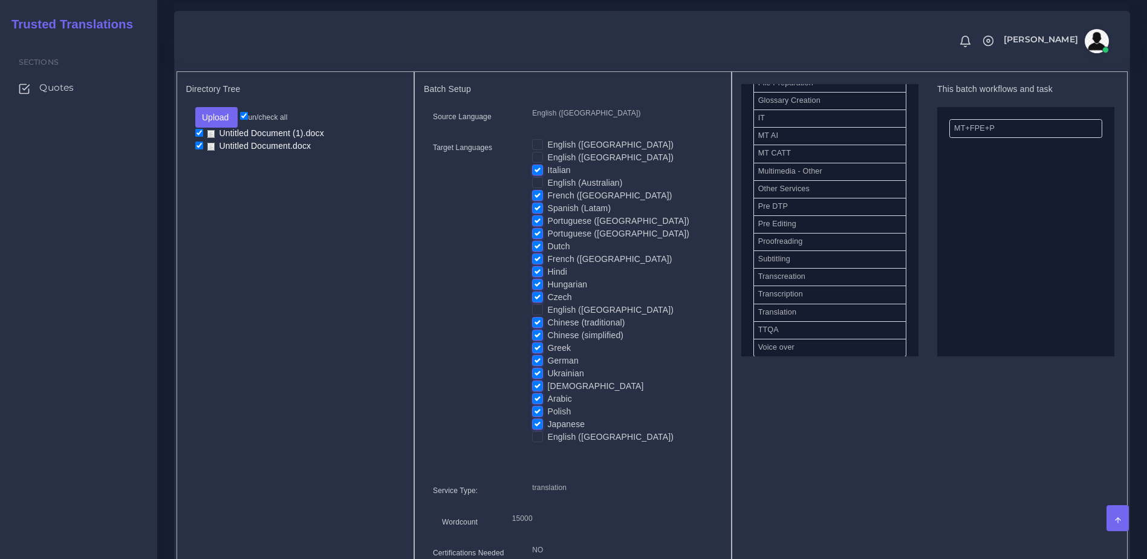
scroll to position [569, 0]
drag, startPoint x: 980, startPoint y: 143, endPoint x: 836, endPoint y: 216, distance: 161.1
drag, startPoint x: 785, startPoint y: 226, endPoint x: 1016, endPoint y: 189, distance: 234.5
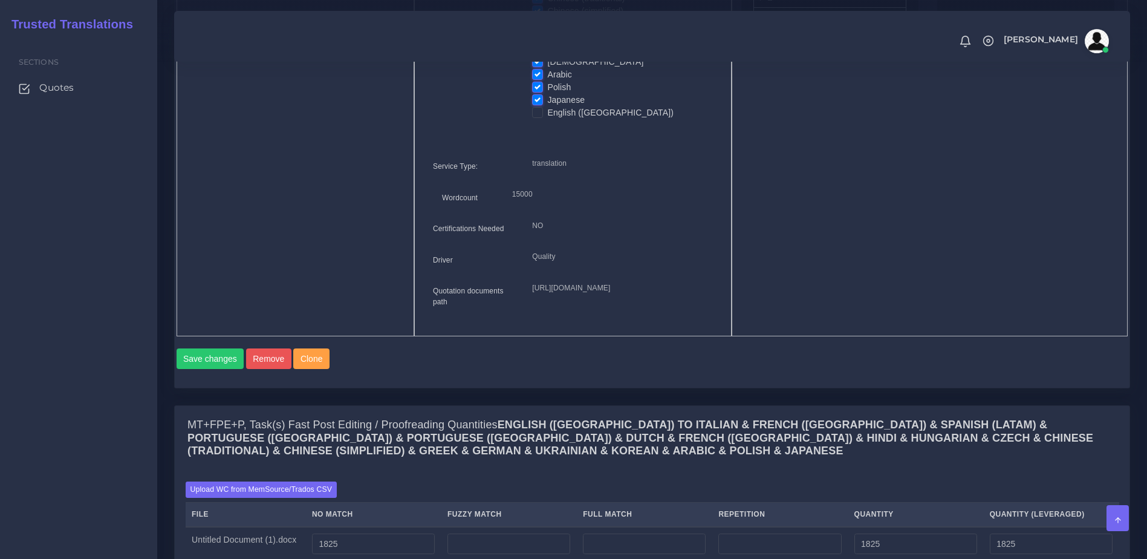
scroll to position [1136, 0]
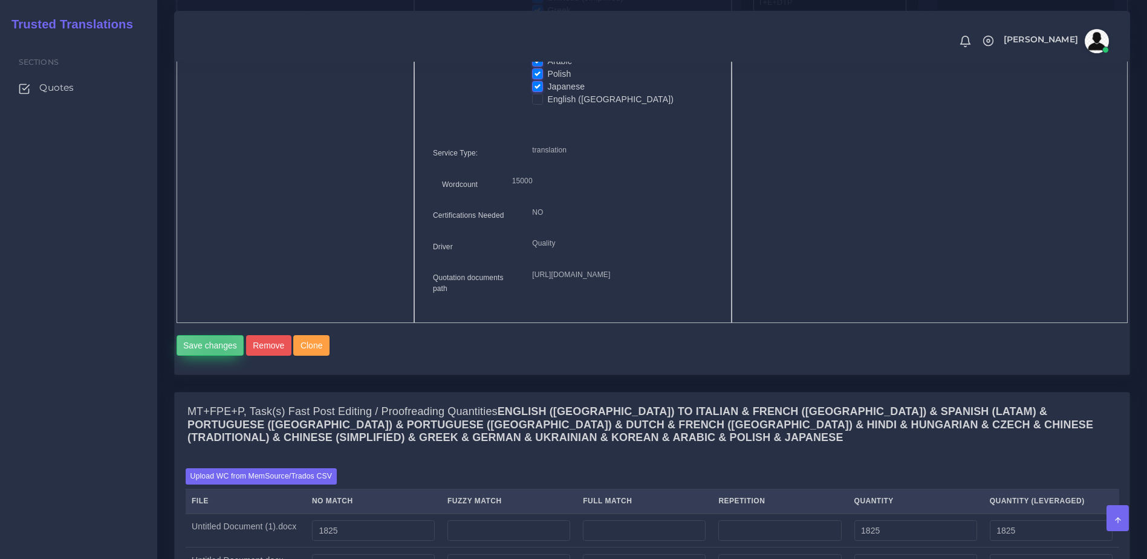
click at [218, 355] on button "Save changes" at bounding box center [211, 345] width 68 height 21
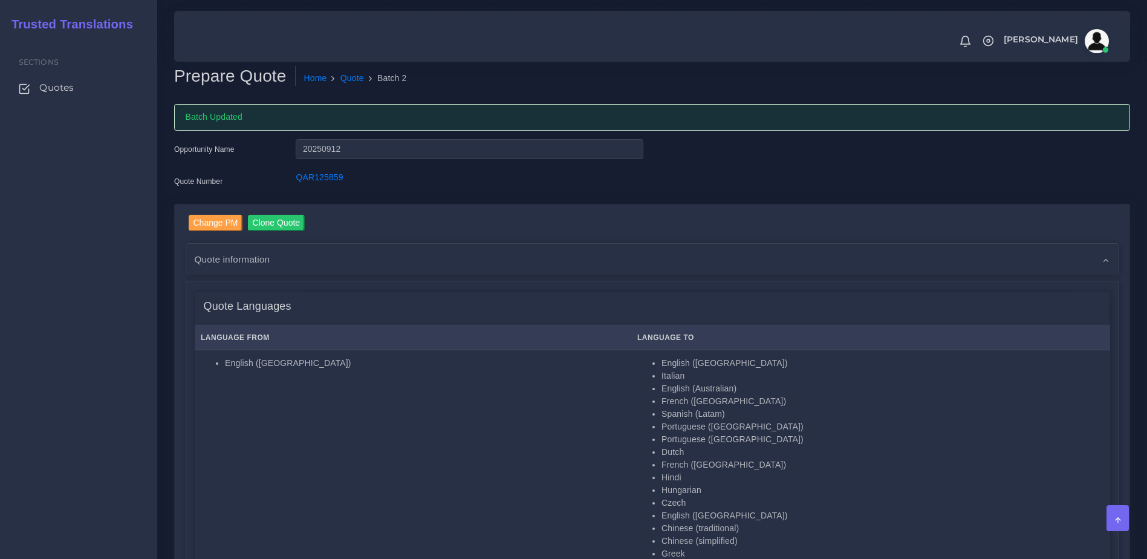
click at [510, 236] on div "Change PM Clone Quote Quote information AM [PERSON_NAME] Opportunity" at bounding box center [652, 494] width 933 height 558
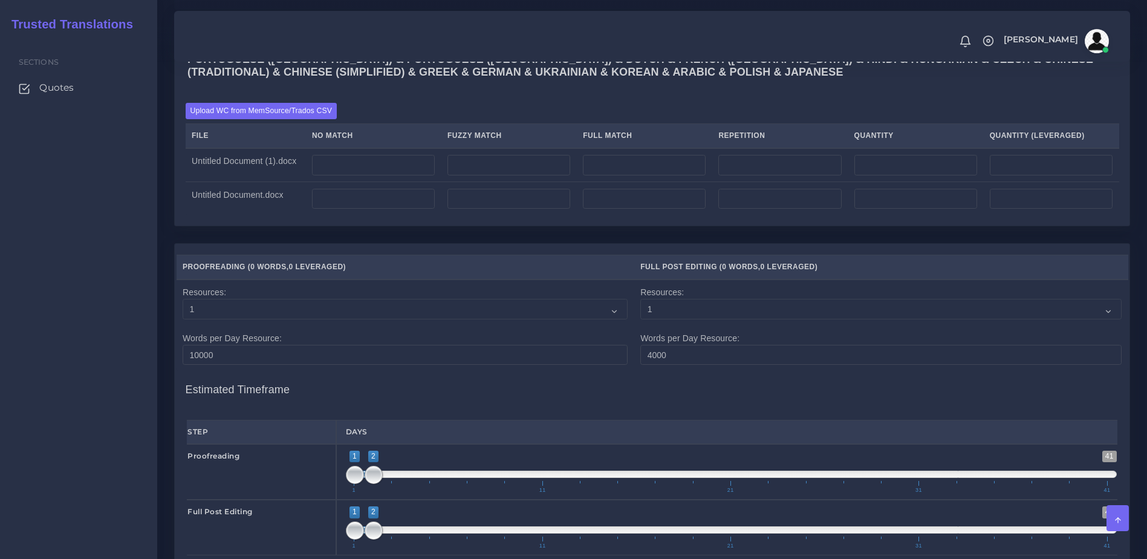
scroll to position [1507, 0]
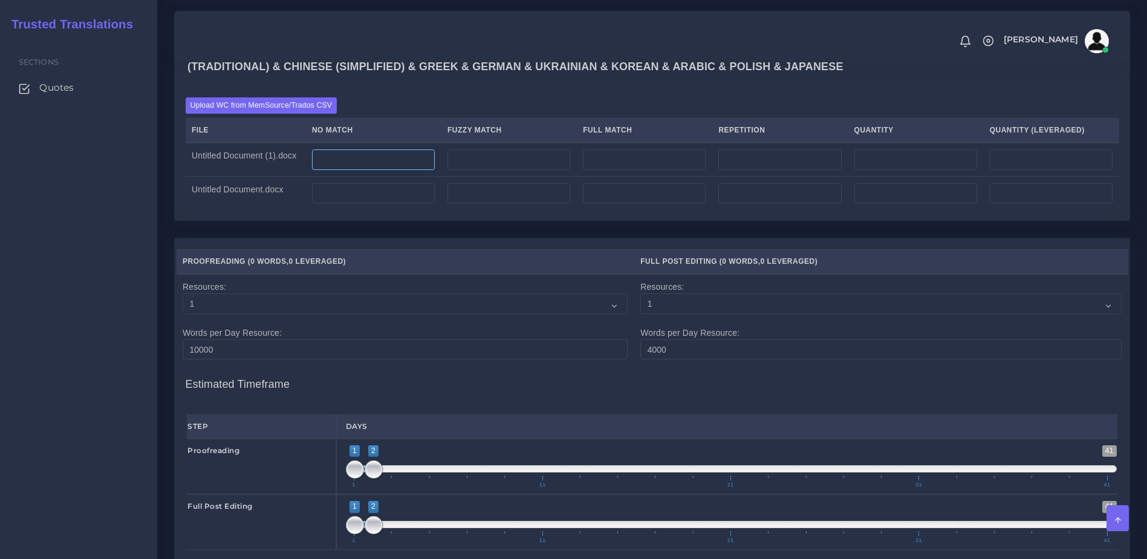
click at [360, 170] on input "number" at bounding box center [373, 159] width 123 height 21
type input "1825"
click at [94, 302] on div "Sections Quotes" at bounding box center [78, 297] width 157 height 521
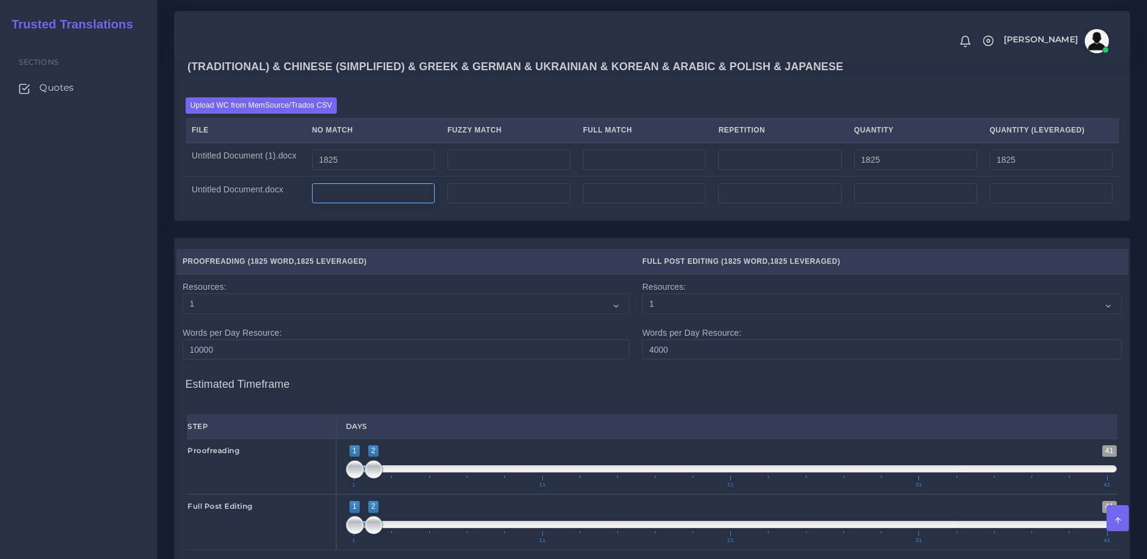
click at [380, 204] on input "number" at bounding box center [373, 193] width 123 height 21
type input "931"
click at [393, 238] on div "MT+PE+P, Task(s) Full Post Editing / Proofreading Quantities English (US) TO It…" at bounding box center [652, 129] width 974 height 216
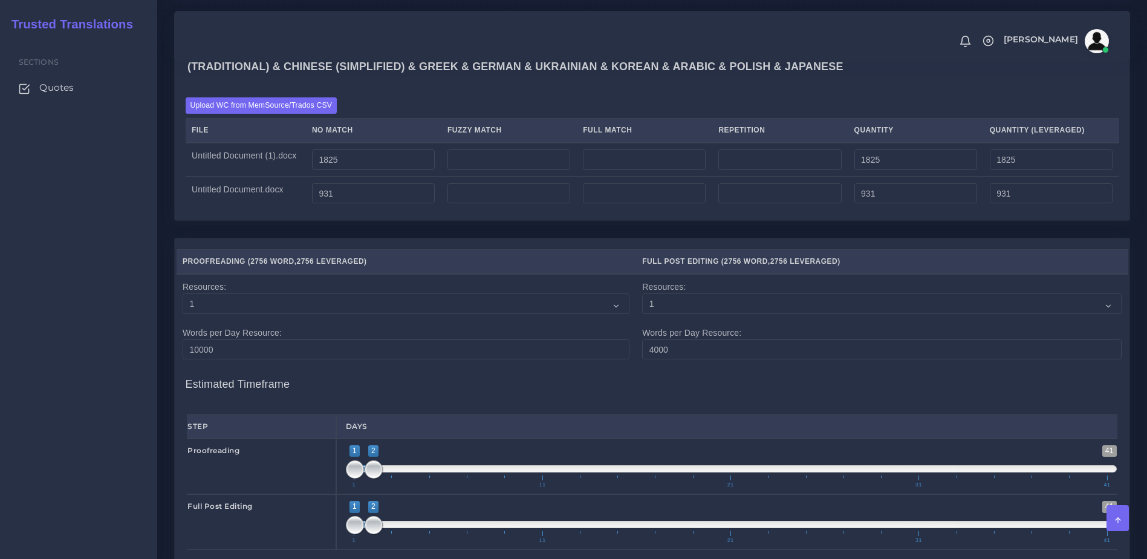
scroll to position [1693, 0]
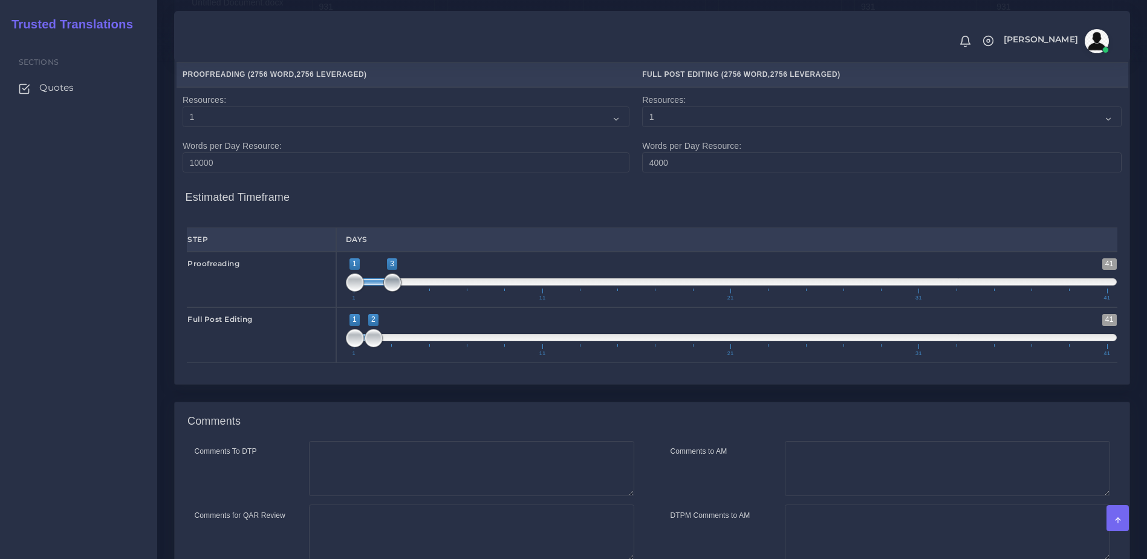
drag, startPoint x: 372, startPoint y: 333, endPoint x: 381, endPoint y: 334, distance: 9.7
click at [381, 300] on span "1 41 1 3 1 — 3 1 11 21 31 41" at bounding box center [731, 279] width 771 height 42
type input "1;4"
drag, startPoint x: 393, startPoint y: 334, endPoint x: 408, endPoint y: 334, distance: 15.1
click at [408, 291] on span at bounding box center [411, 282] width 18 height 18
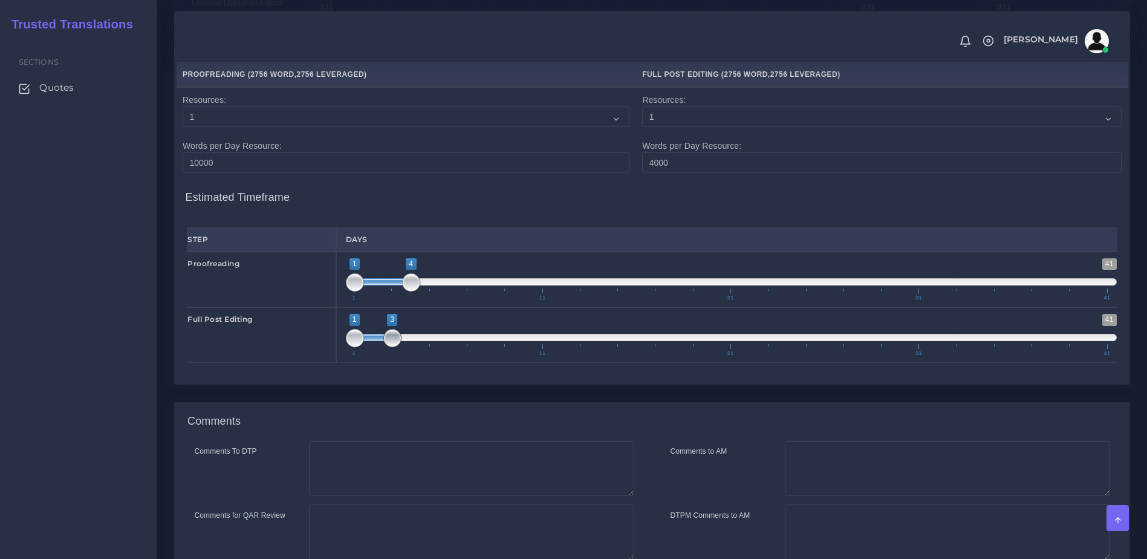
drag, startPoint x: 376, startPoint y: 387, endPoint x: 400, endPoint y: 386, distance: 23.6
click at [400, 347] on span at bounding box center [392, 338] width 18 height 18
type input "4;6"
drag, startPoint x: 374, startPoint y: 383, endPoint x: 430, endPoint y: 382, distance: 56.2
click at [430, 341] on span at bounding box center [429, 337] width 37 height 7
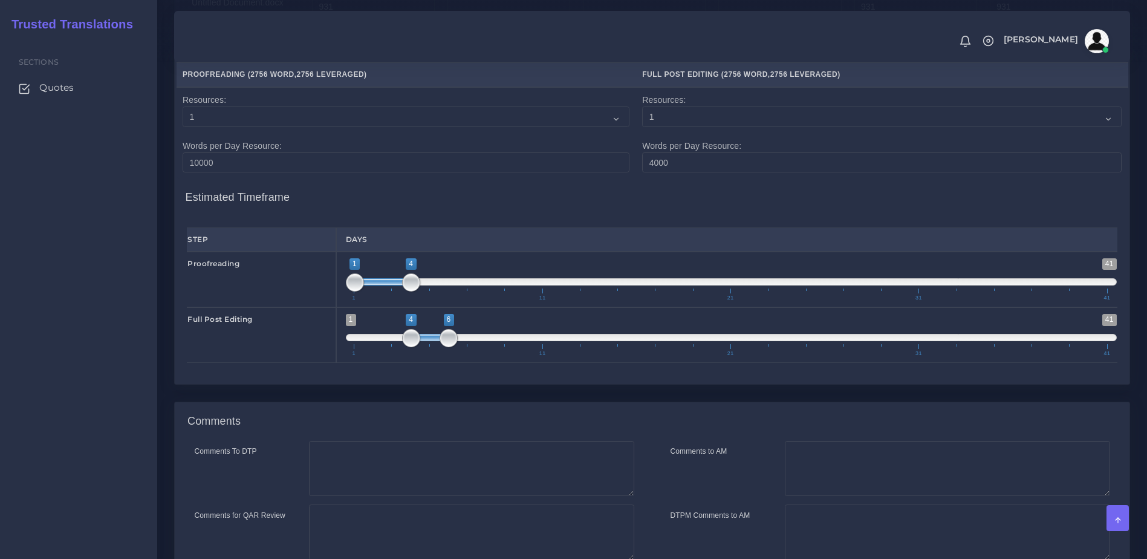
click at [463, 384] on div "Proofreading ( 2756 Word , 2756 Leveraged ) Full Post Editing ( 2756 Word , 275…" at bounding box center [652, 217] width 955 height 333
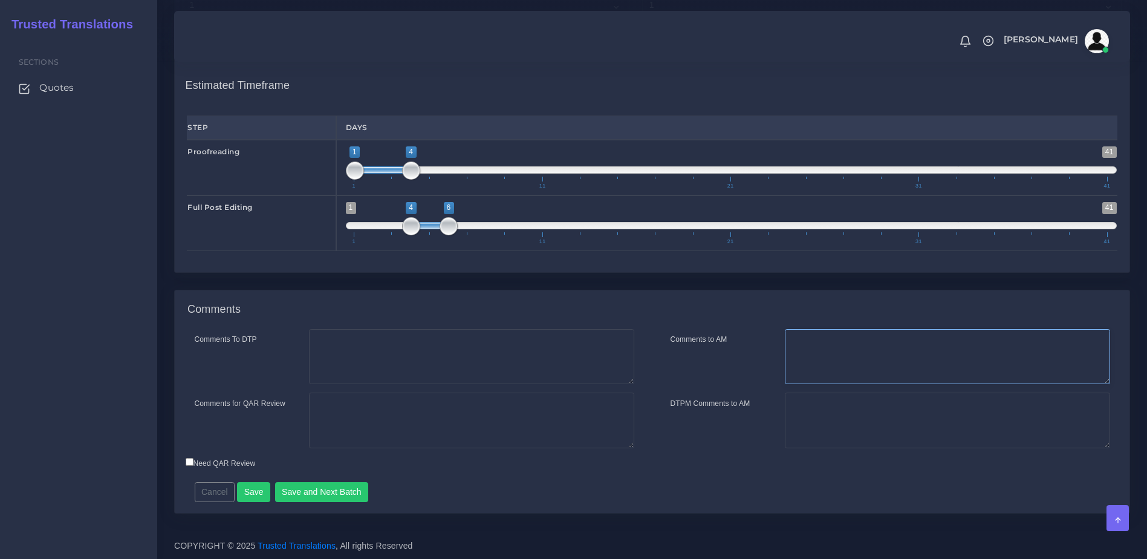
click at [843, 365] on textarea "Comments to AM" at bounding box center [947, 357] width 325 height 56
click at [919, 342] on textarea "Hi Damian. This quote covers the Full PE and proofreading of the files." at bounding box center [947, 357] width 325 height 56
click at [1010, 347] on textarea "Hi Damian. This quote covers the Full PE and proofreading of the files." at bounding box center [947, 357] width 325 height 56
click at [1063, 344] on textarea "Hi Damian. This quote covers the Full PE and proofreading of the files." at bounding box center [947, 357] width 325 height 56
type textarea "Hi [PERSON_NAME]. This quote covers the Full PE and proofreading of the files. …"
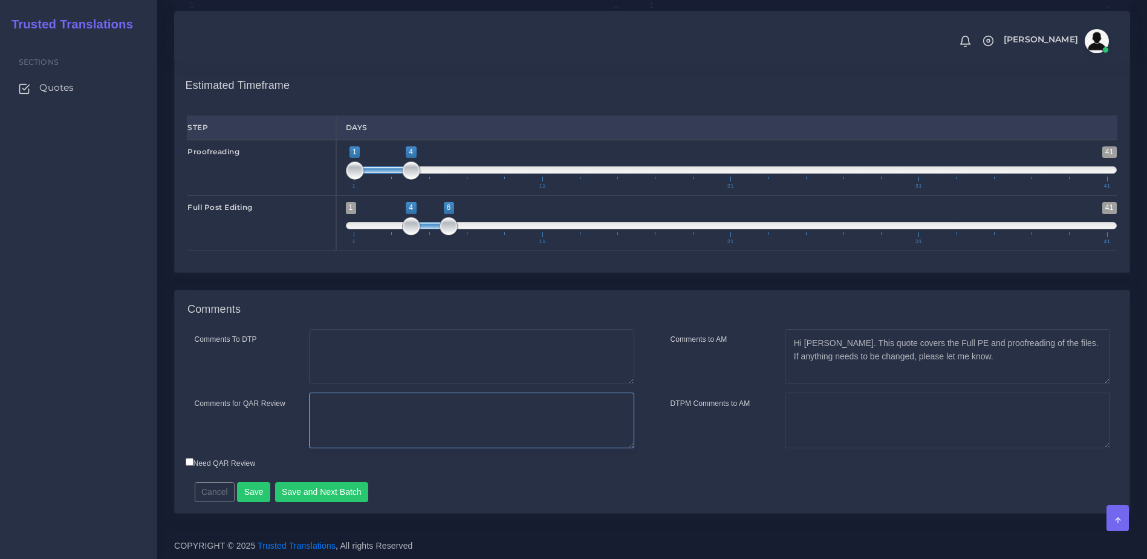
click at [418, 424] on textarea "Comments for QAR Review" at bounding box center [471, 420] width 325 height 56
click at [597, 406] on textarea "This quote covers the Full PE and proofreading of the files. Quoting Full PE fo…" at bounding box center [471, 420] width 325 height 56
click at [378, 421] on textarea "This quote covers the Full PE and proofreading of the files. Quoting Full PE + …" at bounding box center [471, 420] width 325 height 56
click at [375, 420] on textarea "This quote covers the Full PE and proofreading of the files. Quoting Full PE + …" at bounding box center [471, 420] width 325 height 56
click at [397, 418] on textarea "This quote covers the Full PE and proofreading of the files. Quoting Full PE + …" at bounding box center [471, 420] width 325 height 56
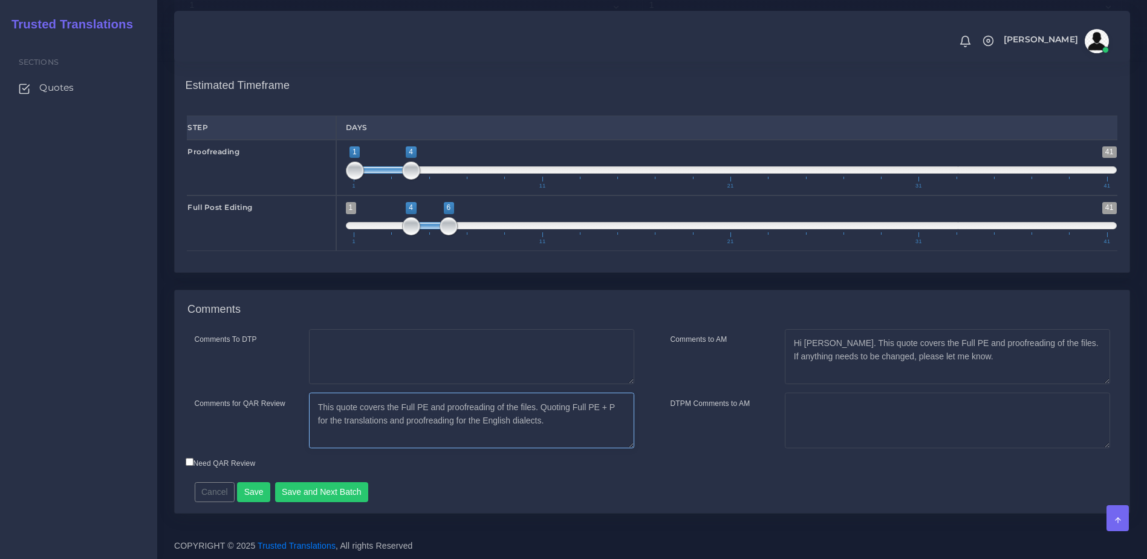
type textarea "This quote covers the Full PE and proofreading of the files. Quoting Full PE + …"
click at [246, 466] on label "Need QAR Review" at bounding box center [221, 463] width 70 height 11
click at [193, 466] on input "Need QAR Review" at bounding box center [190, 462] width 8 height 8
checkbox input "true"
click at [299, 495] on button "Save and Next Batch" at bounding box center [322, 492] width 94 height 21
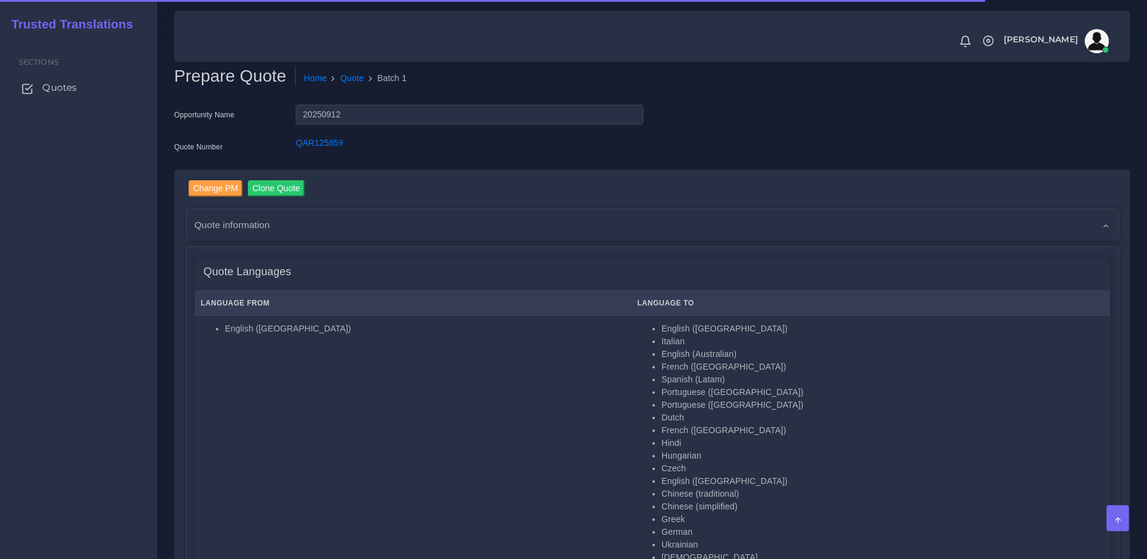
click at [47, 97] on link "Quotes" at bounding box center [78, 87] width 139 height 25
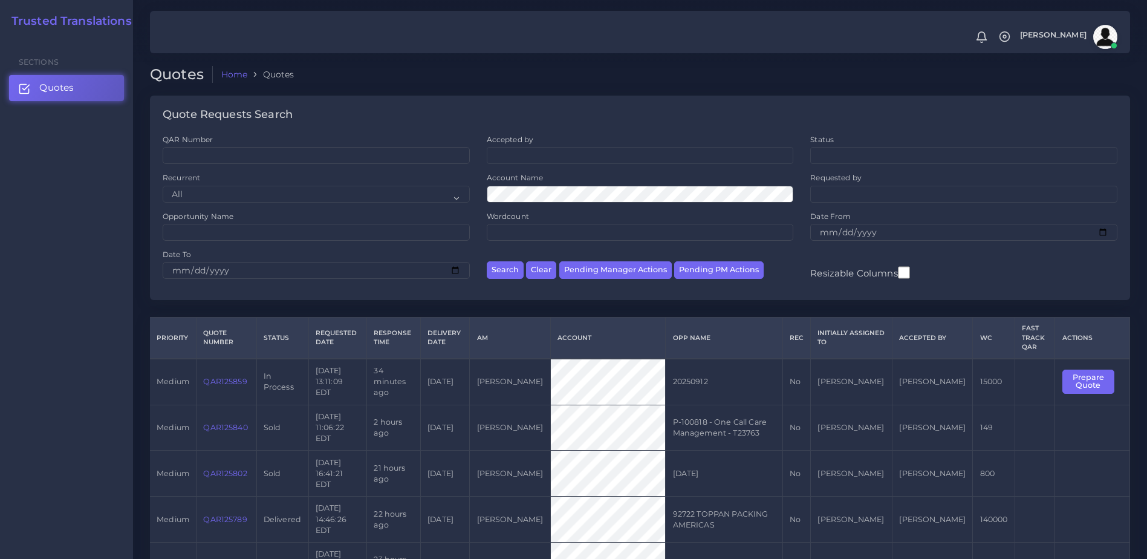
click at [222, 377] on link "QAR125859" at bounding box center [225, 381] width 44 height 9
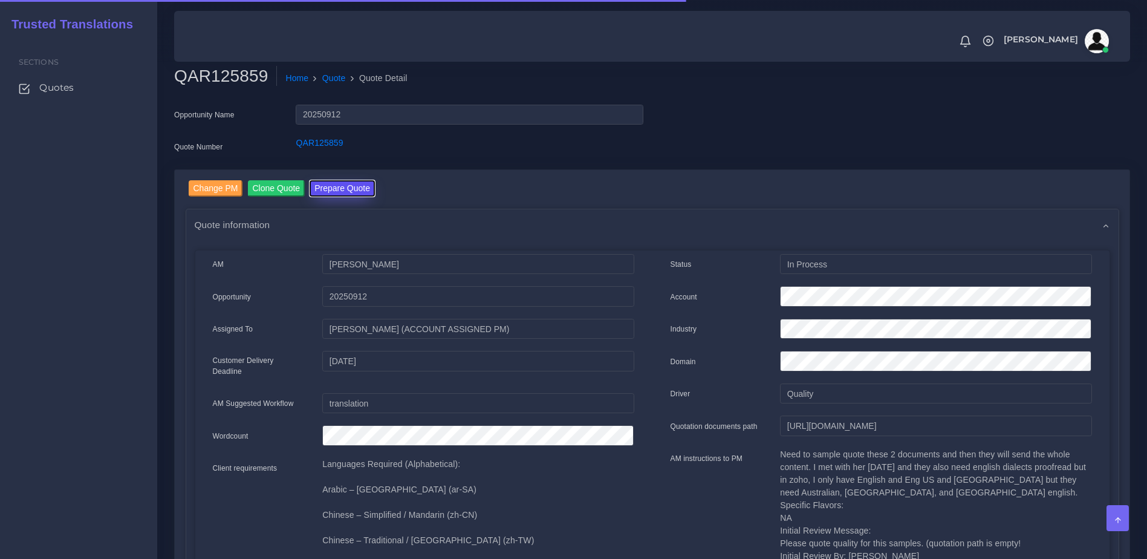
click at [355, 196] on button "Prepare Quote" at bounding box center [342, 188] width 65 height 16
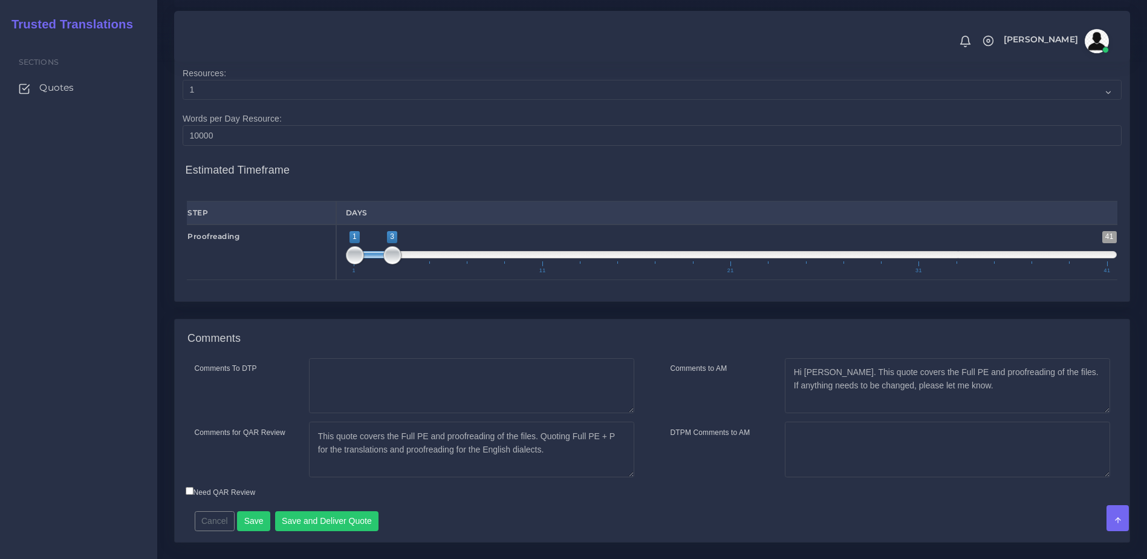
scroll to position [1736, 0]
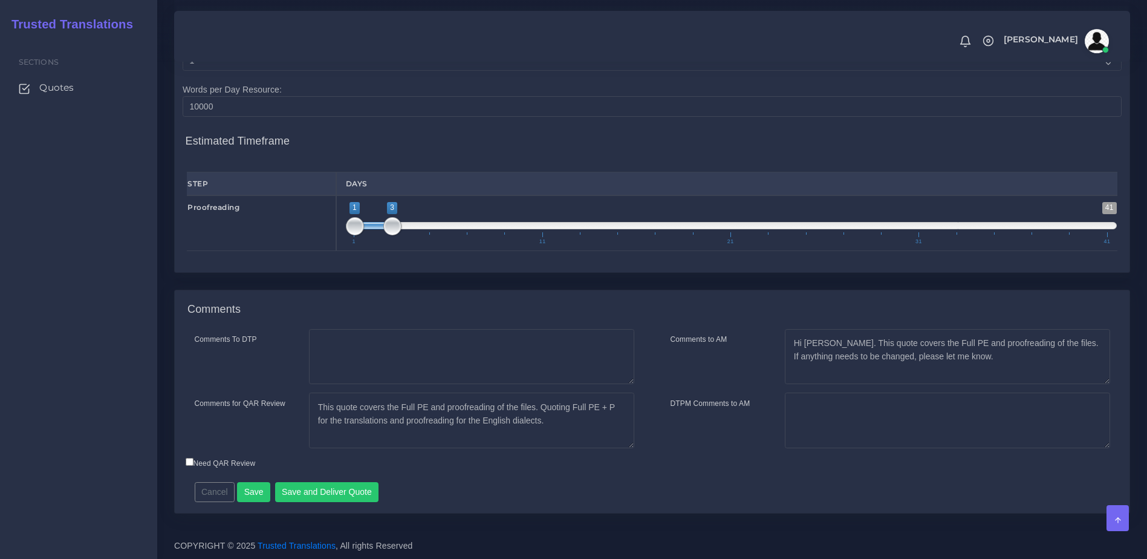
click at [219, 458] on label "Need QAR Review" at bounding box center [221, 463] width 70 height 11
click at [193, 458] on input "Need QAR Review" at bounding box center [190, 462] width 8 height 8
checkbox input "true"
click at [307, 493] on button "Save and Deliver Quote" at bounding box center [327, 492] width 104 height 21
click at [440, 299] on div "Comments" at bounding box center [652, 309] width 955 height 39
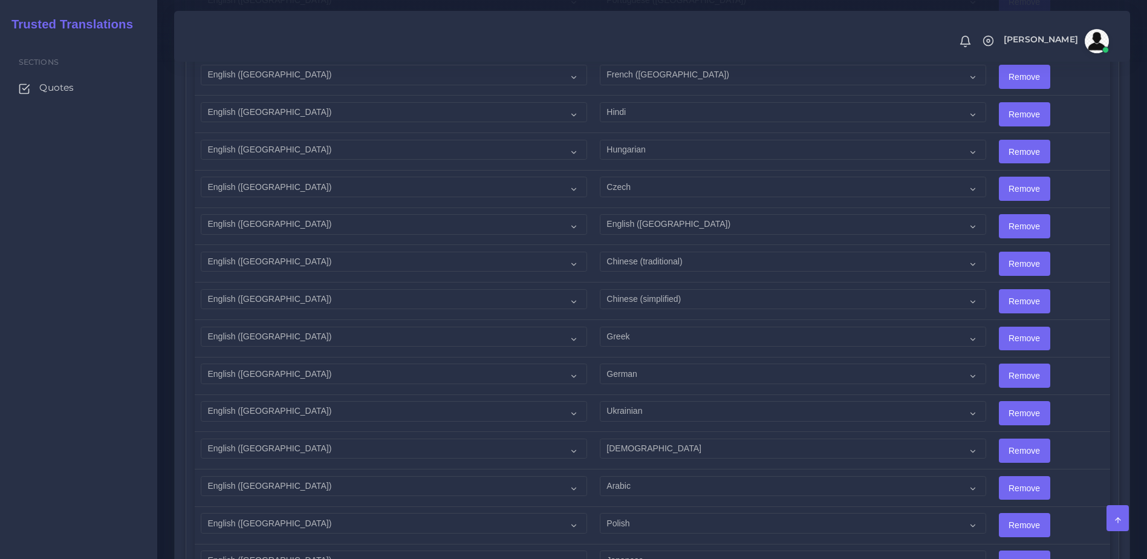
scroll to position [1821, 0]
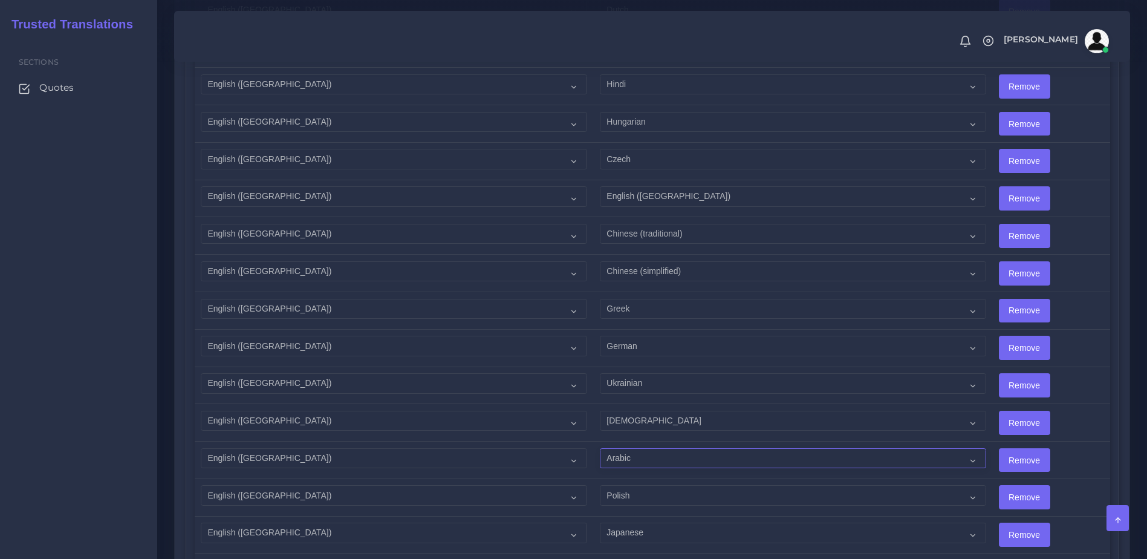
click at [624, 448] on select "Acoli Afar Afrikaans Akan Akateko [DEMOGRAPHIC_DATA] American Sign Language (AS…" at bounding box center [793, 458] width 386 height 21
select select "40207"
click at [600, 448] on select "Acoli Afar Afrikaans Akan Akateko Albanian American Sign Language (ASL) Amharic…" at bounding box center [793, 458] width 386 height 21
click at [650, 452] on select "Acoli Afar Afrikaans Akan Akateko Albanian American Sign Language (ASL) Amharic…" at bounding box center [793, 458] width 386 height 21
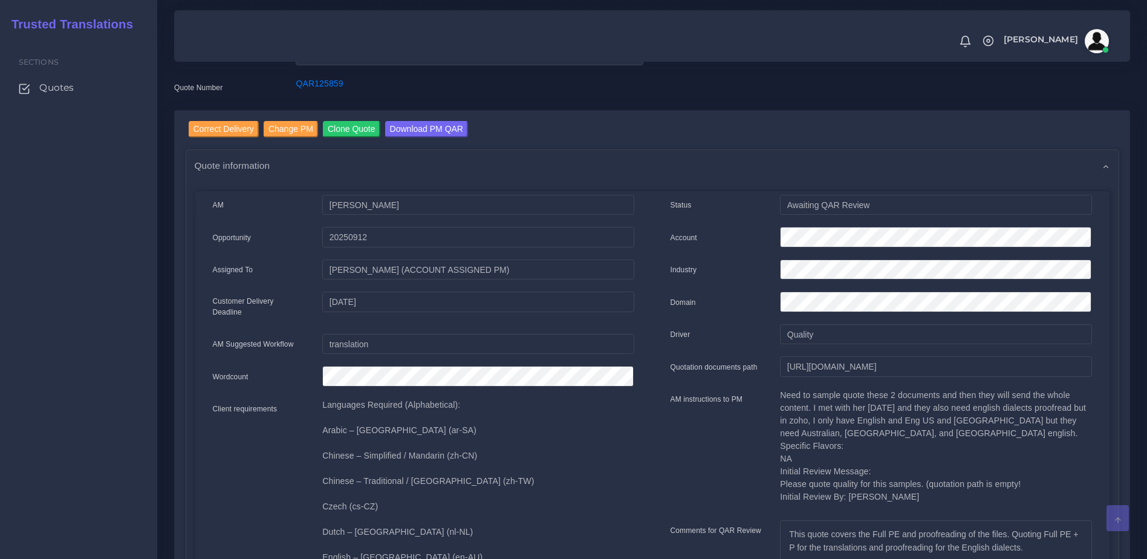
scroll to position [0, 0]
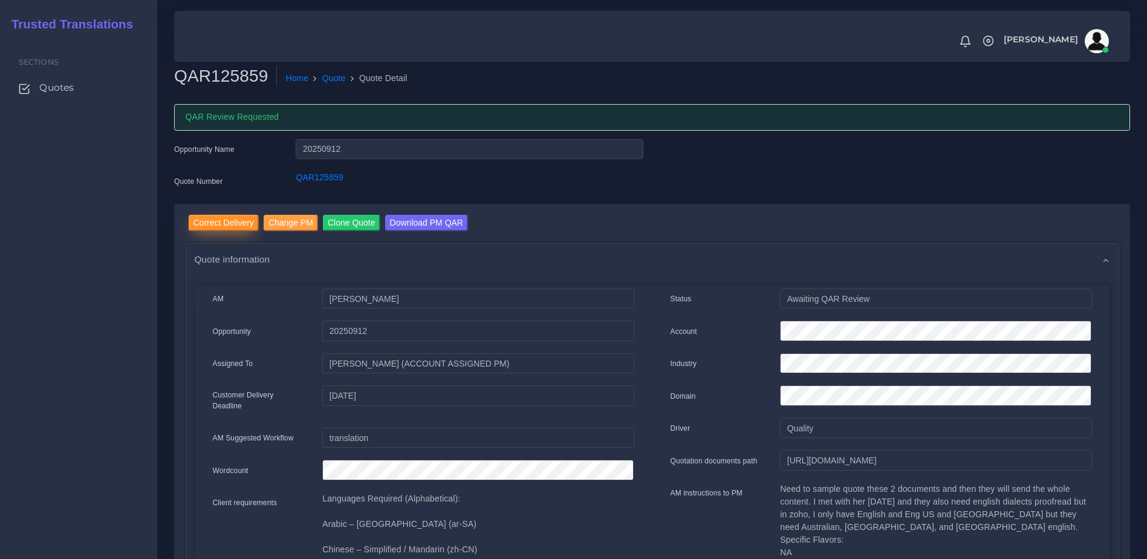
click at [209, 222] on input "Correct Delivery" at bounding box center [224, 223] width 70 height 16
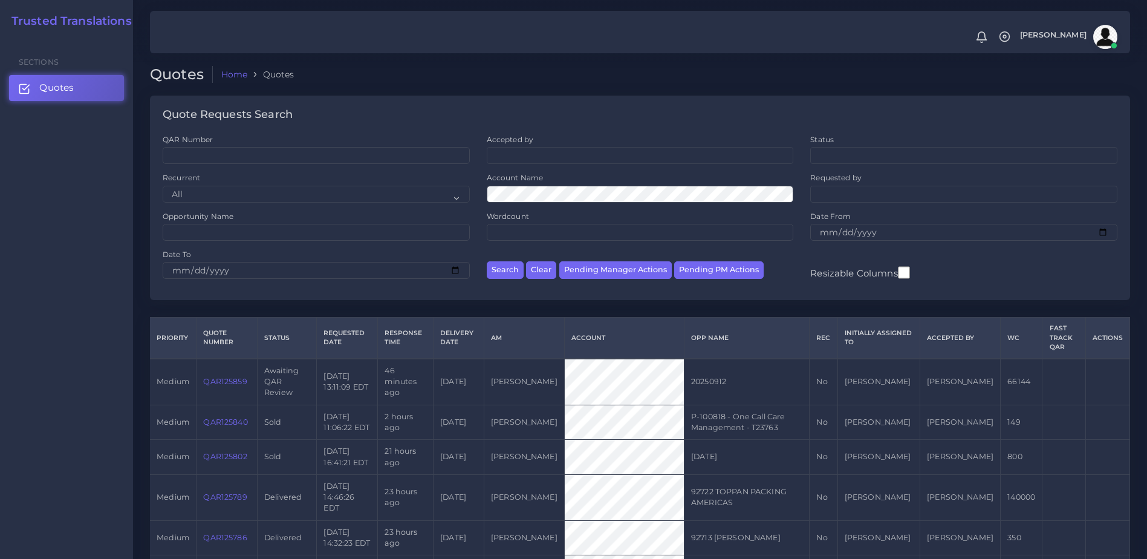
click at [214, 377] on link "QAR125859" at bounding box center [225, 381] width 44 height 9
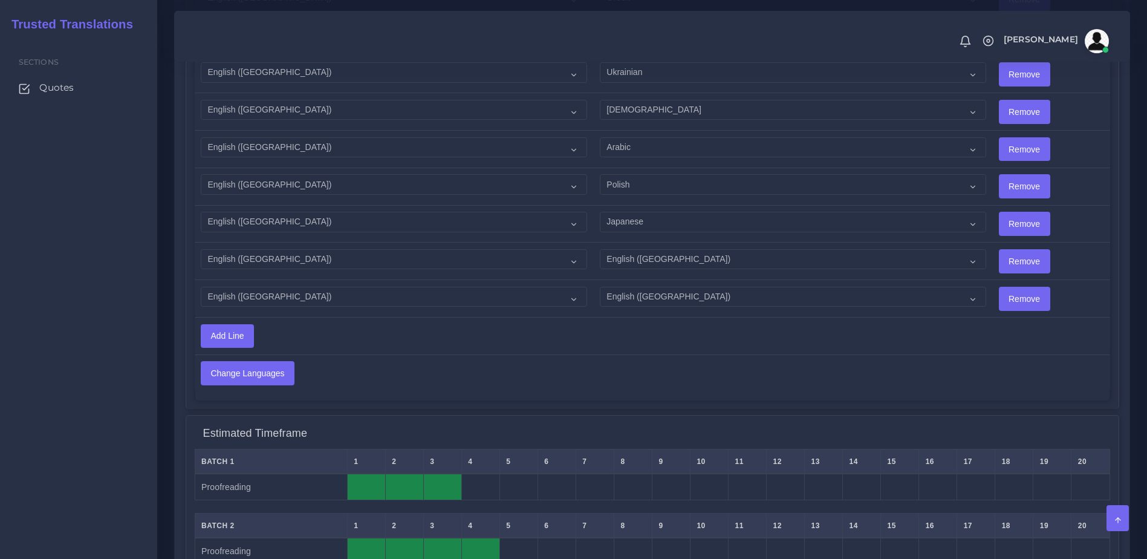
scroll to position [2100, 0]
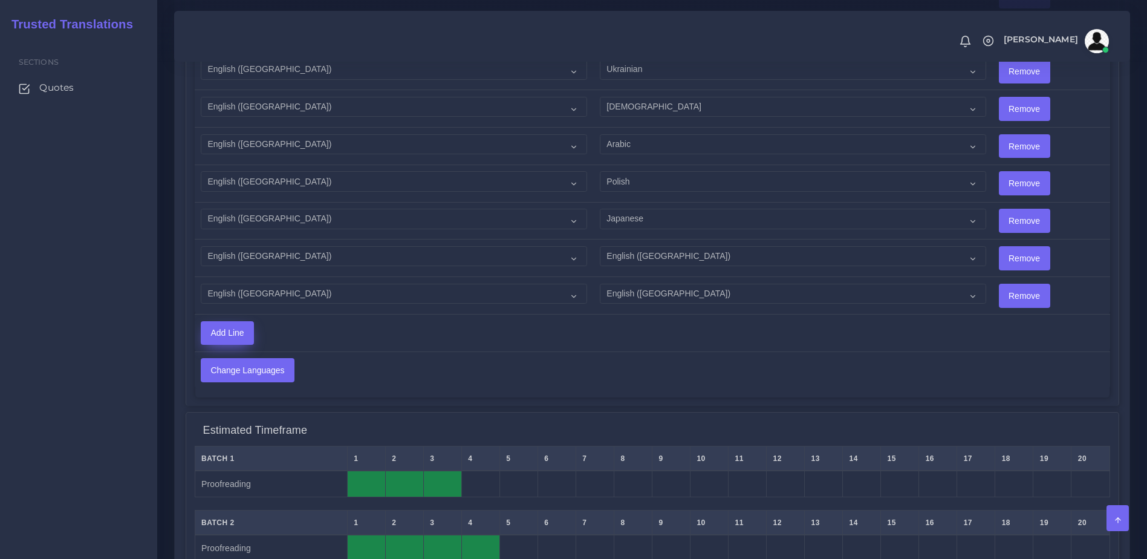
click at [212, 326] on input "Add Line" at bounding box center [227, 333] width 52 height 23
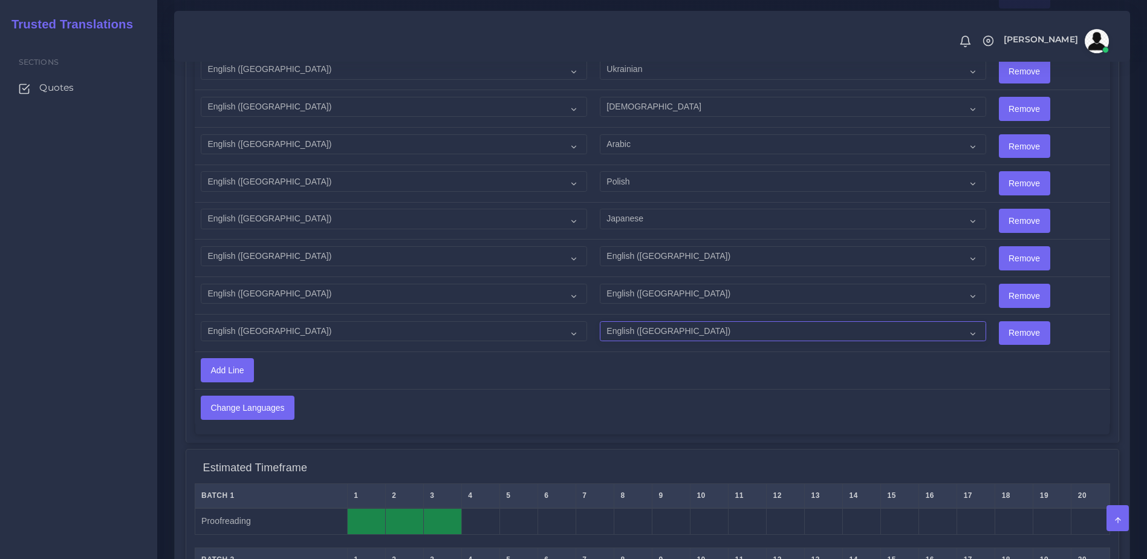
click at [641, 321] on select "Acoli Afar Afrikaans Akan Akateko [DEMOGRAPHIC_DATA] American Sign Language (AS…" at bounding box center [793, 331] width 386 height 21
select select "40015"
click at [600, 321] on select "Acoli Afar Afrikaans Akan Akateko [DEMOGRAPHIC_DATA] American Sign Language (AS…" at bounding box center [793, 331] width 386 height 21
click at [258, 397] on input "Change Languages" at bounding box center [247, 407] width 93 height 23
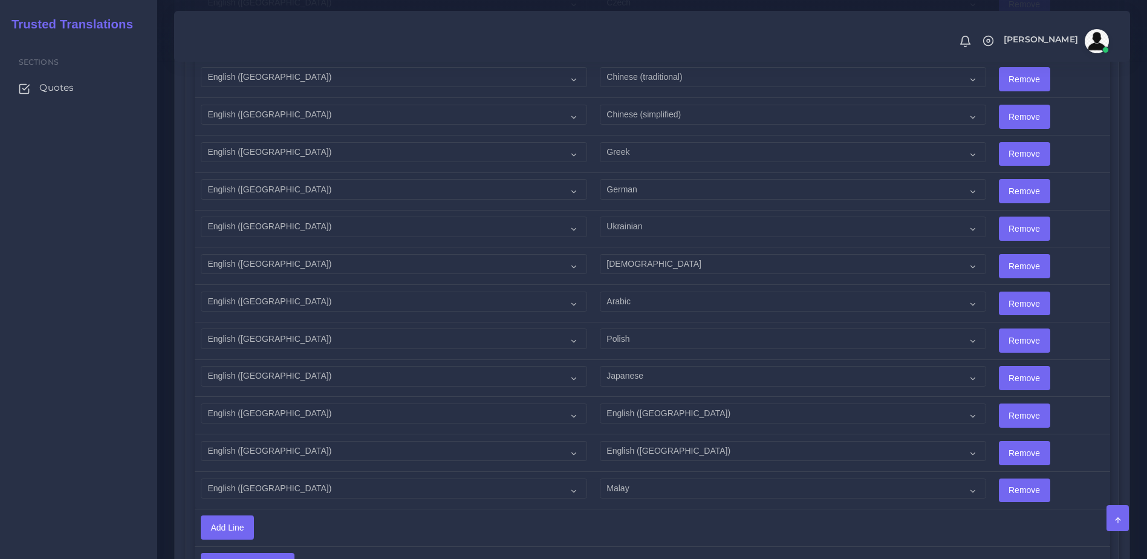
scroll to position [2044, 0]
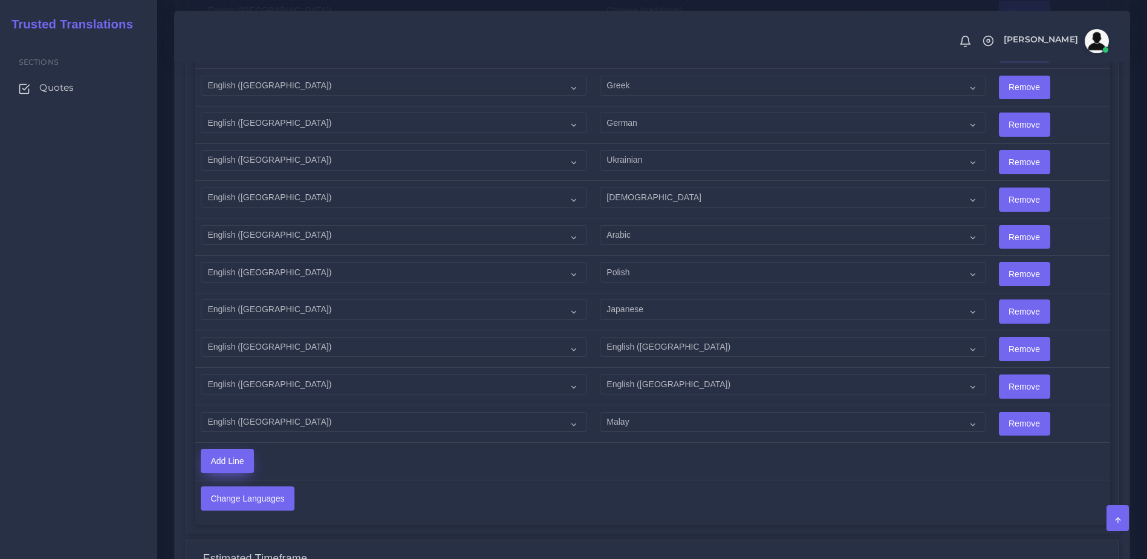
click at [244, 449] on input "Add Line" at bounding box center [227, 460] width 52 height 23
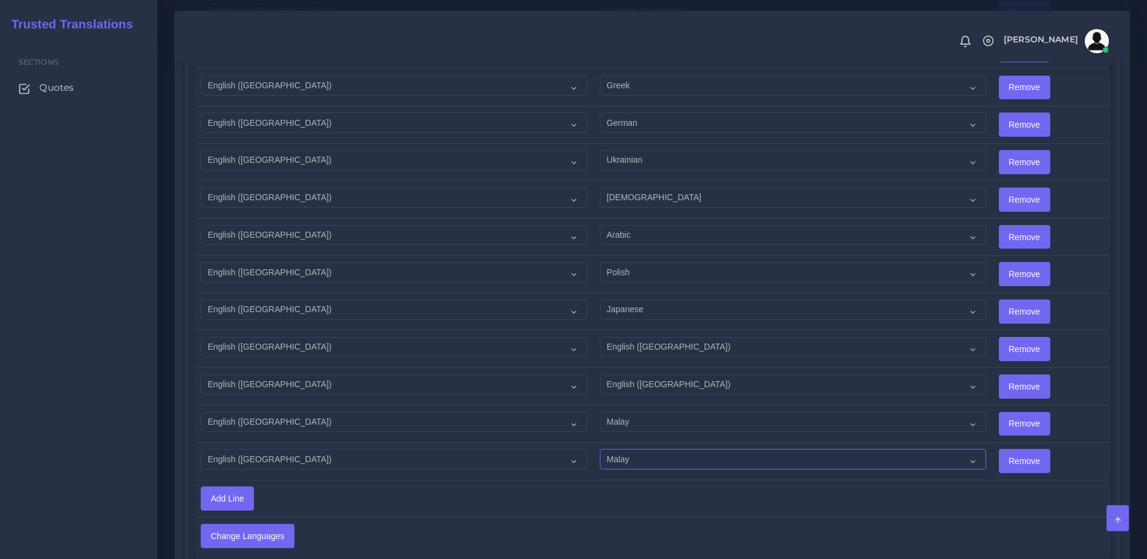
click at [630, 451] on select "Acoli Afar Afrikaans Akan Akateko [DEMOGRAPHIC_DATA] American Sign Language (AS…" at bounding box center [793, 459] width 386 height 21
select select "15010"
click at [600, 449] on select "Acoli Afar Afrikaans Akan Akateko [DEMOGRAPHIC_DATA] American Sign Language (AS…" at bounding box center [793, 459] width 386 height 21
click at [239, 524] on input "Change Languages" at bounding box center [247, 535] width 93 height 23
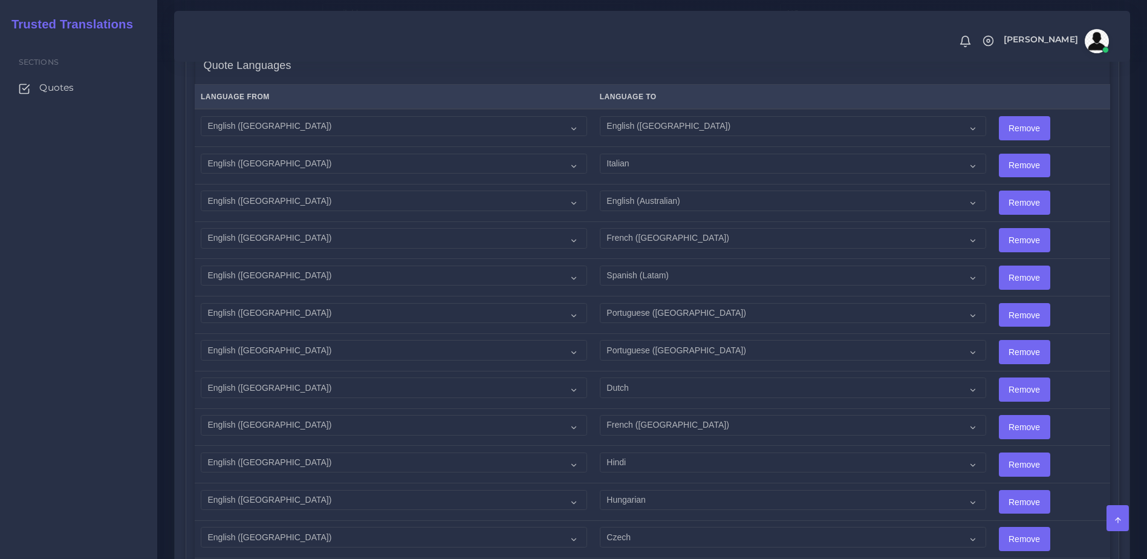
scroll to position [1468, 0]
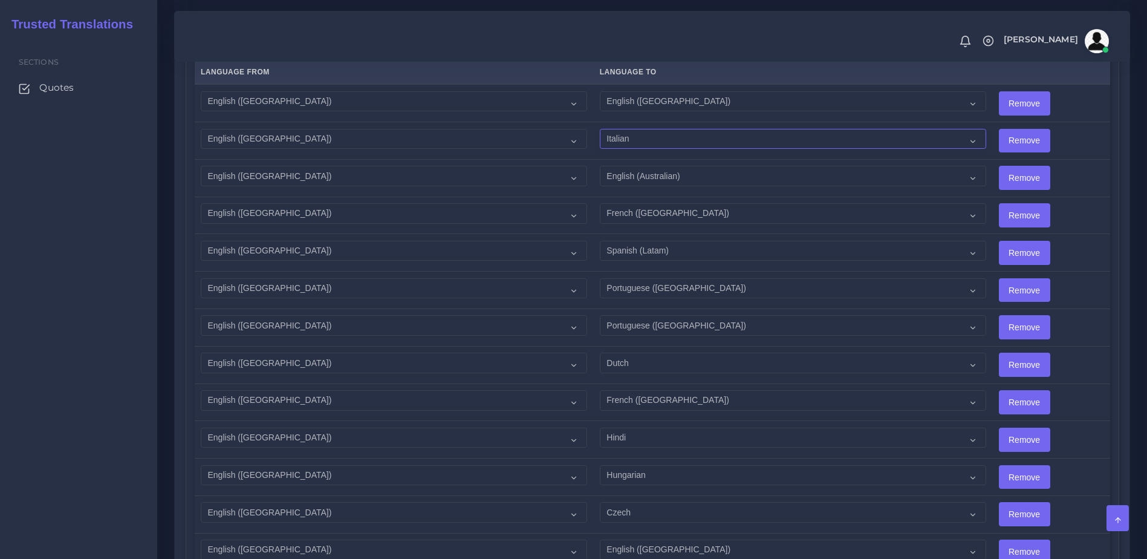
click at [611, 134] on select "Acoli Afar Afrikaans Akan Akateko Albanian American Sign Language (ASL) Amharic…" at bounding box center [793, 139] width 386 height 21
click at [1129, 234] on div "Correct Delivery Change PM Clone Quote Download PM QAR Quote information AM Dam…" at bounding box center [652, 173] width 956 height 2874
click at [632, 352] on select "Acoli Afar Afrikaans Akan Akateko Albanian American Sign Language (ASL) Amharic…" at bounding box center [793, 362] width 386 height 21
click at [1054, 346] on td "Remove" at bounding box center [1050, 364] width 117 height 37
click at [669, 439] on td "Acoli Afar Afrikaans Akan Akateko Albanian American Sign Language (ASL) Amharic…" at bounding box center [792, 439] width 399 height 37
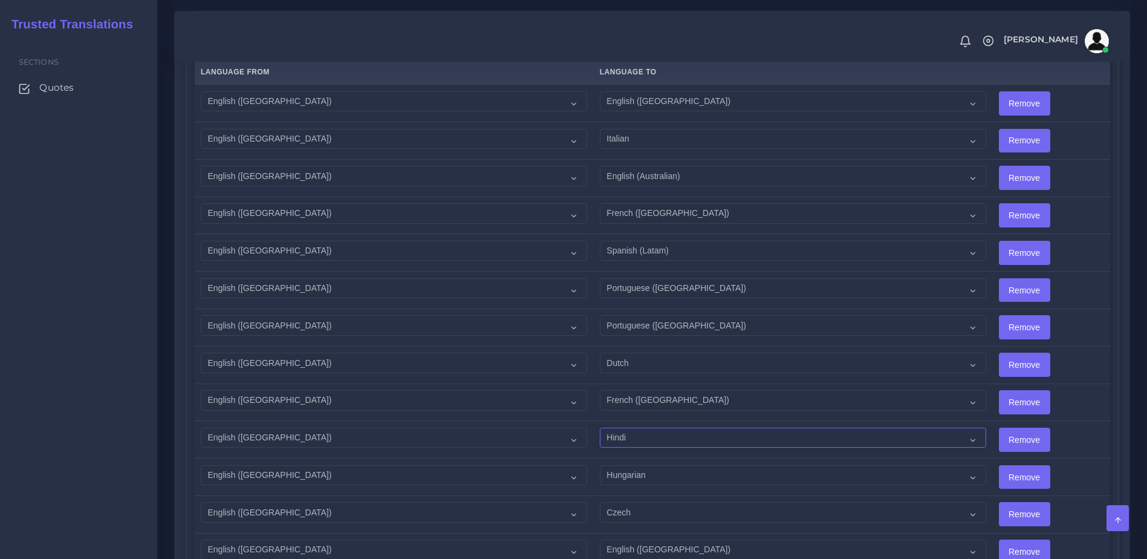
click at [658, 430] on select "Acoli Afar Afrikaans Akan Akateko Albanian American Sign Language (ASL) Amharic…" at bounding box center [793, 437] width 386 height 21
click at [1102, 363] on td "Remove" at bounding box center [1050, 364] width 117 height 37
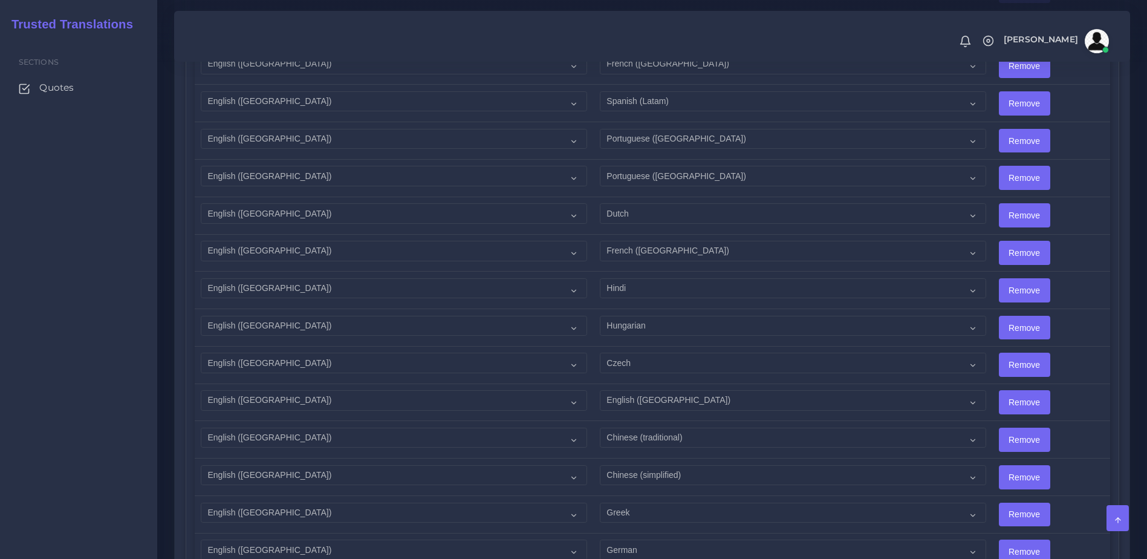
scroll to position [1625, 0]
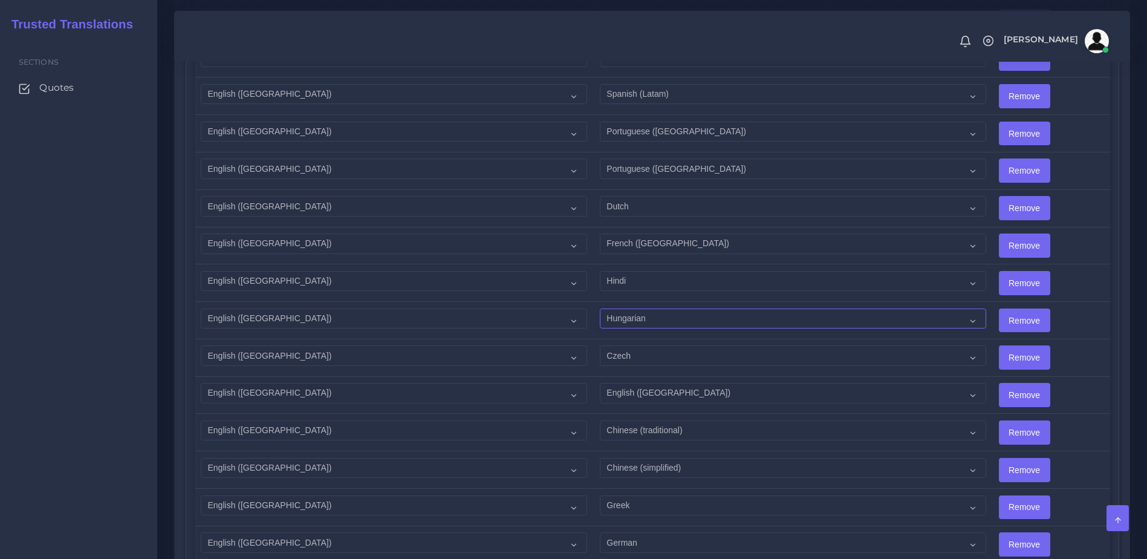
click at [666, 314] on select "Acoli Afar Afrikaans Akan Akateko Albanian American Sign Language (ASL) Amharic…" at bounding box center [793, 318] width 386 height 21
click at [600, 308] on select "Acoli Afar Afrikaans Akan Akateko Albanian American Sign Language (ASL) Amharic…" at bounding box center [793, 318] width 386 height 21
click at [776, 311] on select "Acoli Afar Afrikaans Akan Akateko Albanian American Sign Language (ASL) Amharic…" at bounding box center [793, 318] width 386 height 21
drag, startPoint x: 1113, startPoint y: 302, endPoint x: 868, endPoint y: 345, distance: 248.6
click at [1110, 303] on div "Quote Languages Language From Language To Acoli Afar Afrikaans Akan Remove Remo…" at bounding box center [652, 422] width 933 height 1119
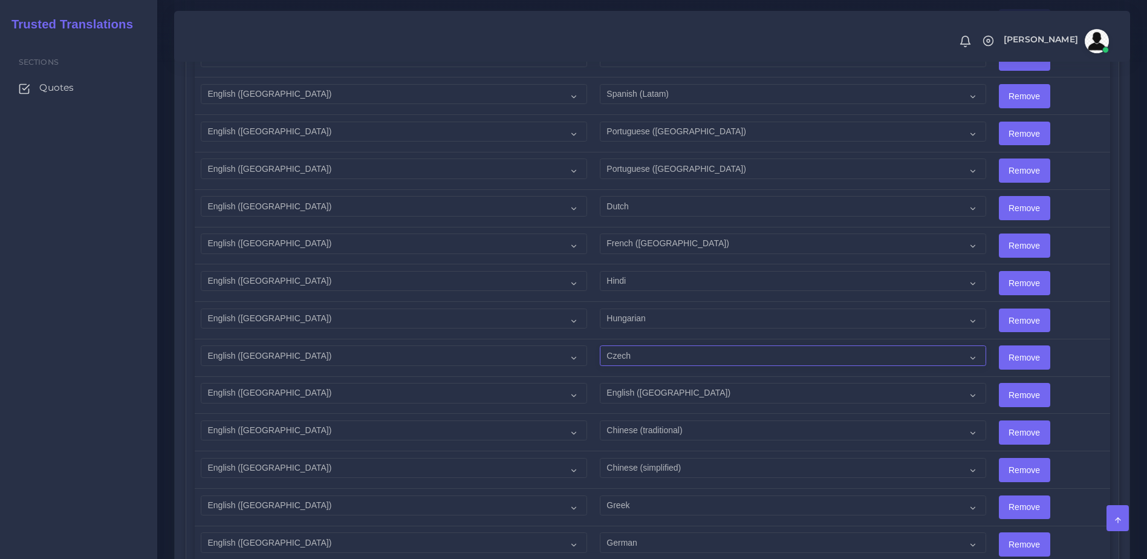
click at [669, 351] on select "Acoli Afar Afrikaans Akan Akateko Albanian American Sign Language (ASL) Amharic…" at bounding box center [793, 355] width 386 height 21
click at [1074, 318] on td "Remove" at bounding box center [1050, 320] width 117 height 37
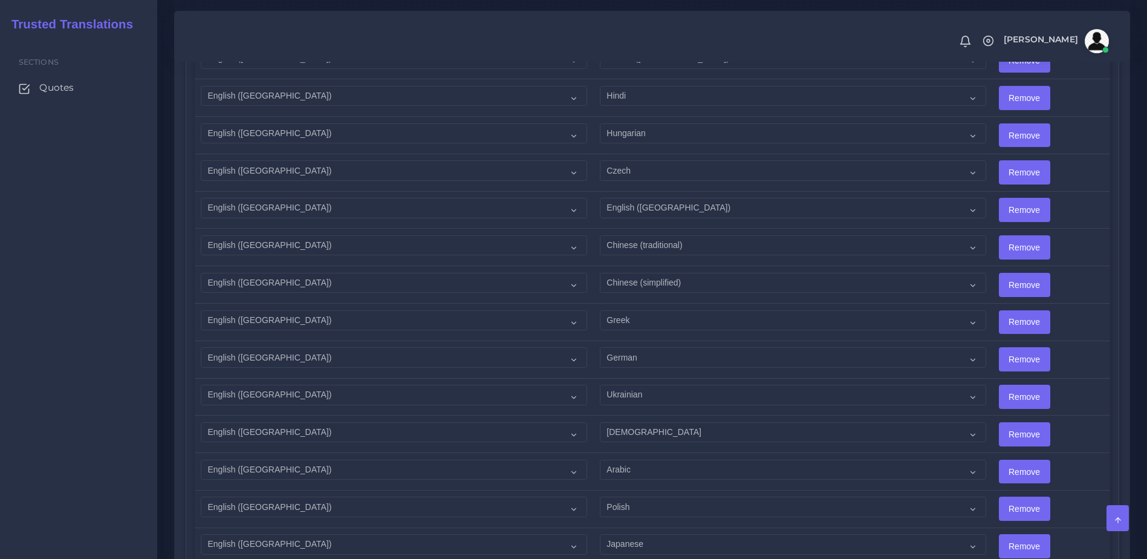
scroll to position [1831, 0]
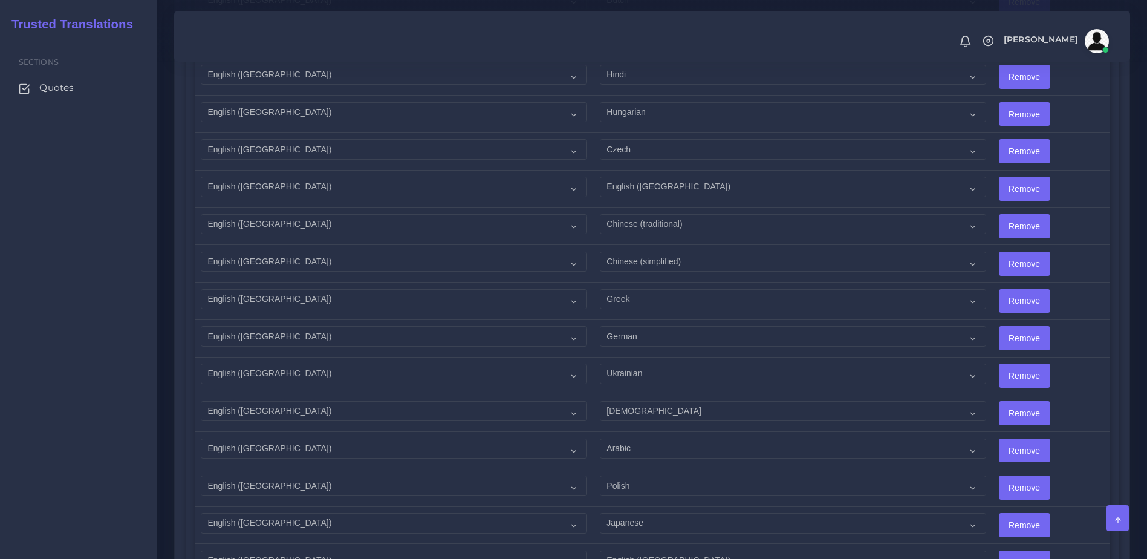
drag, startPoint x: 575, startPoint y: 287, endPoint x: 603, endPoint y: 290, distance: 28.5
click at [593, 287] on td "Acoli Afar Afrikaans Akan Akateko Albanian American Sign Language (ASL) Amharic…" at bounding box center [792, 300] width 399 height 37
drag, startPoint x: 651, startPoint y: 291, endPoint x: 662, endPoint y: 294, distance: 11.7
click at [651, 291] on select "Acoli Afar Afrikaans Akan Akateko Albanian American Sign Language (ASL) Amharic…" at bounding box center [793, 299] width 386 height 21
click at [600, 289] on select "Acoli Afar Afrikaans Akan Akateko Albanian American Sign Language (ASL) Amharic…" at bounding box center [793, 299] width 386 height 21
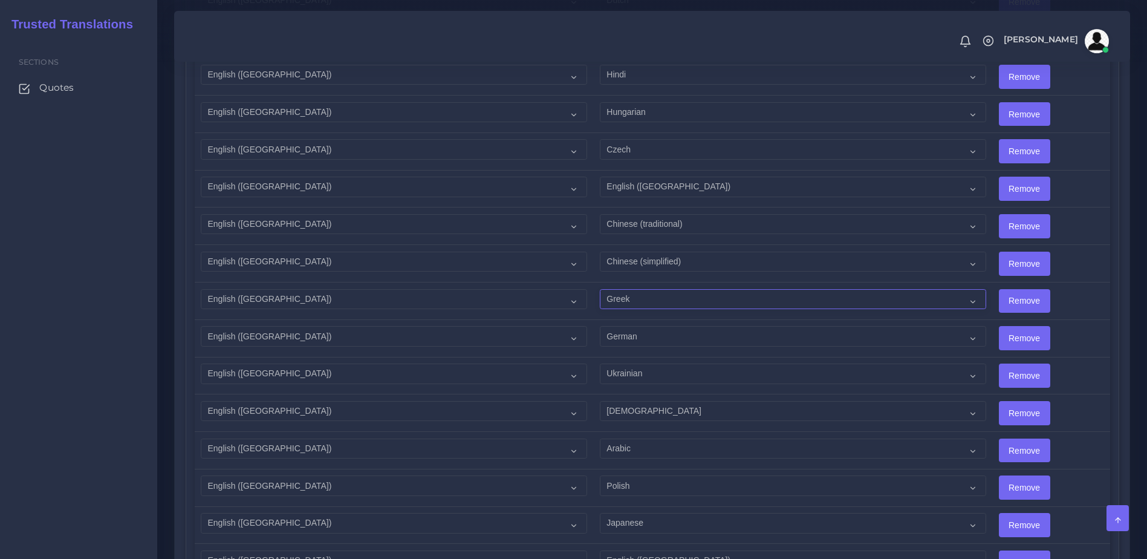
click at [894, 289] on select "Acoli Afar Afrikaans Akan Akateko Albanian American Sign Language (ASL) Amharic…" at bounding box center [793, 299] width 386 height 21
drag, startPoint x: 1090, startPoint y: 290, endPoint x: 1037, endPoint y: 291, distance: 53.2
click at [1090, 290] on td "Remove" at bounding box center [1050, 300] width 117 height 37
click at [651, 328] on select "Acoli Afar Afrikaans Akan Akateko Albanian American Sign Language (ASL) Amharic…" at bounding box center [793, 336] width 386 height 21
drag, startPoint x: 946, startPoint y: 308, endPoint x: 936, endPoint y: 306, distance: 9.4
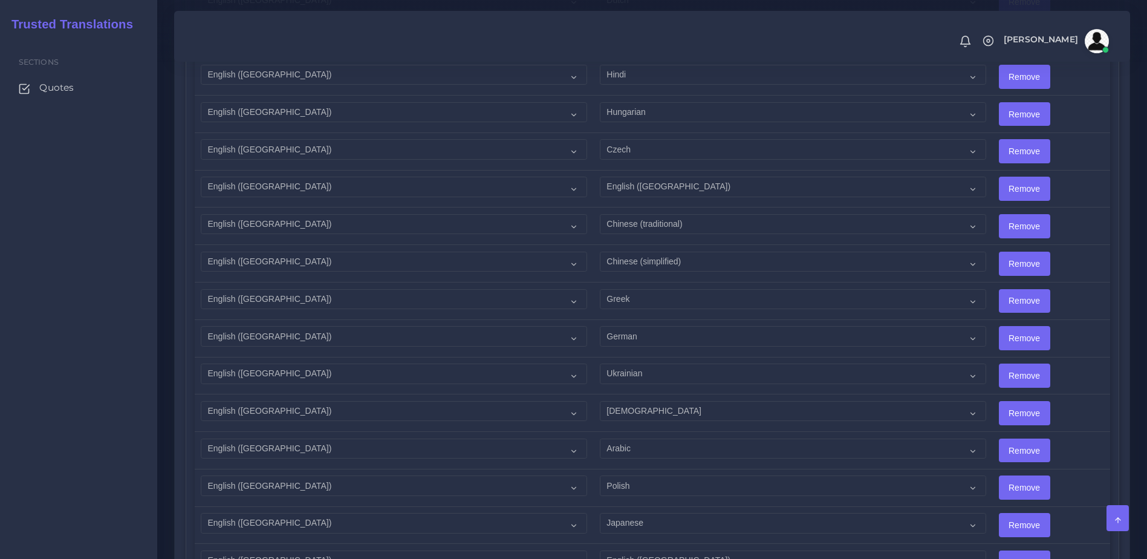
click at [941, 307] on td "Acoli Afar Afrikaans Akan Akateko Albanian American Sign Language (ASL) Amharic…" at bounding box center [792, 300] width 399 height 37
click at [912, 326] on select "Acoli Afar Afrikaans Akan Akateko Albanian American Sign Language (ASL) Amharic…" at bounding box center [793, 336] width 386 height 21
click at [600, 326] on select "Acoli Afar Afrikaans Akan Akateko Albanian American Sign Language (ASL) Amharic…" at bounding box center [793, 336] width 386 height 21
click at [935, 307] on td "Acoli Afar Afrikaans Akan Akateko Albanian American Sign Language (ASL) Amharic…" at bounding box center [792, 300] width 399 height 37
click at [923, 328] on select "Acoli Afar Afrikaans Akan Akateko Albanian American Sign Language (ASL) Amharic…" at bounding box center [793, 336] width 386 height 21
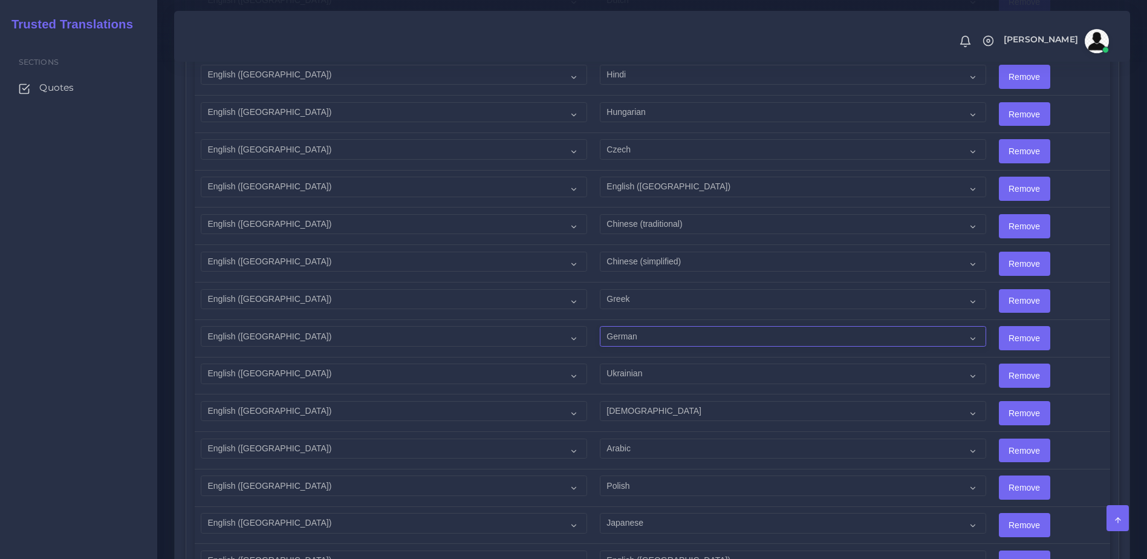
select select "40187"
click at [600, 326] on select "Acoli Afar Afrikaans Akan Akateko Albanian American Sign Language (ASL) Amharic…" at bounding box center [793, 336] width 386 height 21
click at [808, 371] on select "Acoli Afar Afrikaans Akan Akateko Albanian American Sign Language (ASL) Amharic…" at bounding box center [793, 373] width 386 height 21
click at [1077, 345] on td "Remove" at bounding box center [1050, 337] width 117 height 37
click at [753, 401] on select "Acoli Afar Afrikaans Akan Akateko Albanian American Sign Language (ASL) Amharic…" at bounding box center [793, 411] width 386 height 21
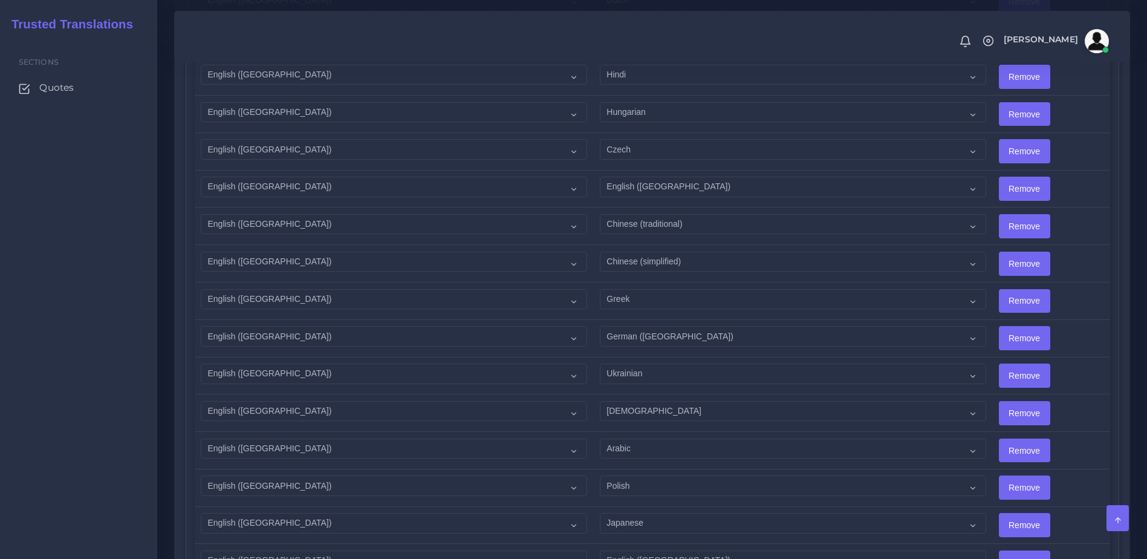
drag, startPoint x: 1102, startPoint y: 360, endPoint x: 1047, endPoint y: 368, distance: 56.2
click at [1102, 360] on td "Remove" at bounding box center [1050, 375] width 117 height 37
drag, startPoint x: 709, startPoint y: 430, endPoint x: 719, endPoint y: 430, distance: 9.7
click at [709, 438] on select "Acoli Afar Afrikaans Akan Akateko Albanian American Sign Language (ASL) Amharic…" at bounding box center [793, 448] width 386 height 21
click at [1076, 282] on td "Remove" at bounding box center [1050, 300] width 117 height 37
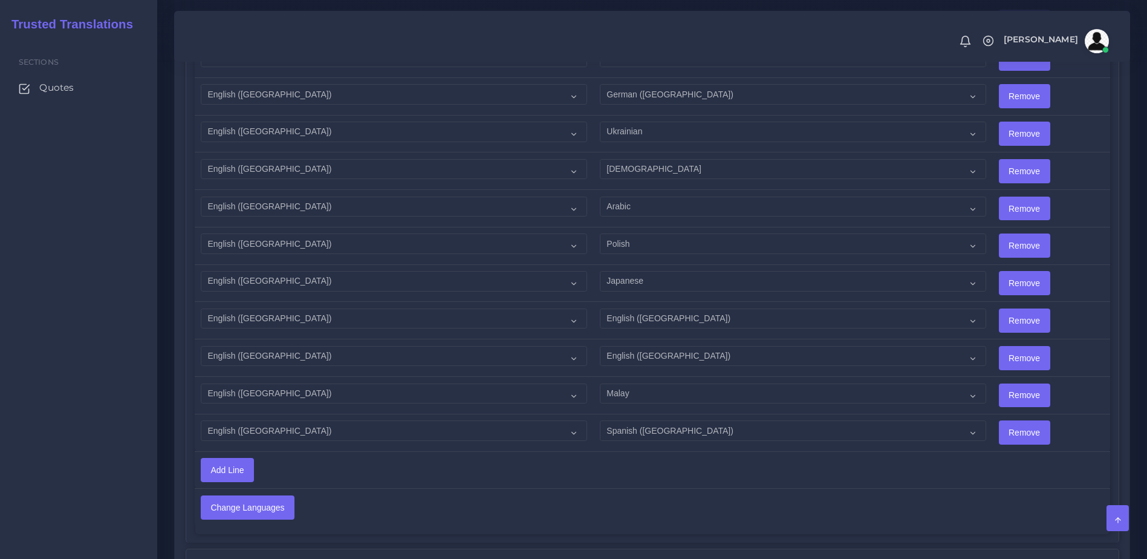
scroll to position [2143, 0]
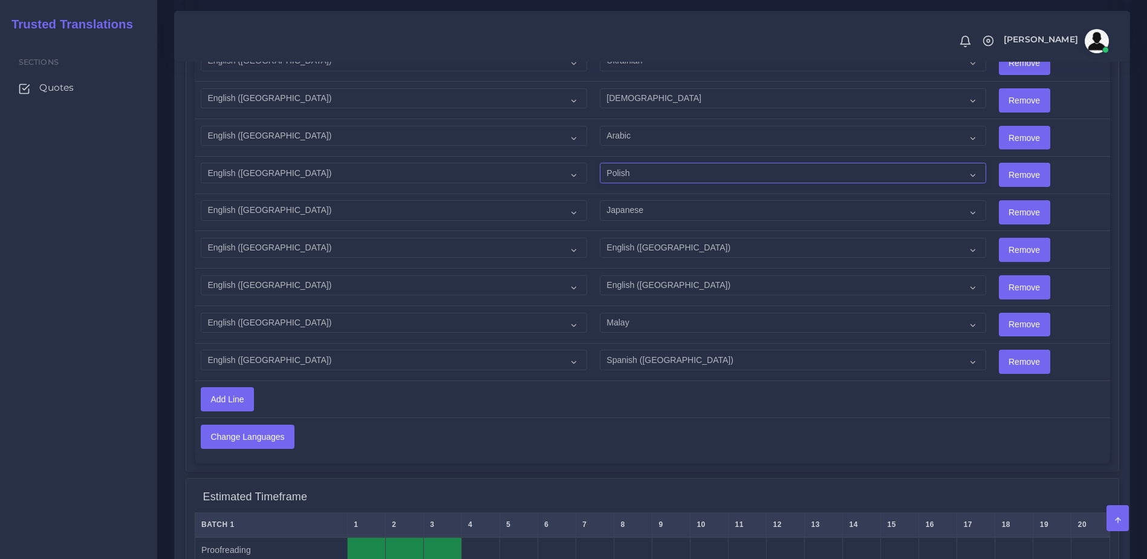
click at [690, 163] on select "Acoli Afar Afrikaans Akan Akateko Albanian American Sign Language (ASL) Amharic…" at bounding box center [793, 173] width 386 height 21
click at [944, 492] on div "Estimated Timeframe" at bounding box center [652, 497] width 915 height 30
drag, startPoint x: 627, startPoint y: 156, endPoint x: 648, endPoint y: 173, distance: 27.1
click at [627, 163] on select "Acoli Afar Afrikaans Akan Akateko Albanian American Sign Language (ASL) Amharic…" at bounding box center [793, 173] width 386 height 21
drag, startPoint x: 1048, startPoint y: 416, endPoint x: 994, endPoint y: 383, distance: 63.5
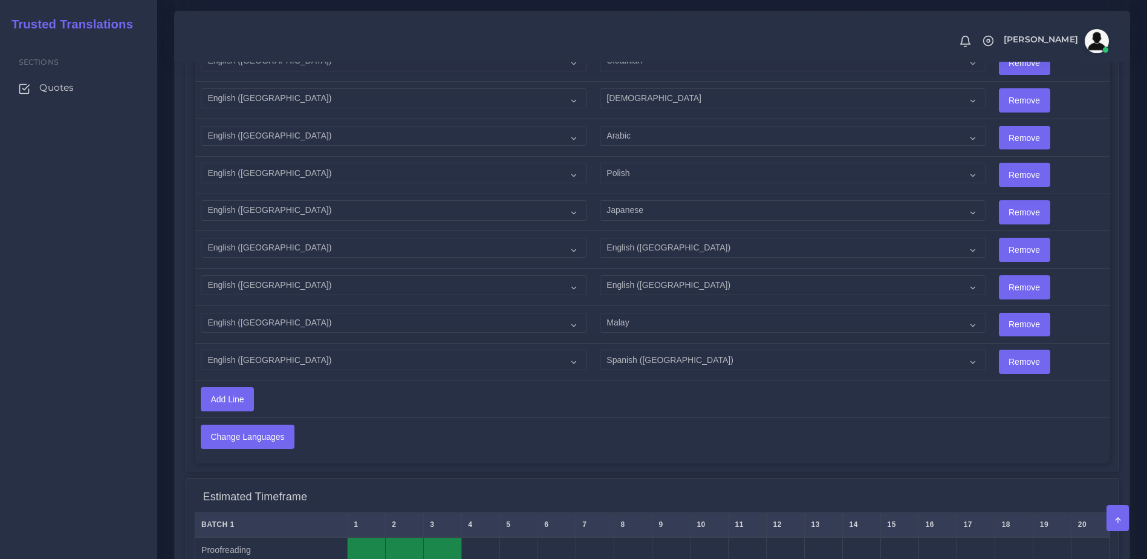
click at [1048, 418] on td at bounding box center [1059, 436] width 102 height 37
click at [603, 200] on select "Acoli Afar Afrikaans Akan Akateko Albanian American Sign Language (ASL) Amharic…" at bounding box center [793, 210] width 386 height 21
click at [1033, 422] on td at bounding box center [1059, 436] width 102 height 37
click at [668, 313] on select "Acoli Afar Afrikaans Akan Akateko Albanian American Sign Language (ASL) Amharic…" at bounding box center [793, 323] width 386 height 21
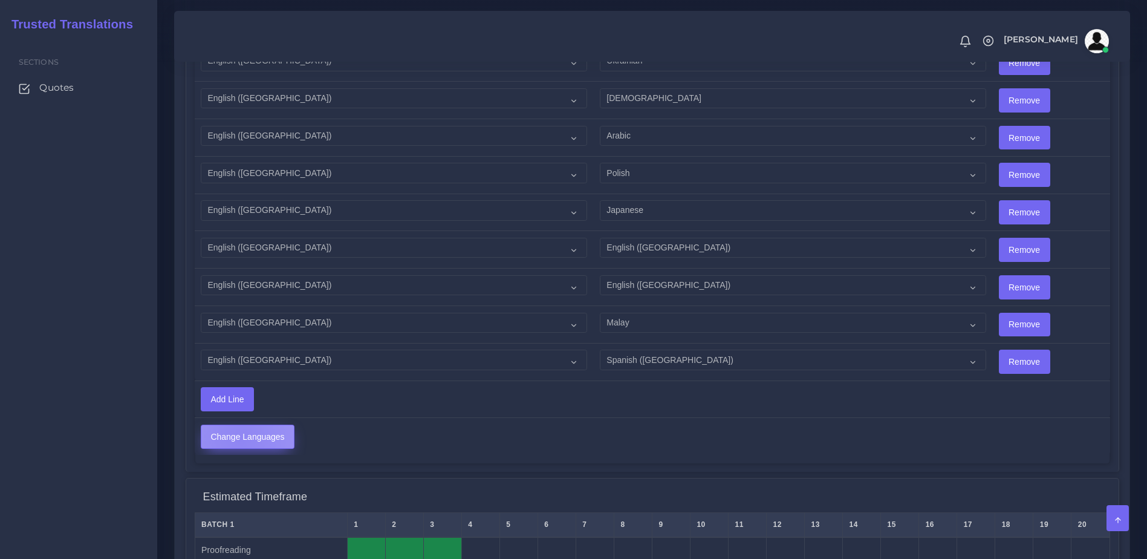
click at [240, 429] on input "Change Languages" at bounding box center [247, 436] width 93 height 23
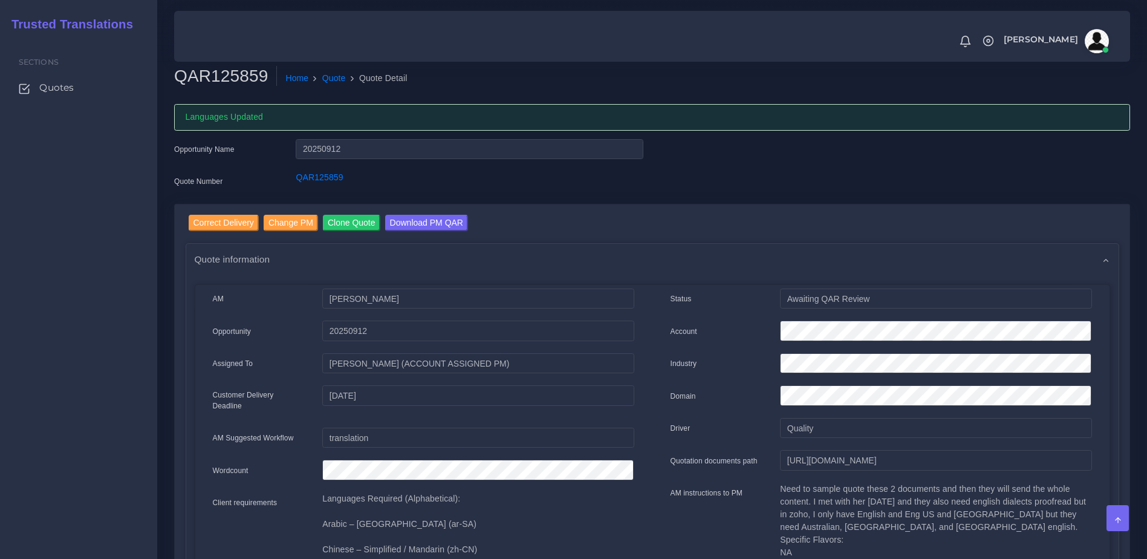
click at [949, 219] on div "Correct Delivery Change PM Clone Quote Download PM QAR" at bounding box center [659, 224] width 940 height 19
click at [834, 171] on div "Opportunity Name 20250912 Quote Number QAR125859" at bounding box center [652, 171] width 974 height 65
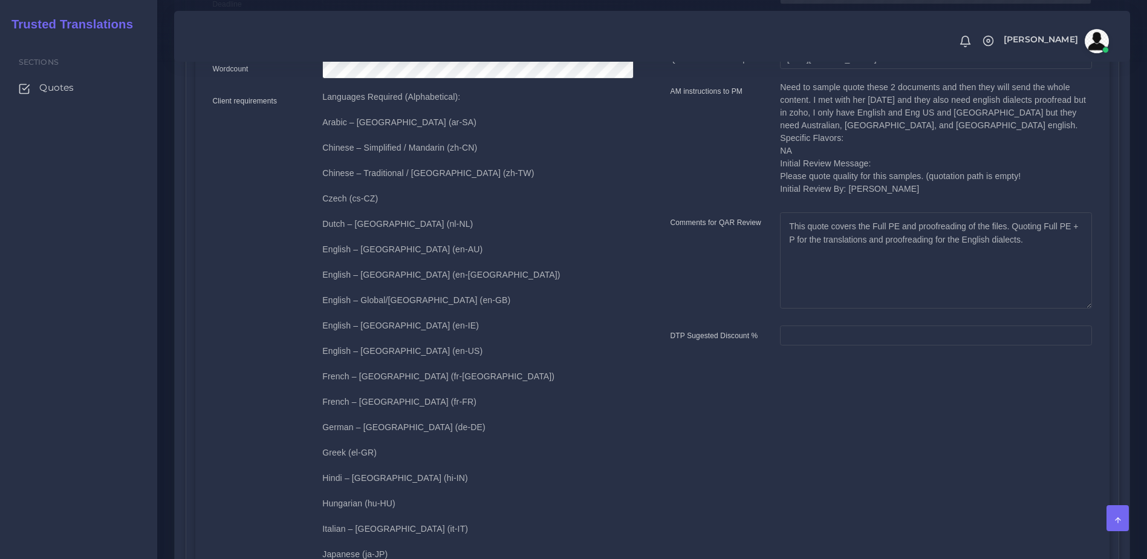
scroll to position [398, 0]
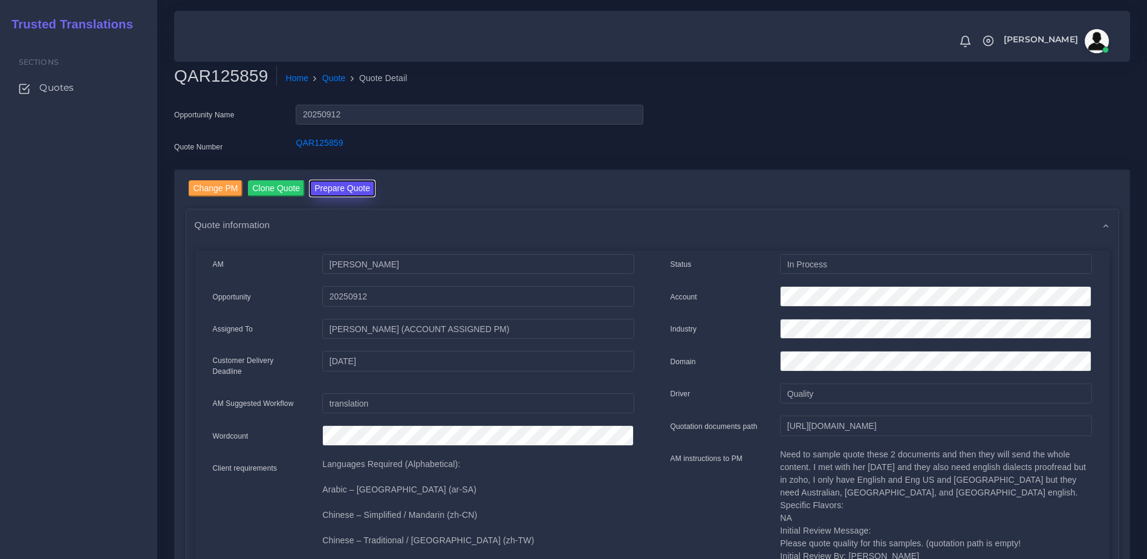
click at [336, 192] on button "Prepare Quote" at bounding box center [342, 188] width 65 height 16
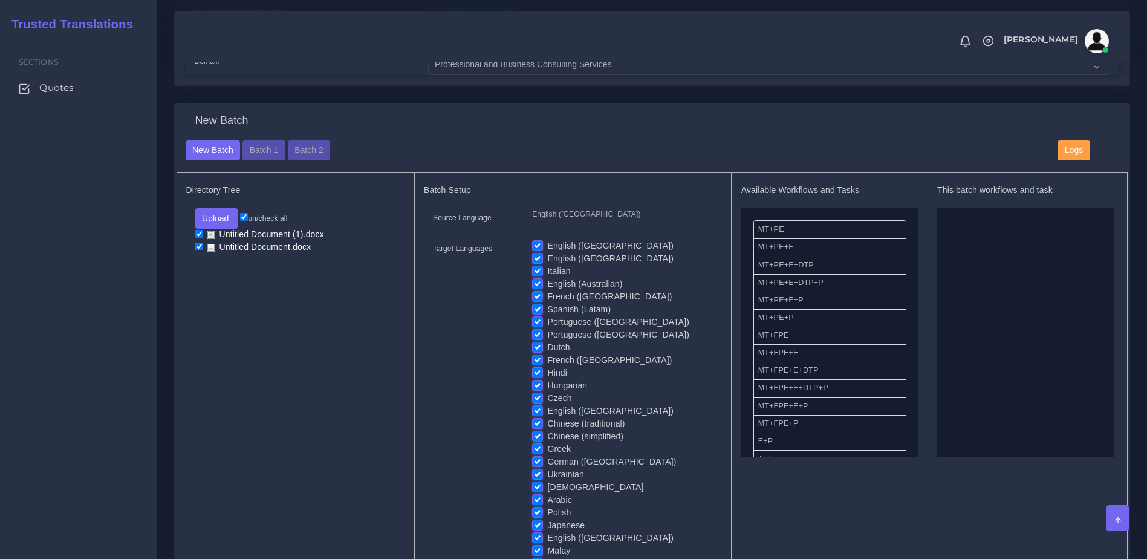
scroll to position [693, 0]
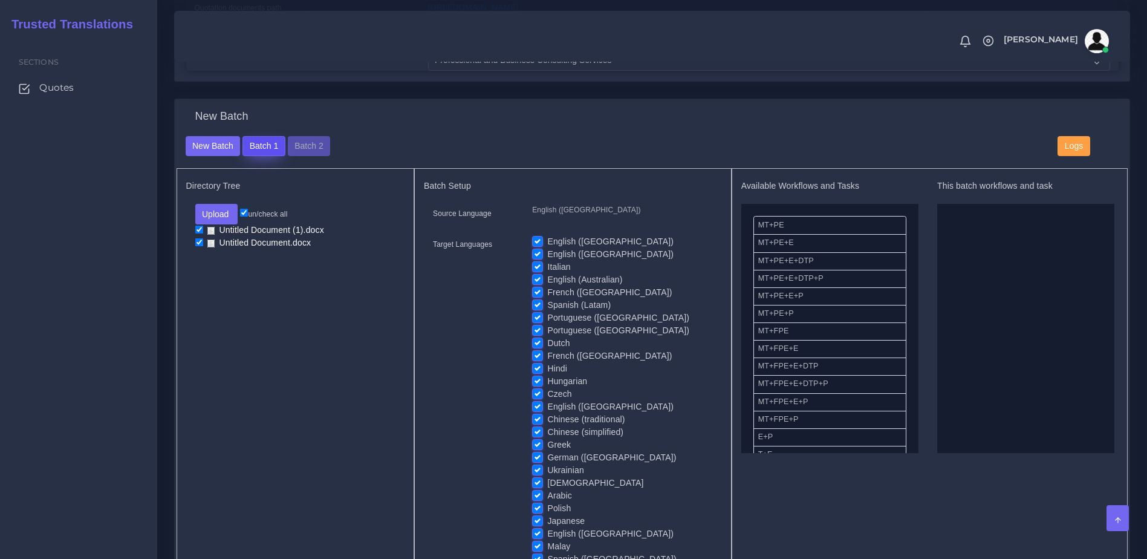
click at [262, 157] on button "Batch 1" at bounding box center [263, 146] width 42 height 21
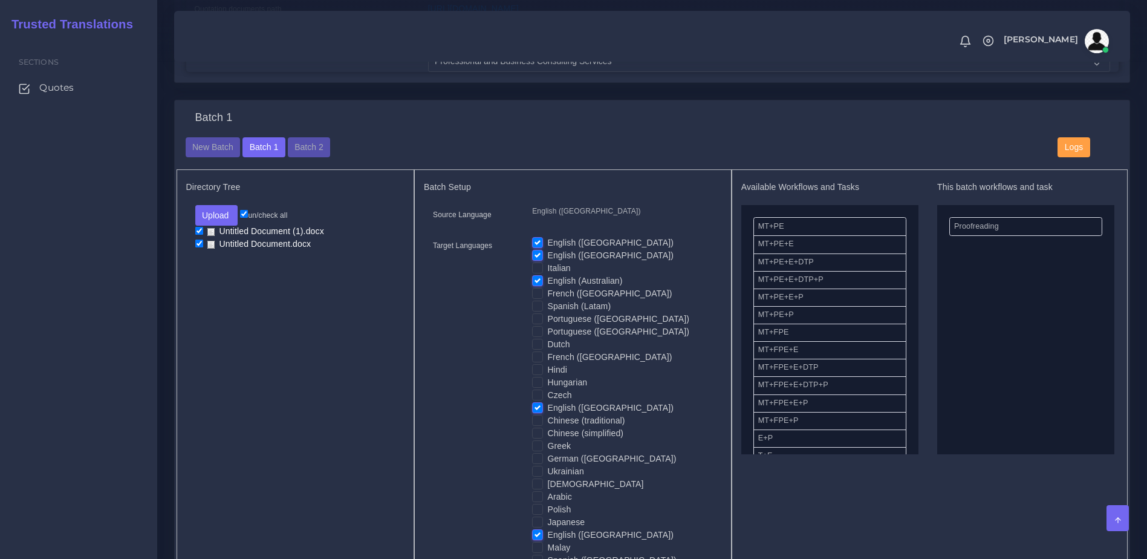
scroll to position [695, 0]
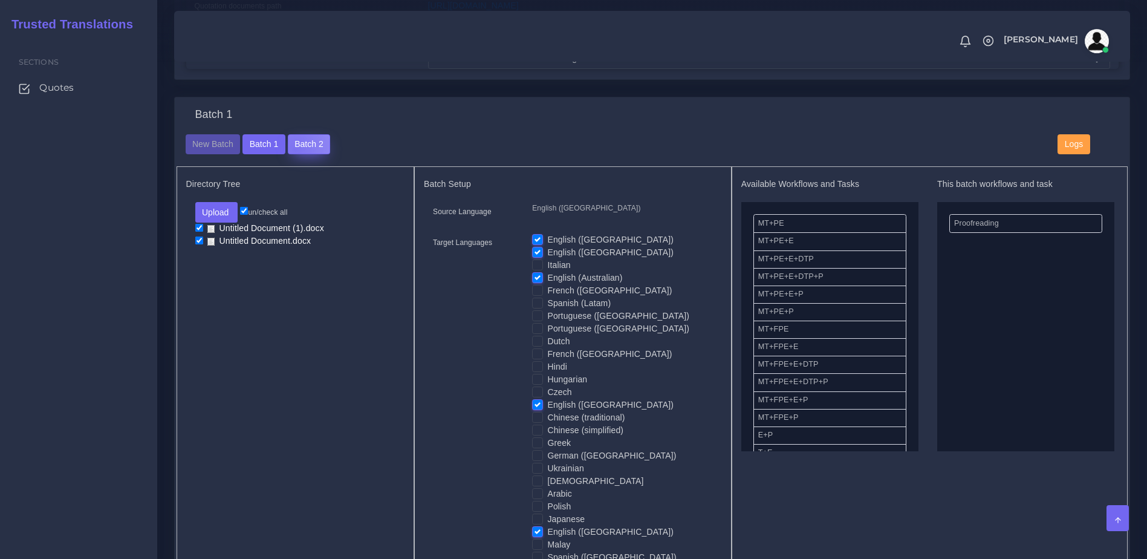
click at [293, 155] on button "Batch 2" at bounding box center [309, 144] width 42 height 21
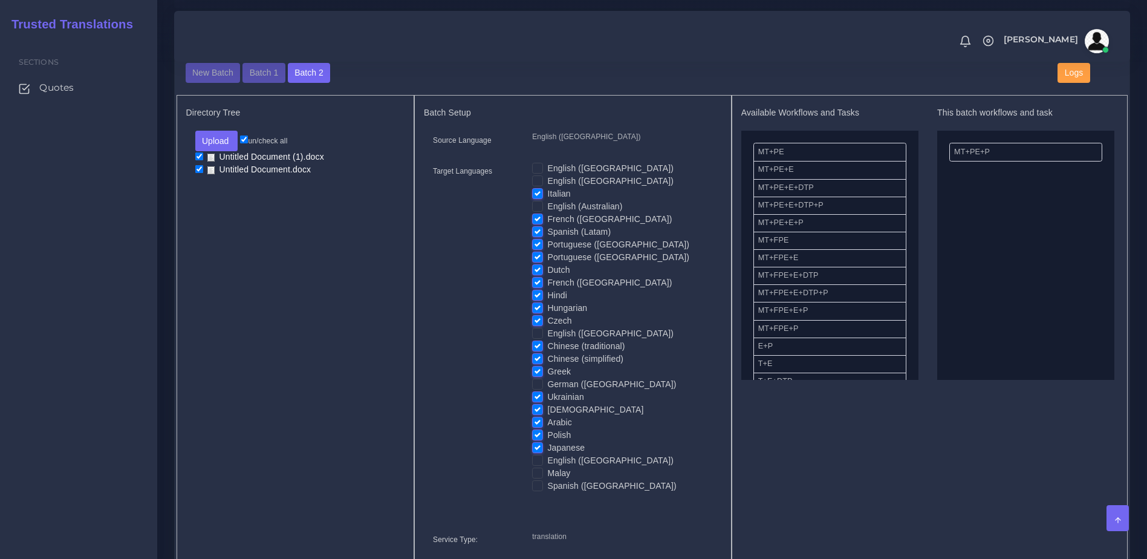
scroll to position [771, 0]
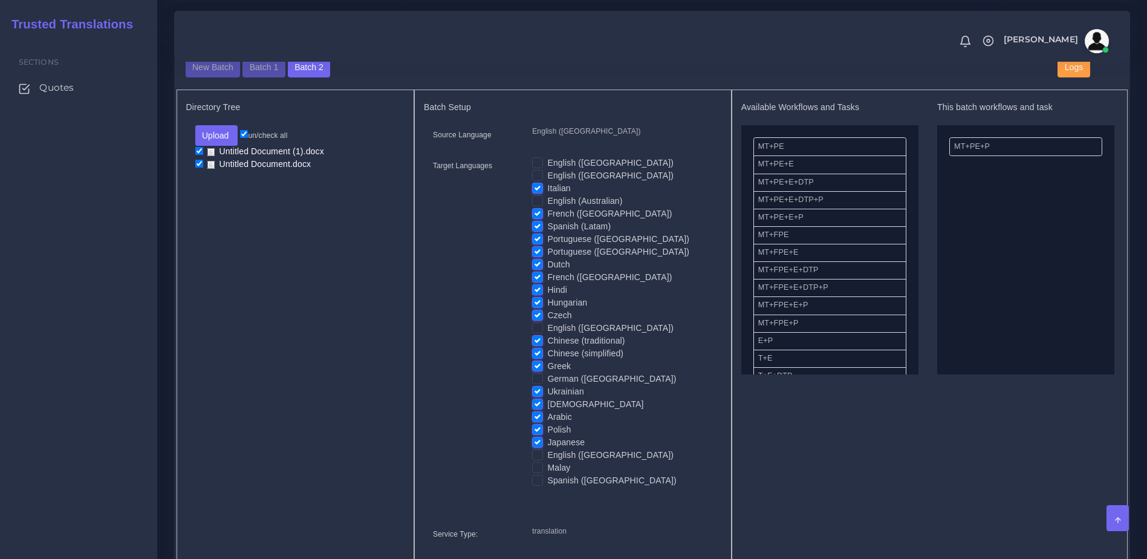
click at [547, 474] on label "Malay" at bounding box center [558, 467] width 23 height 13
click at [538, 472] on input "Malay" at bounding box center [537, 466] width 11 height 11
checkbox input "true"
click at [547, 486] on label "Spanish ([GEOGRAPHIC_DATA])" at bounding box center [611, 480] width 129 height 13
click at [539, 485] on input "Spanish ([GEOGRAPHIC_DATA])" at bounding box center [537, 479] width 11 height 11
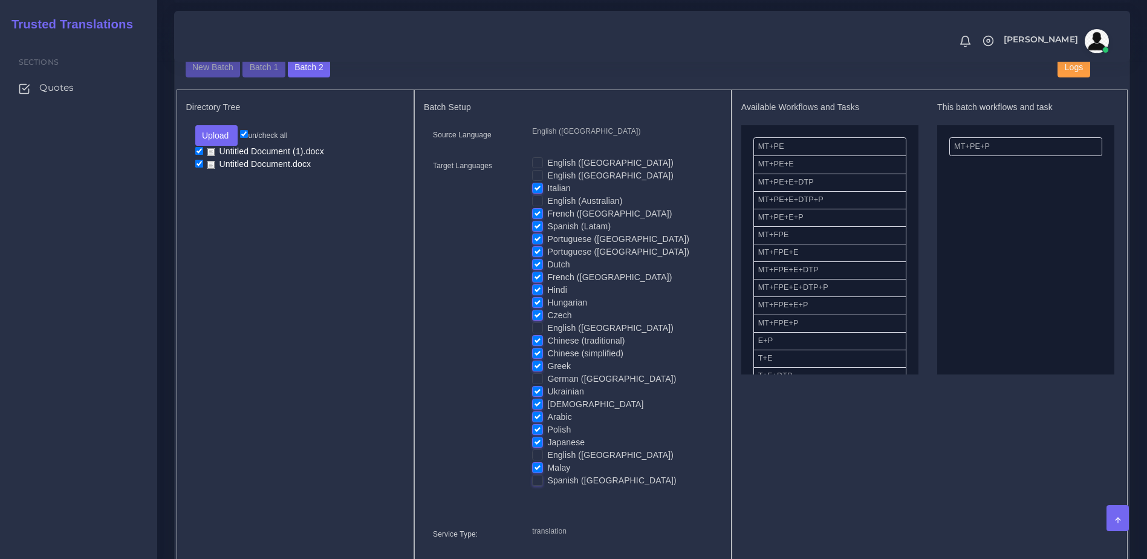
checkbox input "true"
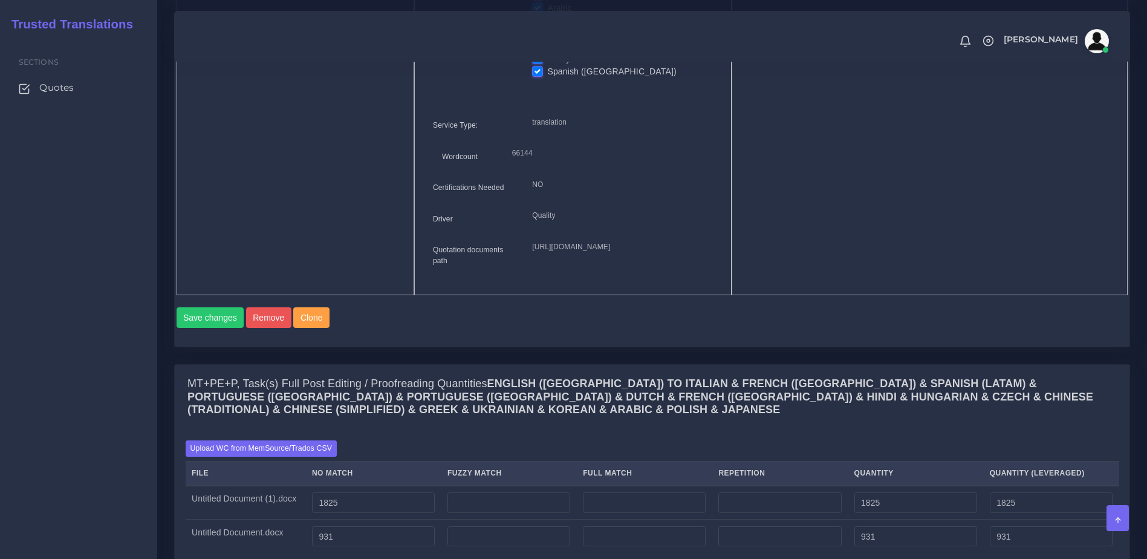
scroll to position [1183, 0]
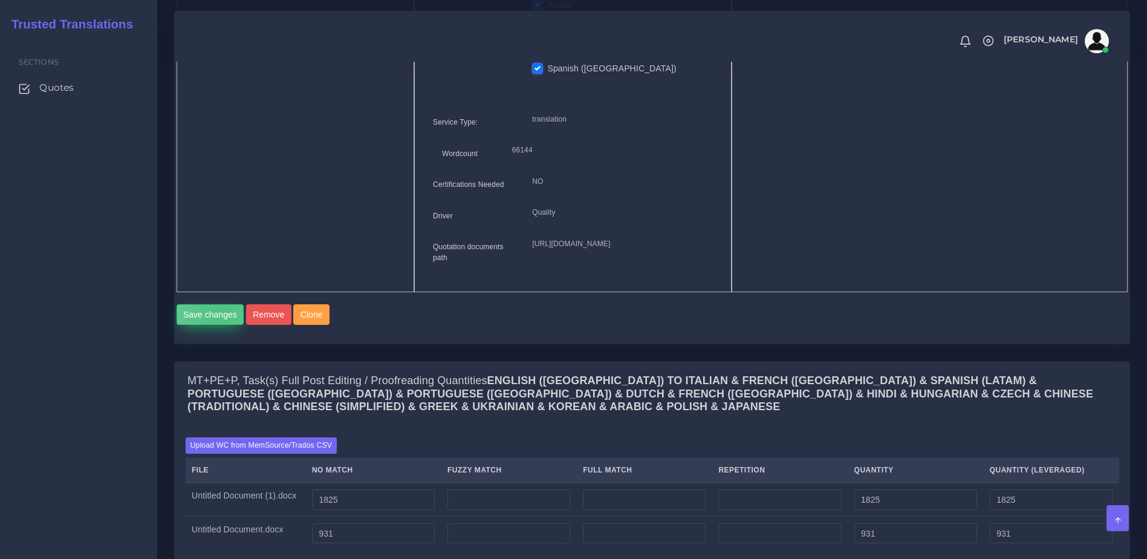
click at [219, 325] on button "Save changes" at bounding box center [211, 314] width 68 height 21
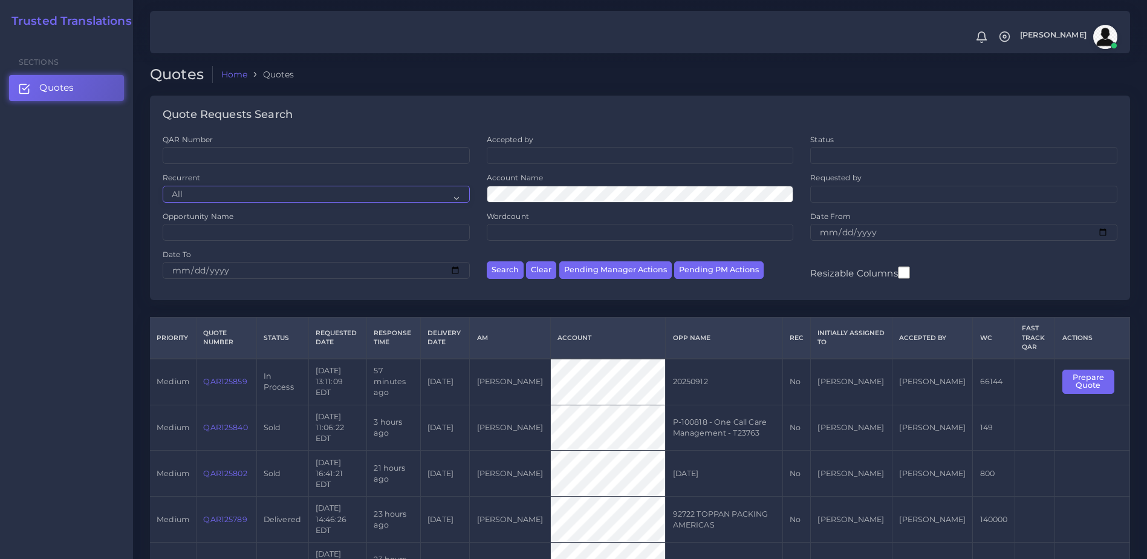
click at [214, 199] on select "All No Yes" at bounding box center [316, 194] width 307 height 17
click at [1088, 375] on button "Prepare Quote" at bounding box center [1088, 381] width 52 height 25
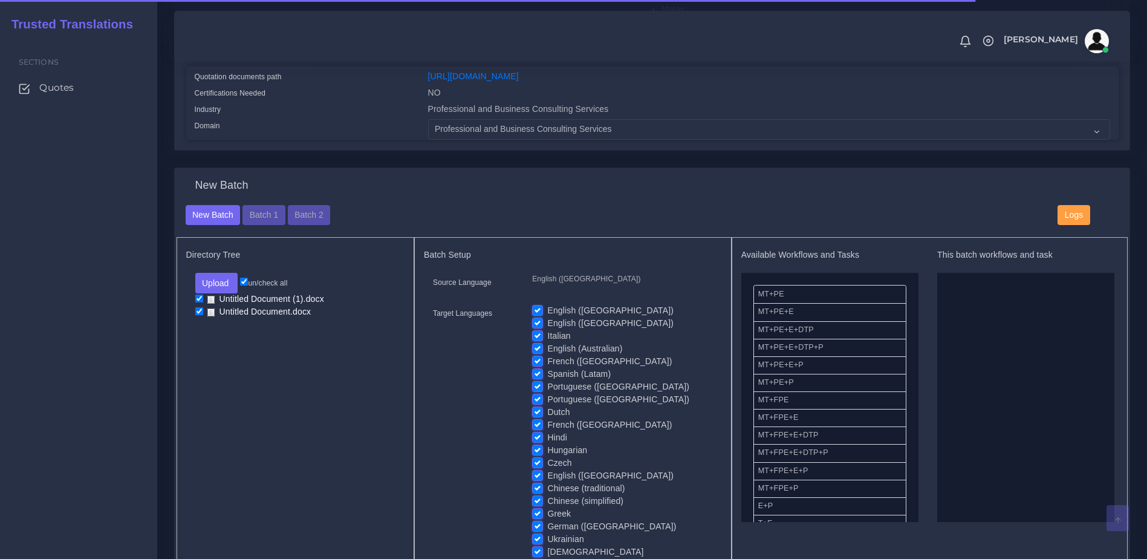
scroll to position [712, 0]
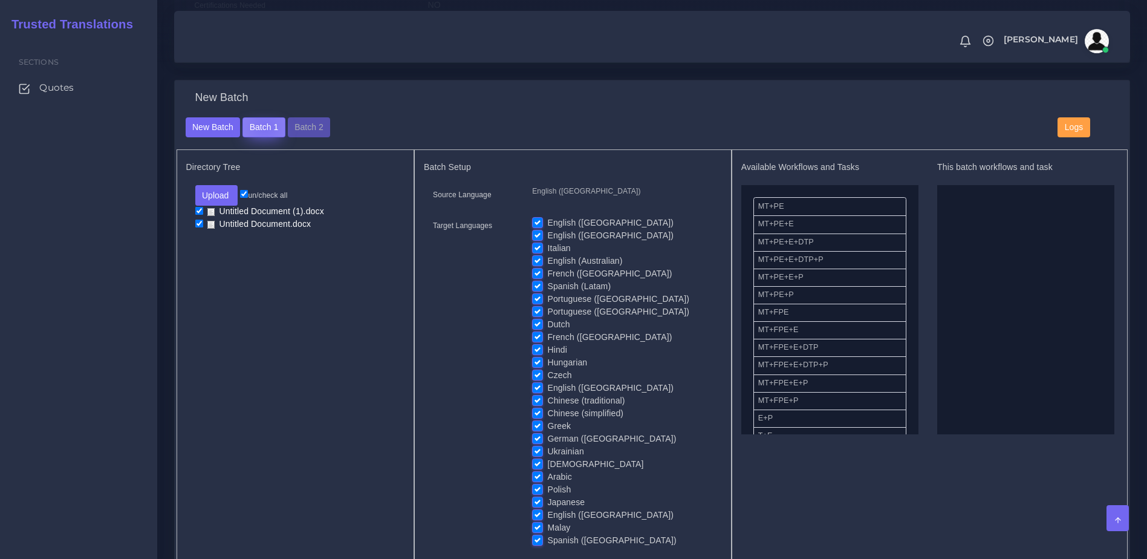
click at [263, 137] on button "Batch 1" at bounding box center [263, 127] width 42 height 21
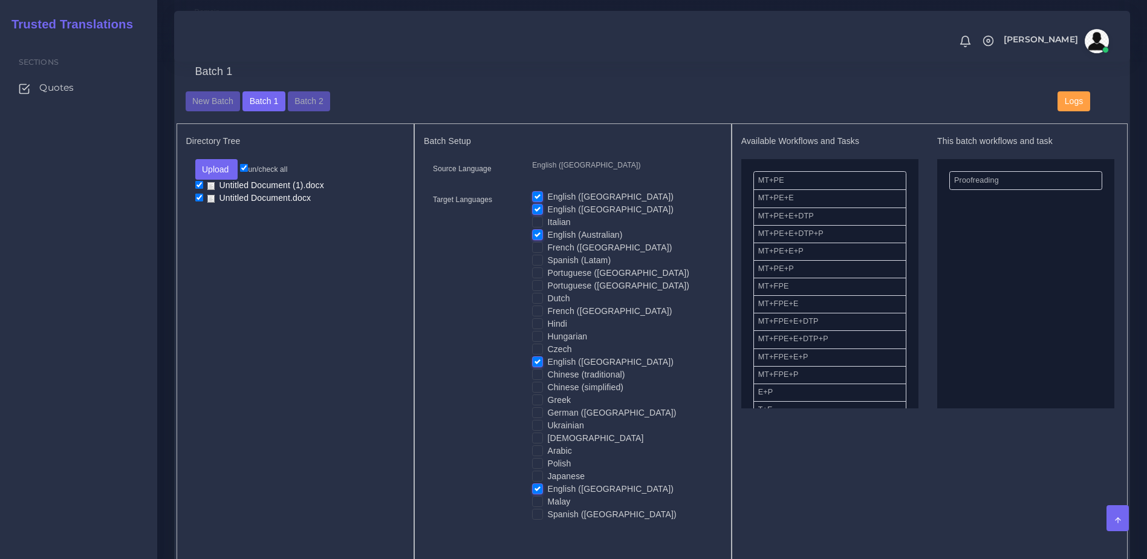
scroll to position [724, 0]
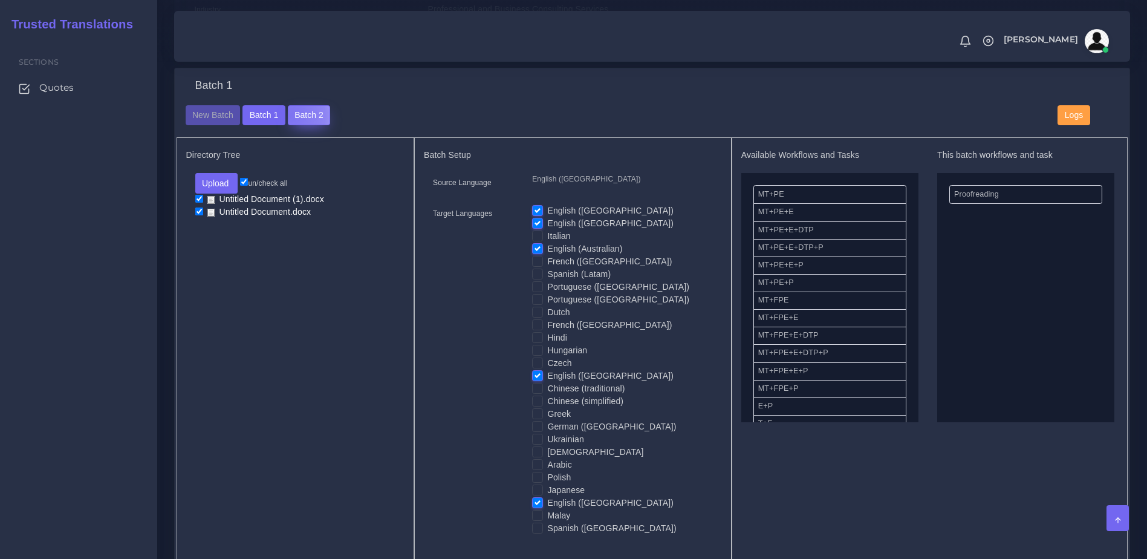
click at [288, 124] on button "Batch 2" at bounding box center [309, 115] width 42 height 21
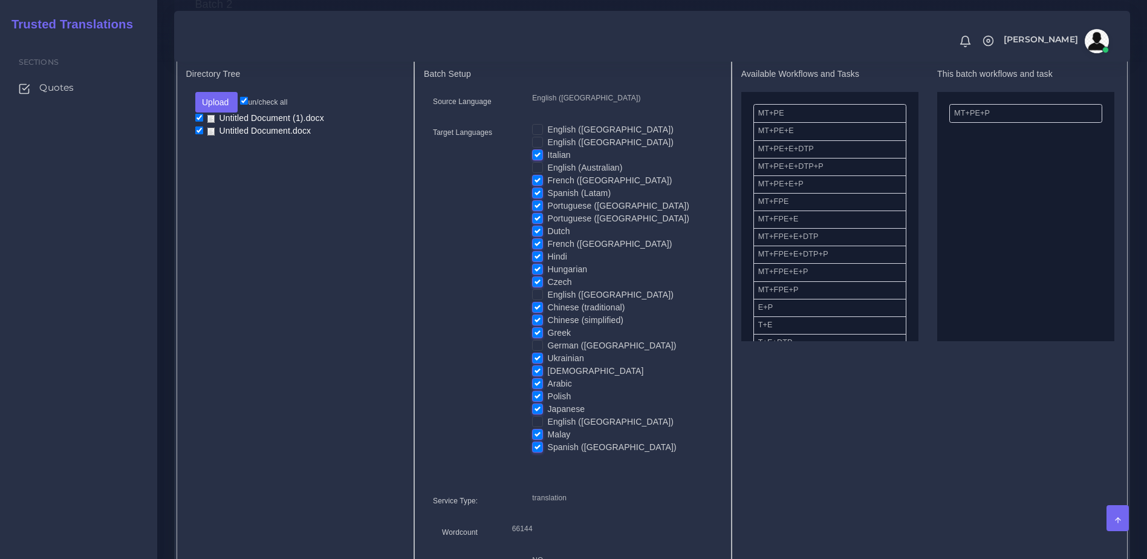
scroll to position [807, 0]
click at [547, 349] on label "German ([GEOGRAPHIC_DATA])" at bounding box center [611, 343] width 129 height 13
click at [539, 348] on input "German ([GEOGRAPHIC_DATA])" at bounding box center [537, 342] width 11 height 11
checkbox input "true"
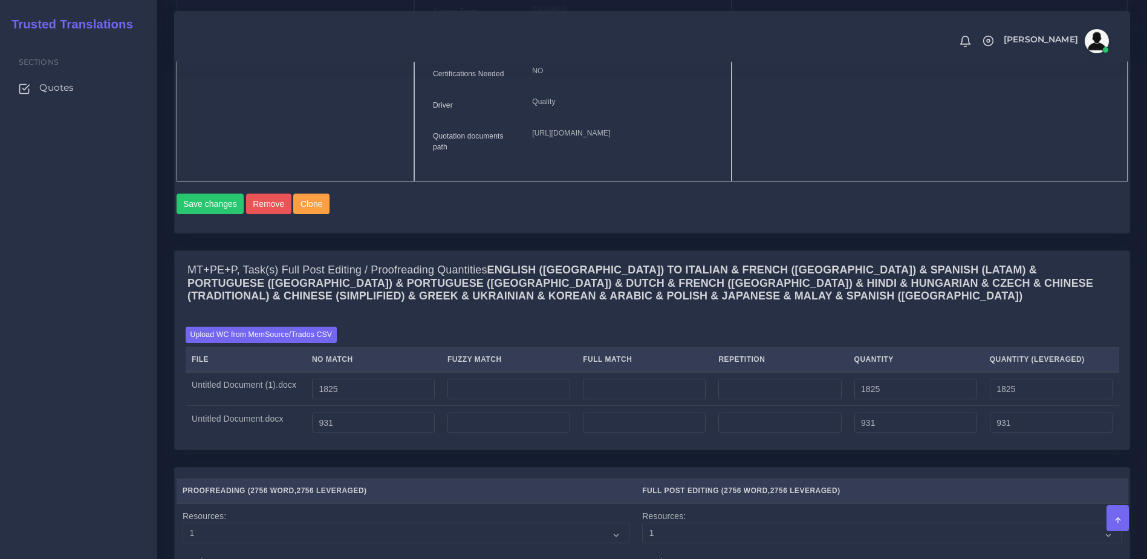
scroll to position [1299, 0]
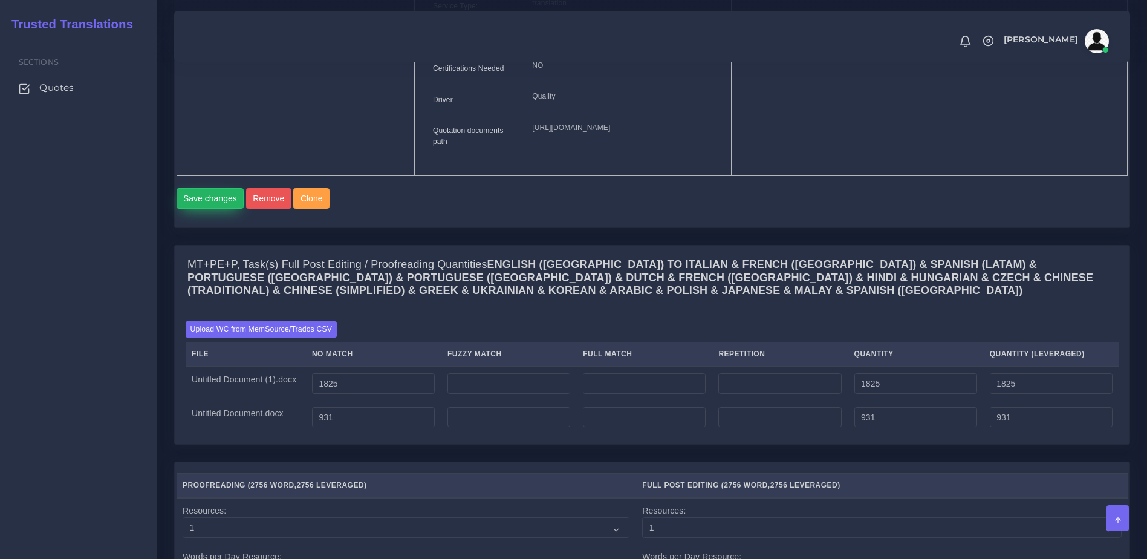
click at [209, 209] on button "Save changes" at bounding box center [211, 198] width 68 height 21
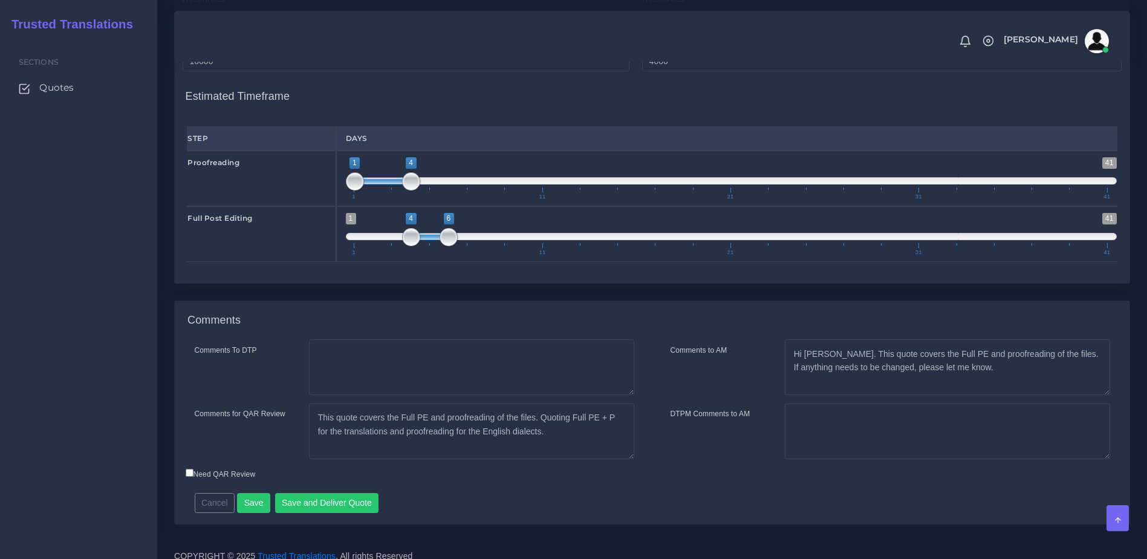
scroll to position [1903, 0]
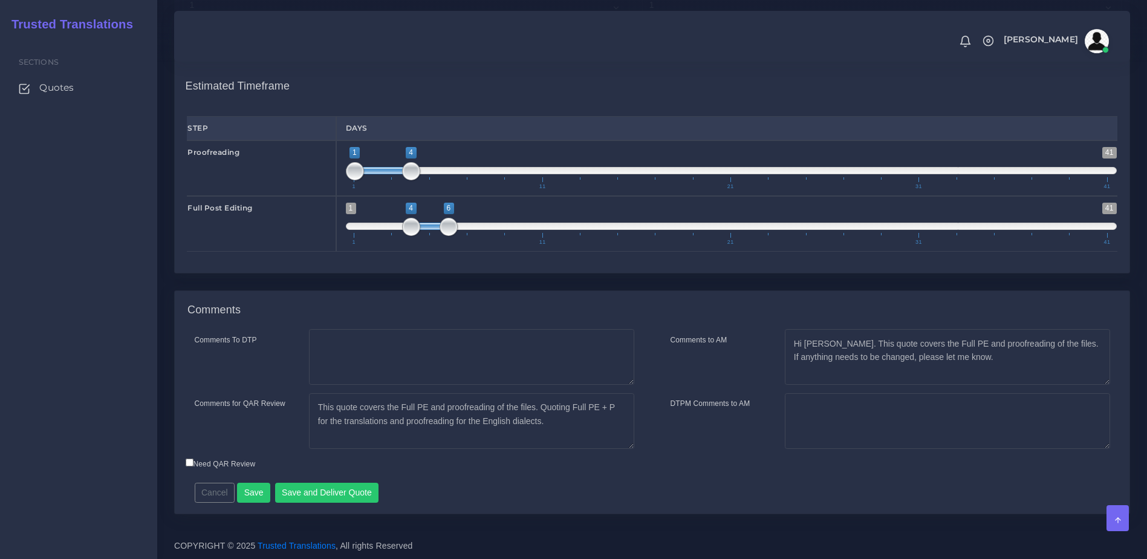
click at [238, 460] on label "Need QAR Review" at bounding box center [221, 463] width 70 height 11
click at [193, 460] on input "Need QAR Review" at bounding box center [190, 462] width 8 height 8
checkbox input "true"
click at [300, 489] on button "Save and Deliver Quote" at bounding box center [327, 492] width 104 height 21
